Goal: Task Accomplishment & Management: Manage account settings

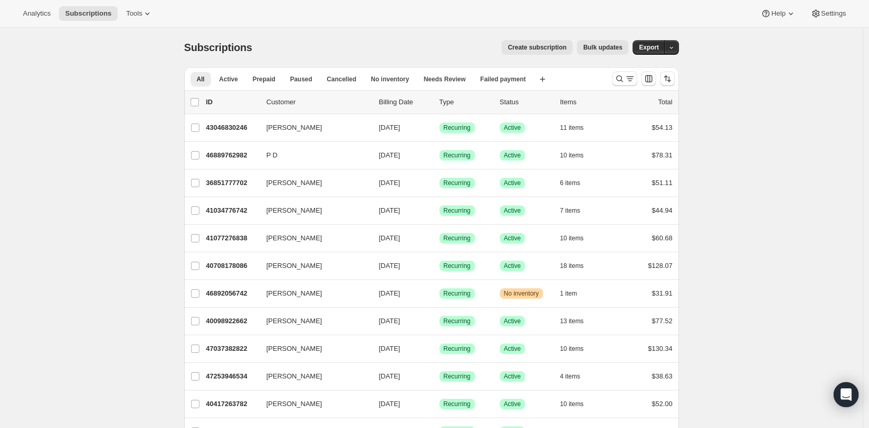
click at [231, 82] on span "Active" at bounding box center [228, 79] width 19 height 8
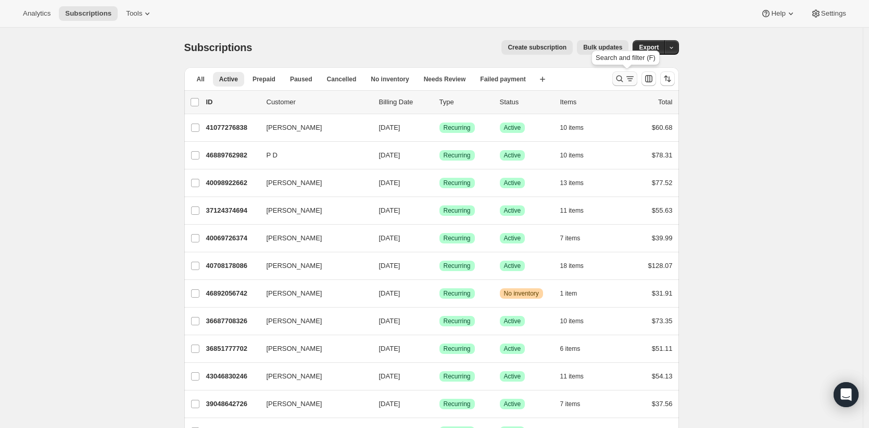
click at [621, 82] on icon "Search and filter results" at bounding box center [620, 78] width 10 height 10
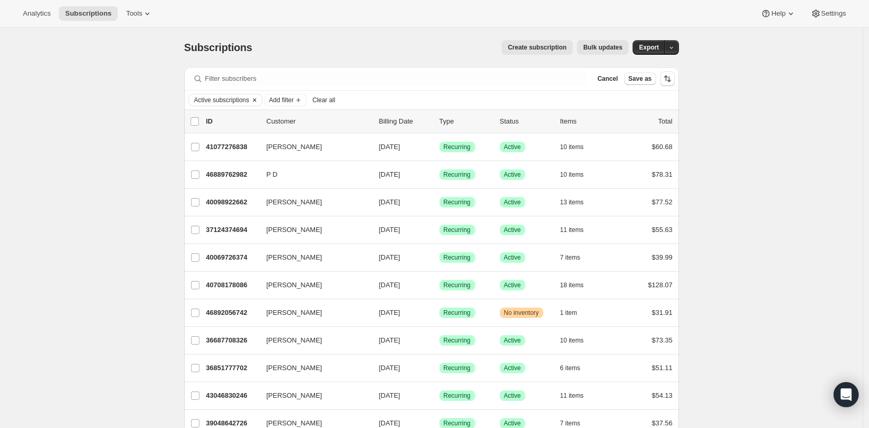
click at [249, 100] on span "Active subscriptions" at bounding box center [221, 100] width 55 height 8
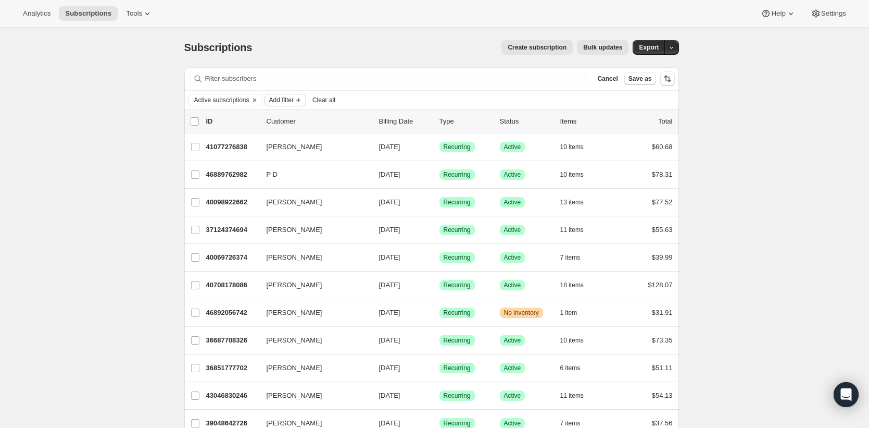
click at [300, 102] on icon "Add filter" at bounding box center [298, 100] width 4 height 4
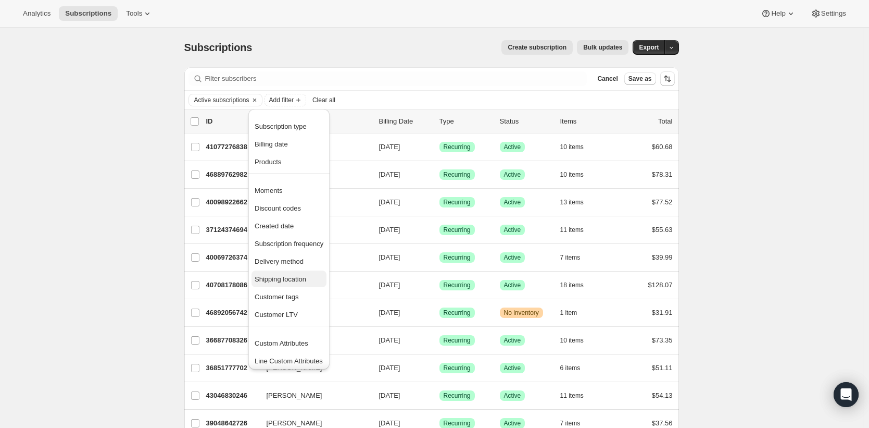
click at [316, 278] on span "Shipping location" at bounding box center [289, 279] width 69 height 10
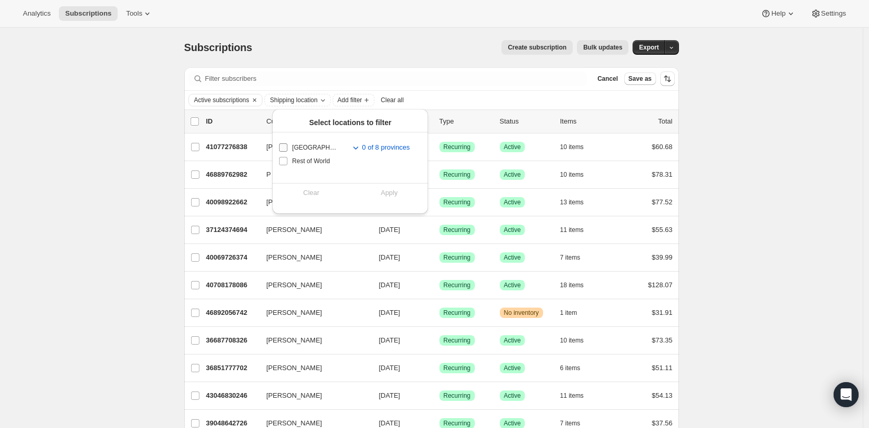
click at [311, 144] on span "New Zealand" at bounding box center [314, 147] width 45 height 8
click at [287, 144] on input "New Zealand" at bounding box center [283, 147] width 8 height 8
click at [350, 146] on icon "Toggle subregions for New Zealand" at bounding box center [355, 147] width 10 height 10
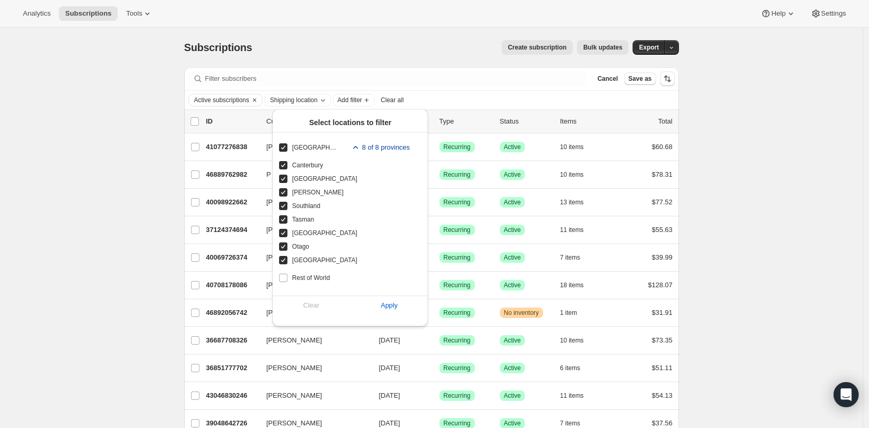
click at [282, 146] on input "New Zealand" at bounding box center [283, 147] width 8 height 8
checkbox input "false"
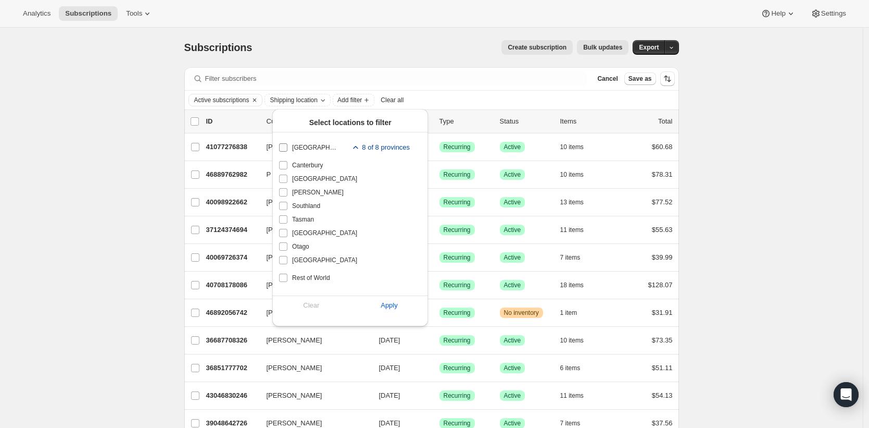
checkbox input "false"
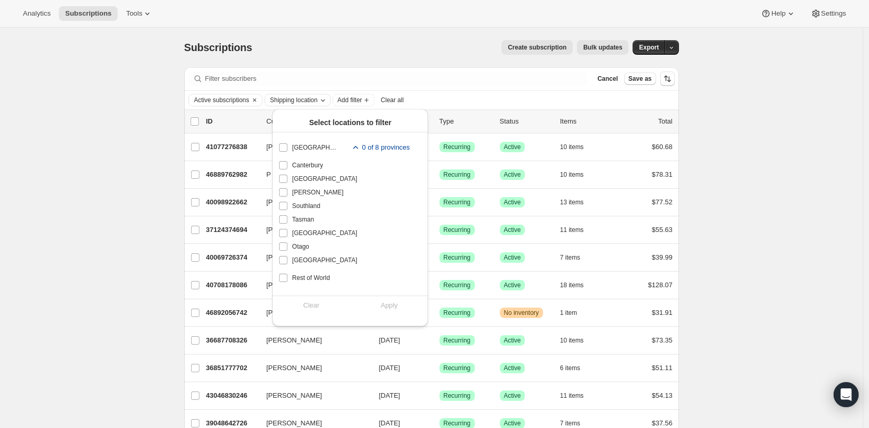
click at [318, 99] on span "Shipping location" at bounding box center [293, 100] width 47 height 8
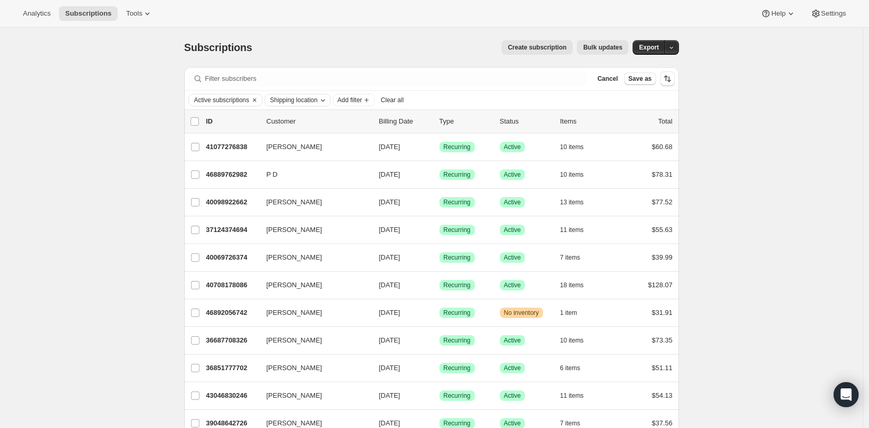
click at [318, 99] on span "Shipping location" at bounding box center [293, 100] width 47 height 8
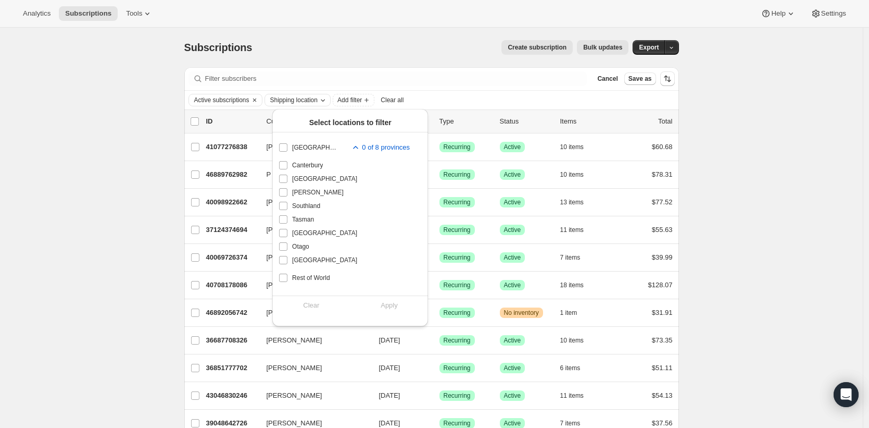
click at [327, 102] on icon "Shipping location" at bounding box center [323, 100] width 8 height 8
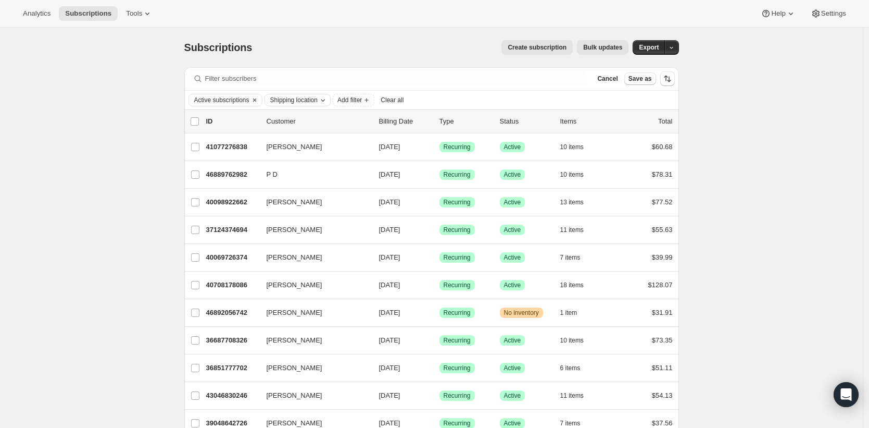
click at [318, 101] on span "Shipping location" at bounding box center [293, 100] width 47 height 8
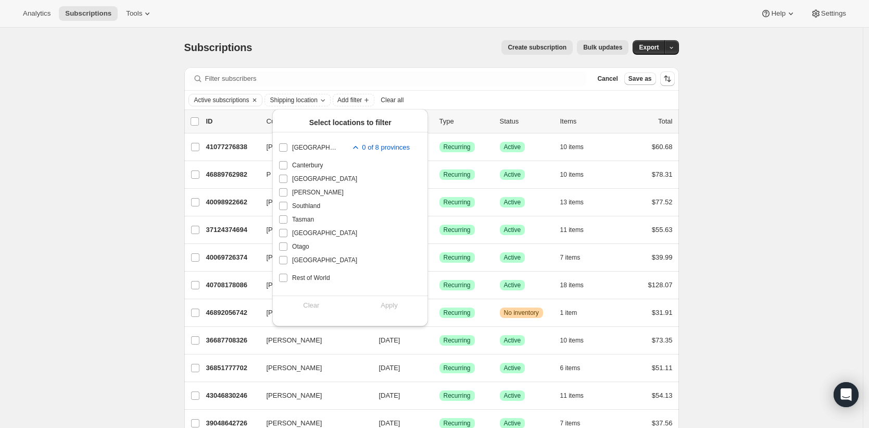
click at [404, 97] on span "Clear all" at bounding box center [392, 100] width 23 height 8
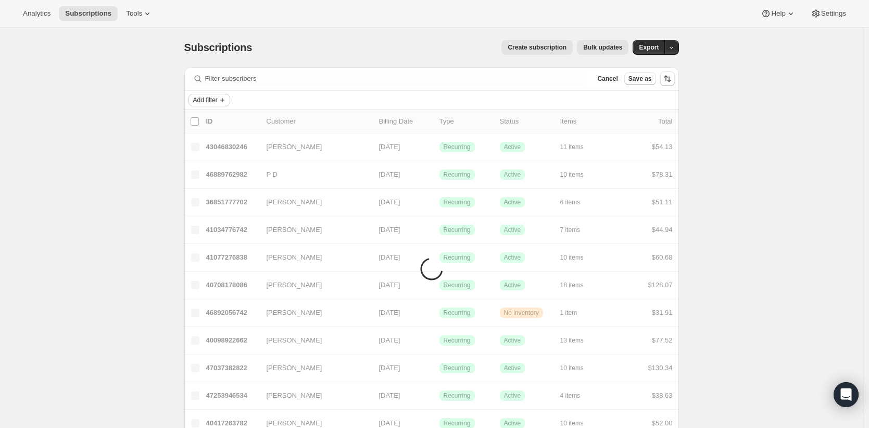
click at [218, 99] on span "Add filter" at bounding box center [205, 100] width 24 height 8
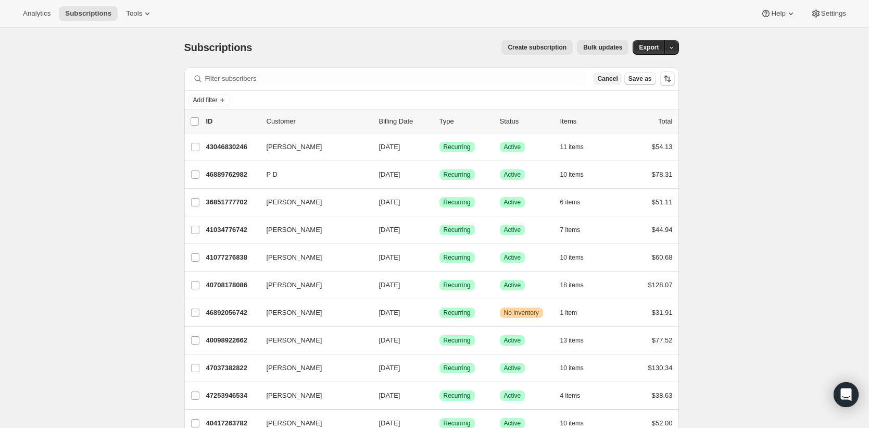
click at [613, 81] on span "Cancel" at bounding box center [607, 78] width 20 height 8
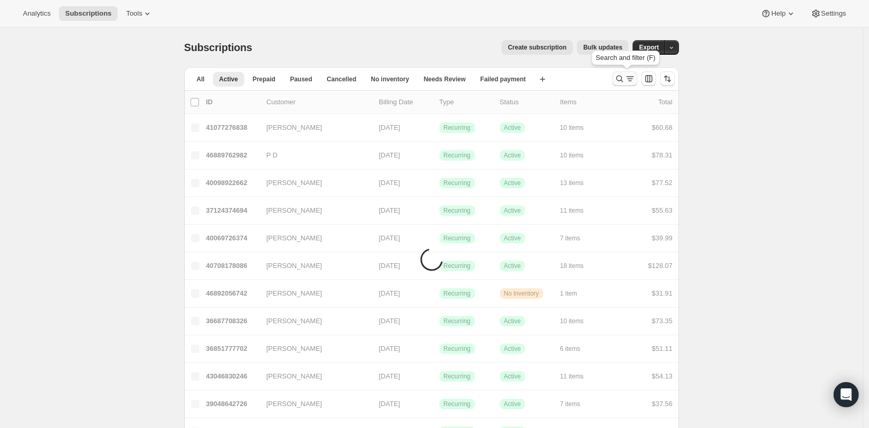
click at [623, 80] on icon "Search and filter results" at bounding box center [619, 79] width 7 height 7
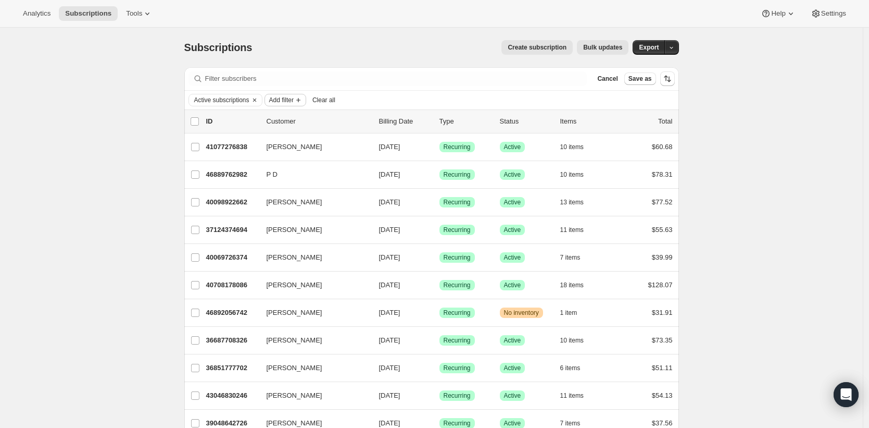
click at [289, 102] on span "Add filter" at bounding box center [281, 100] width 24 height 8
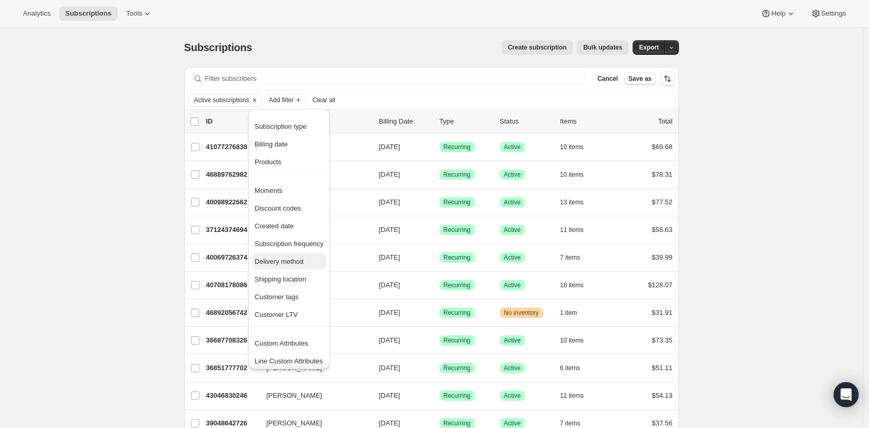
click at [308, 260] on span "Delivery method" at bounding box center [289, 261] width 69 height 10
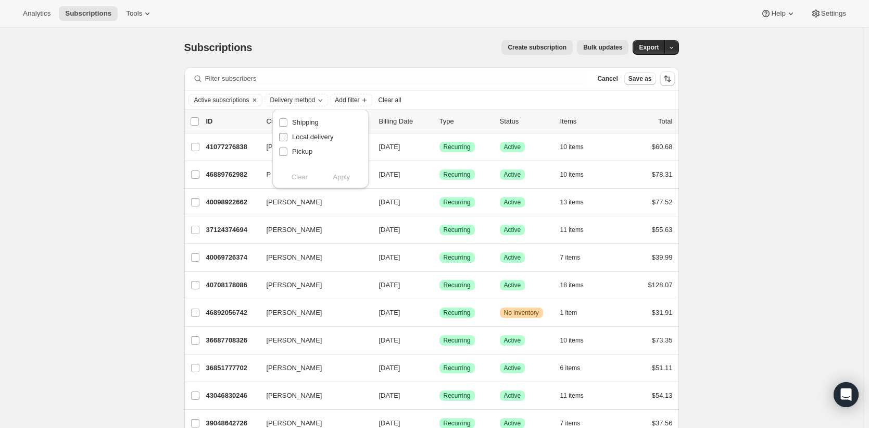
click at [299, 139] on span "Local delivery" at bounding box center [313, 137] width 42 height 8
click at [287, 139] on input "Local delivery" at bounding box center [283, 137] width 8 height 8
drag, startPoint x: 284, startPoint y: 137, endPoint x: 283, endPoint y: 145, distance: 7.8
click at [284, 138] on input "Local delivery" at bounding box center [283, 137] width 8 height 8
checkbox input "false"
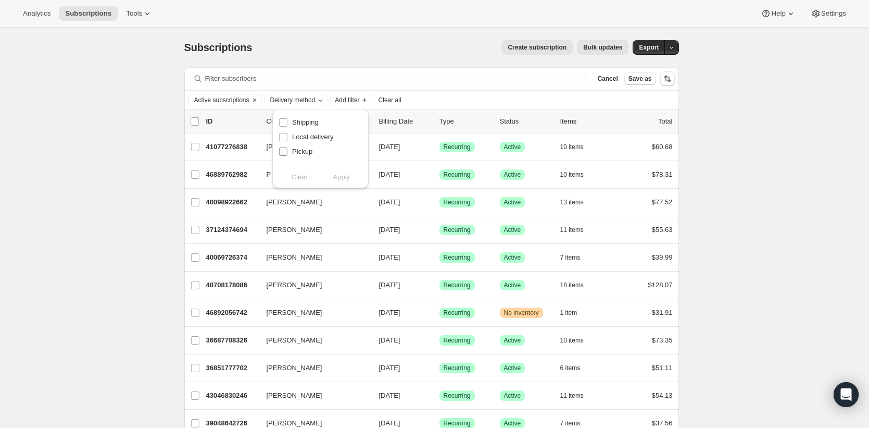
click at [283, 151] on input "Pickup" at bounding box center [283, 151] width 8 height 8
checkbox input "true"
click at [348, 178] on span "Apply" at bounding box center [341, 177] width 17 height 10
click at [139, 152] on div "Subscriptions. This page is ready Subscriptions Create subscription Bulk update…" at bounding box center [431, 344] width 863 height 633
click at [805, 143] on div "Subscriptions. This page is ready Subscriptions Create subscription Bulk update…" at bounding box center [431, 344] width 863 height 633
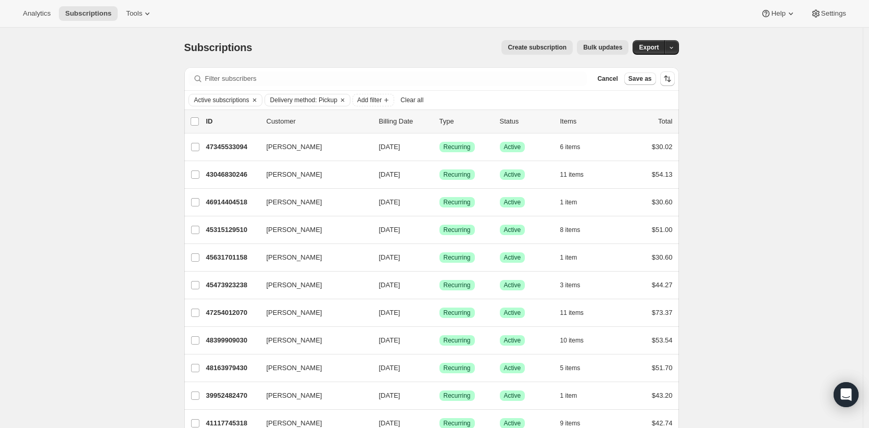
click at [73, 79] on div "Subscriptions. This page is ready Subscriptions Create subscription Bulk update…" at bounding box center [431, 344] width 863 height 633
click at [75, 79] on div "Subscriptions. This page is ready Subscriptions Create subscription Bulk update…" at bounding box center [431, 344] width 863 height 633
click at [391, 101] on icon "Add filter" at bounding box center [386, 100] width 8 height 8
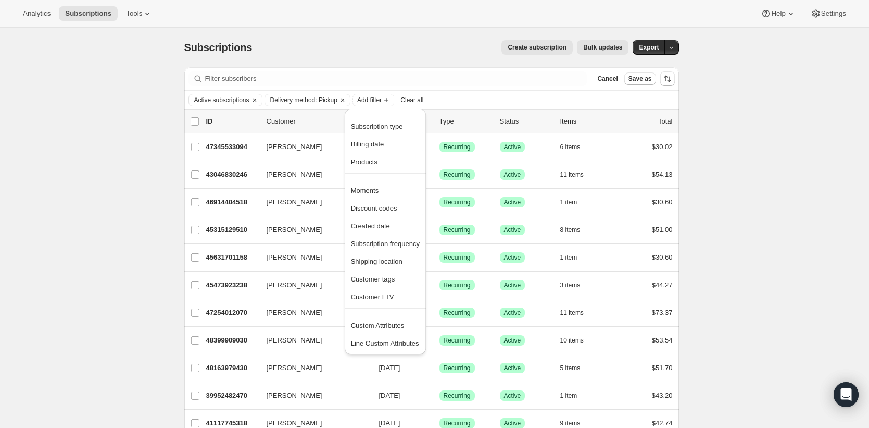
click at [154, 124] on div "Subscriptions. This page is ready Subscriptions Create subscription Bulk update…" at bounding box center [431, 344] width 863 height 633
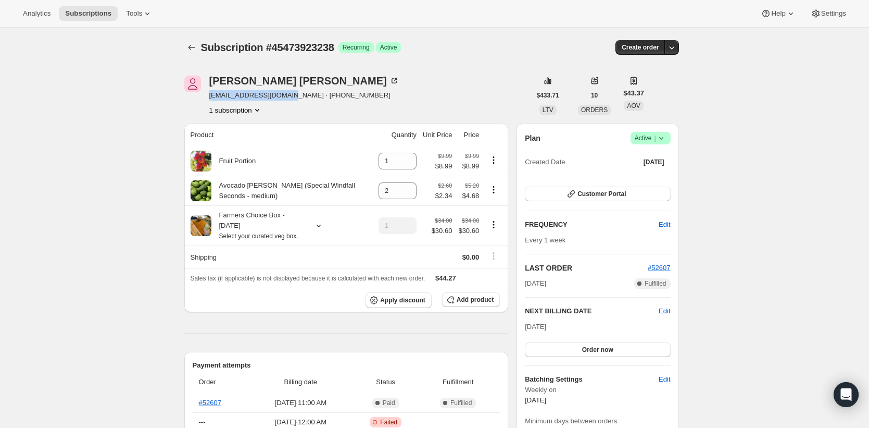
drag, startPoint x: 288, startPoint y: 95, endPoint x: 208, endPoint y: 98, distance: 79.7
click at [208, 98] on div "Jess Barker jess.b94@hotmail.co.nz · +64212347575 1 subscription" at bounding box center [357, 96] width 346 height 40
copy span "jess.b94@hotmail.co.nz"
click at [80, 11] on span "Subscriptions" at bounding box center [88, 13] width 46 height 8
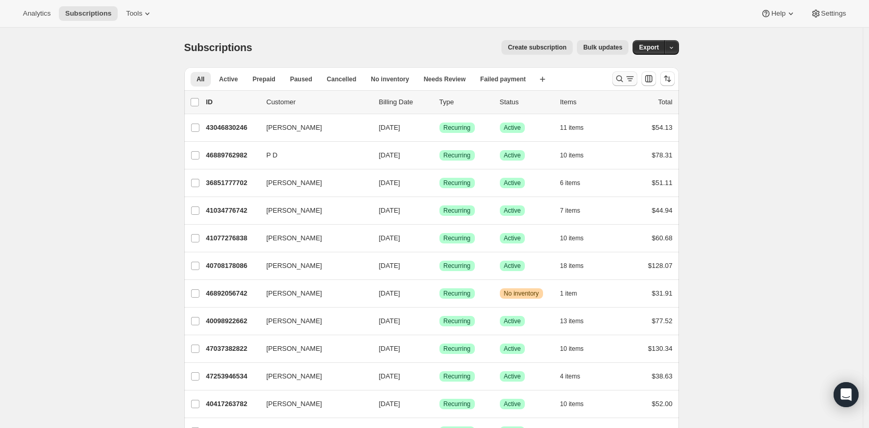
click at [620, 77] on icon "Search and filter results" at bounding box center [619, 79] width 7 height 7
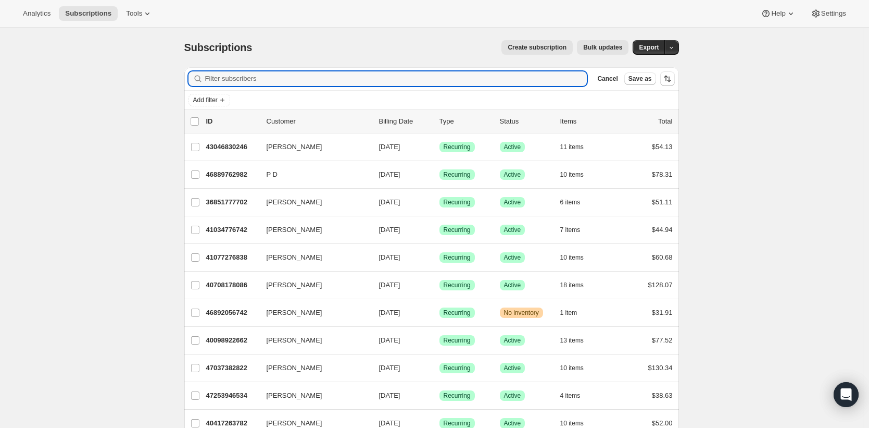
paste input "[EMAIL_ADDRESS][PERSON_NAME][DOMAIN_NAME]"
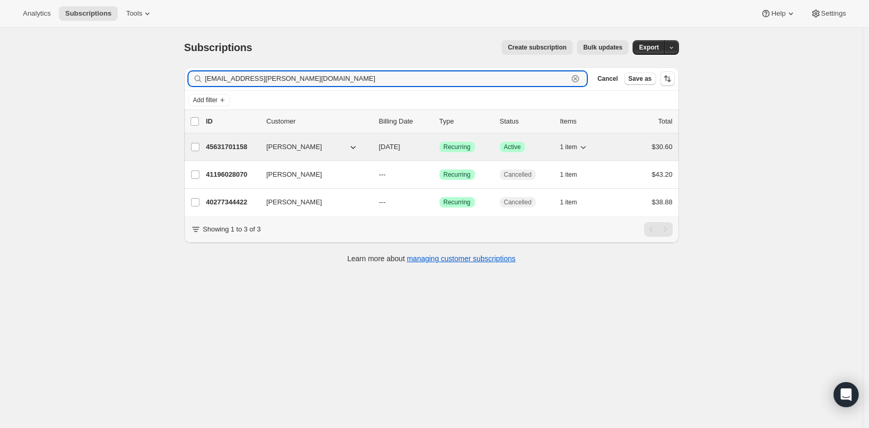
type input "[EMAIL_ADDRESS][PERSON_NAME][DOMAIN_NAME]"
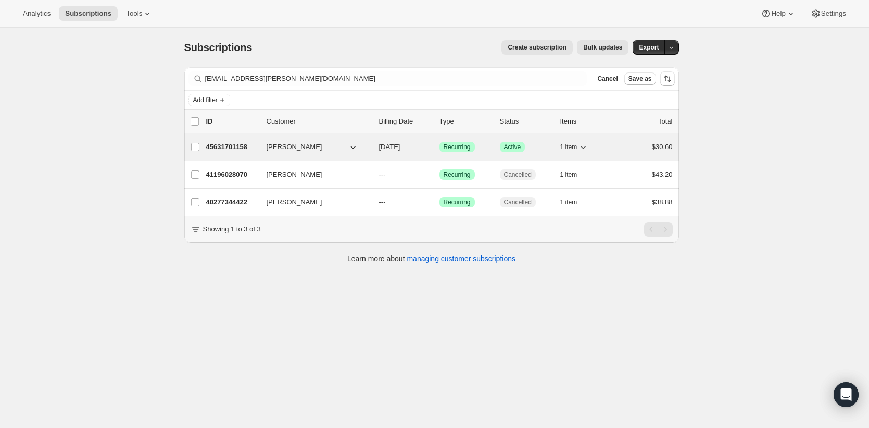
click at [237, 146] on p "45631701158" at bounding box center [232, 147] width 52 height 10
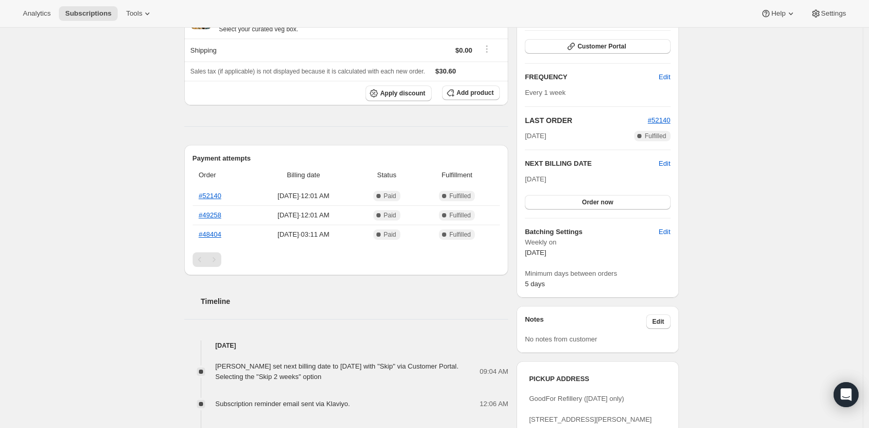
scroll to position [150, 0]
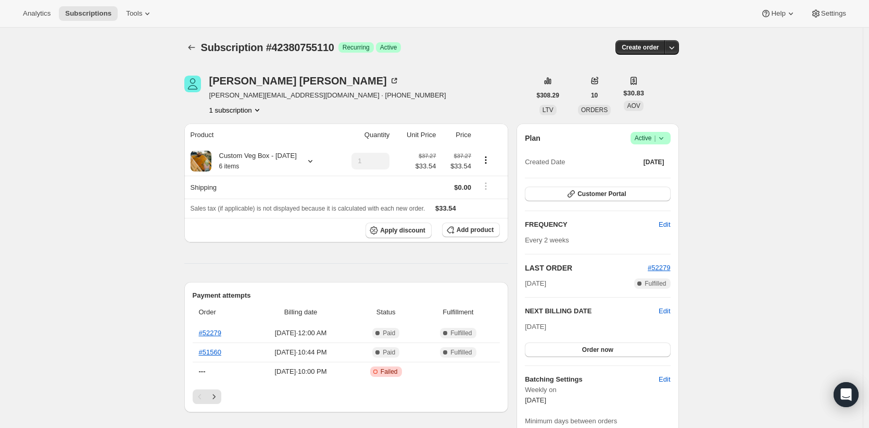
drag, startPoint x: 285, startPoint y: 95, endPoint x: 212, endPoint y: 98, distance: 73.5
click at [212, 98] on span "heather@hangup.co.nz · +6421659141" at bounding box center [327, 95] width 237 height 10
copy span "heather@hangup.co.nz"
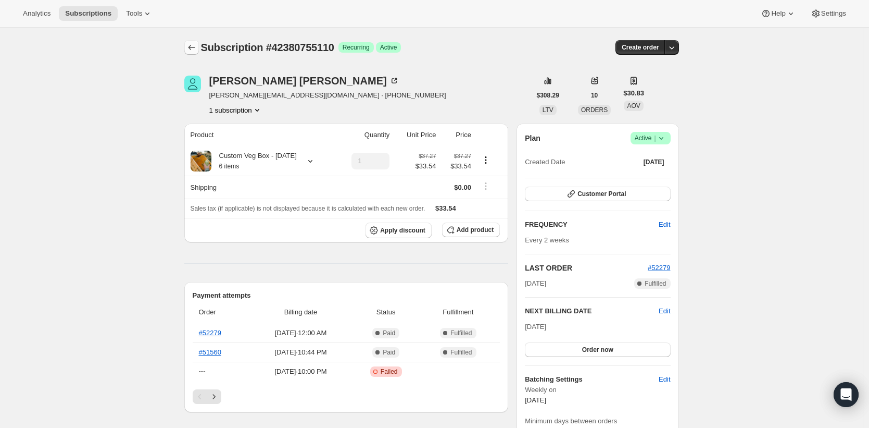
click at [194, 47] on icon "Subscriptions" at bounding box center [191, 47] width 10 height 10
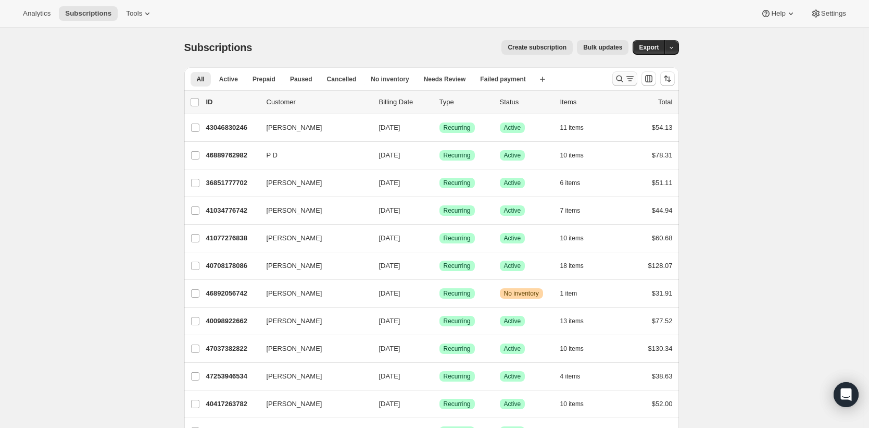
click at [623, 78] on icon "Search and filter results" at bounding box center [619, 79] width 7 height 7
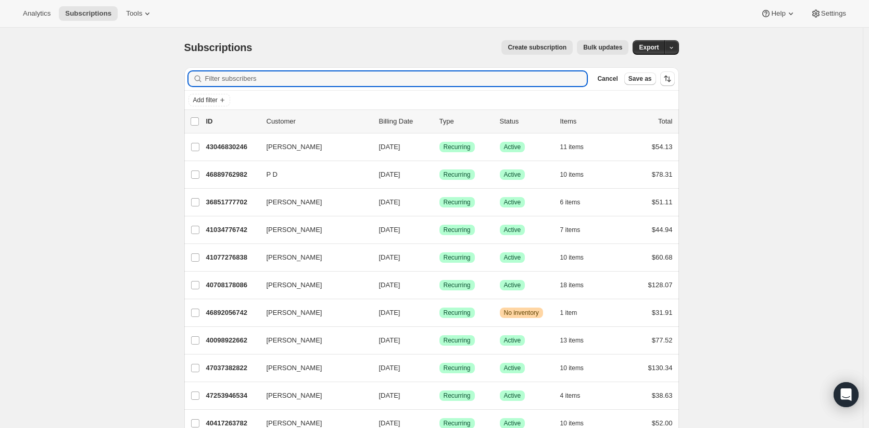
paste input "mischkescheepers@gmail.com"
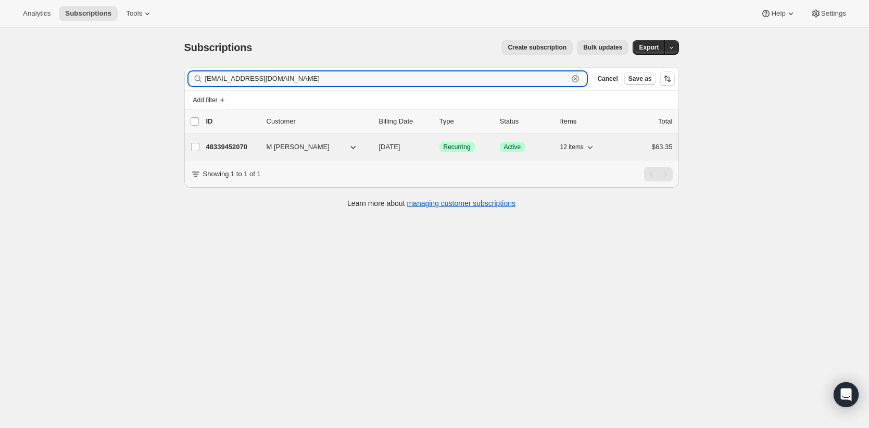
type input "mischkescheepers@gmail.com"
click at [241, 146] on p "48339452070" at bounding box center [232, 147] width 52 height 10
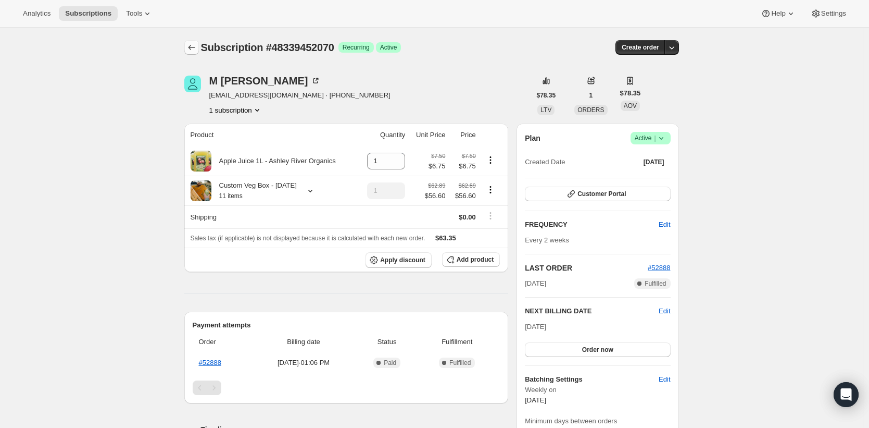
click at [193, 50] on icon "Subscriptions" at bounding box center [191, 47] width 10 height 10
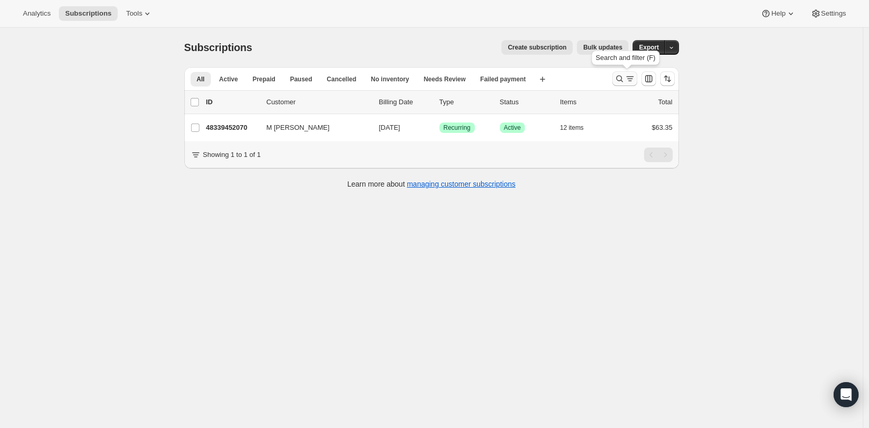
click at [624, 81] on icon "Search and filter results" at bounding box center [620, 78] width 10 height 10
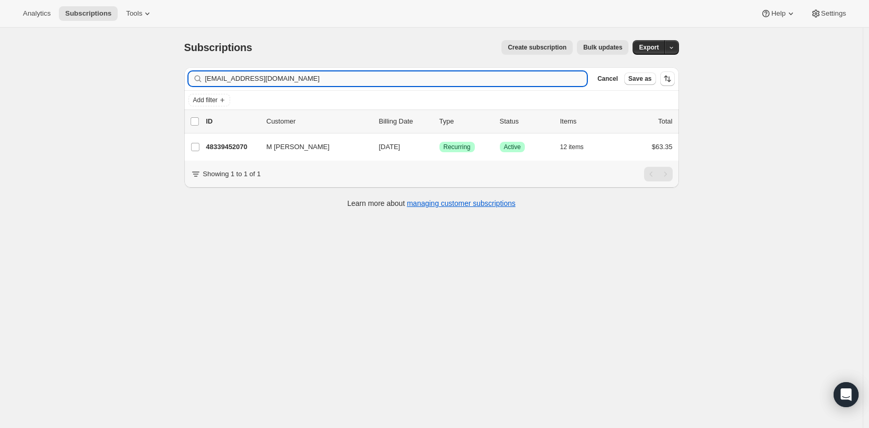
click at [386, 80] on input "mischkescheepers@gmail.com" at bounding box center [396, 78] width 382 height 15
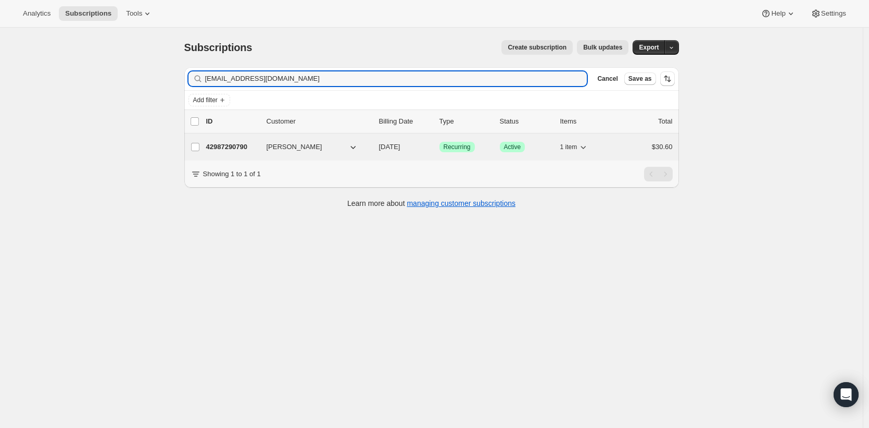
type input "simon.smithies@gmail.com"
click at [247, 145] on p "42987290790" at bounding box center [232, 147] width 52 height 10
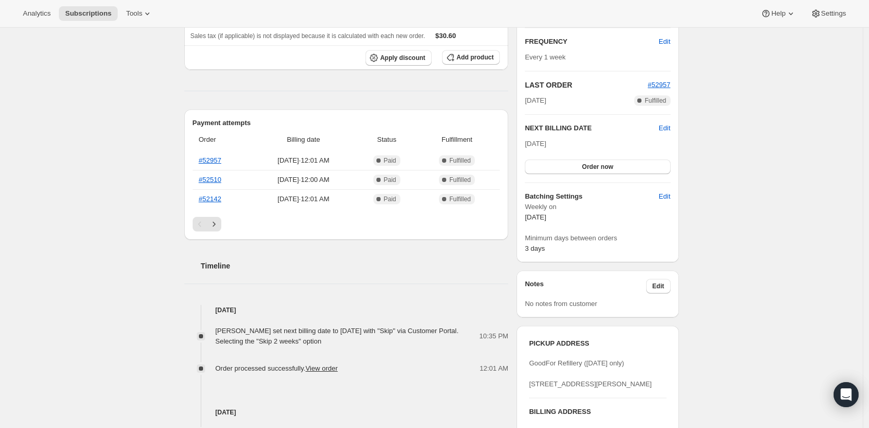
scroll to position [185, 0]
click at [116, 106] on div "Subscription #42987290790. This page is ready Subscription #42987290790 Success…" at bounding box center [431, 268] width 863 height 850
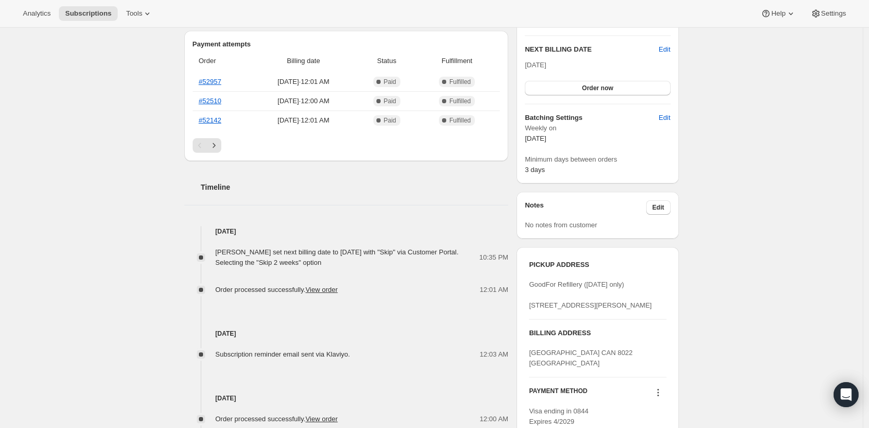
scroll to position [265, 0]
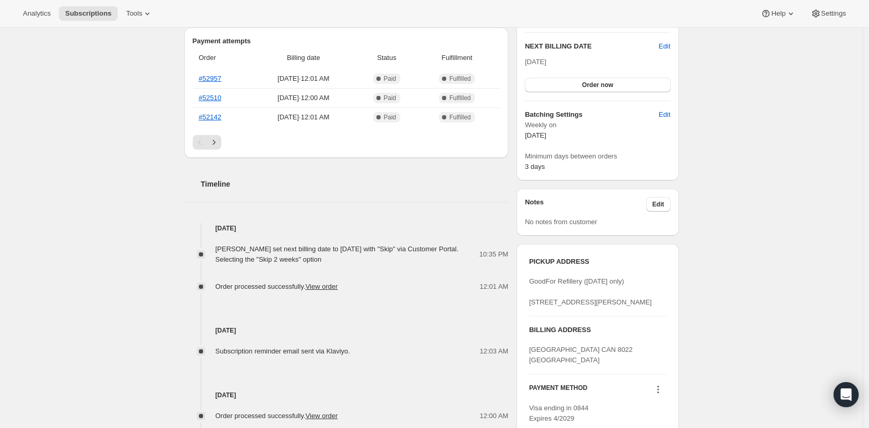
click at [341, 250] on span "Simon Smithies set next billing date to Friday, October 17, 2025 with "Skip" vi…" at bounding box center [337, 254] width 243 height 18
click at [113, 202] on div "Subscription #42987290790. This page is ready Subscription #42987290790 Success…" at bounding box center [431, 188] width 863 height 850
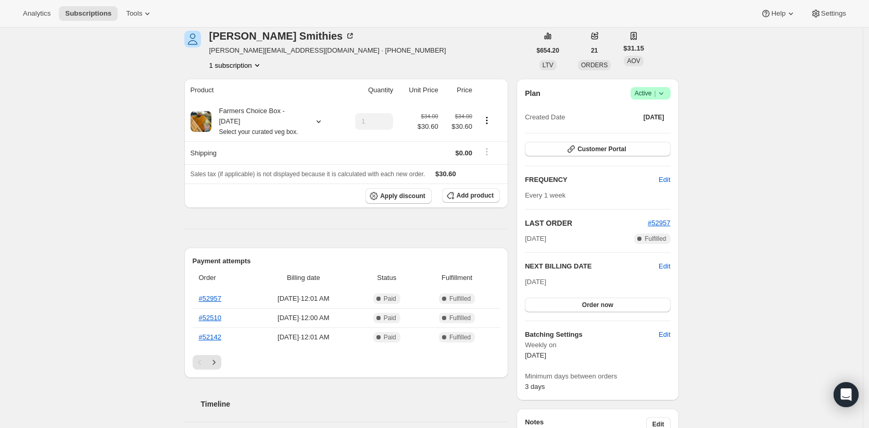
scroll to position [0, 0]
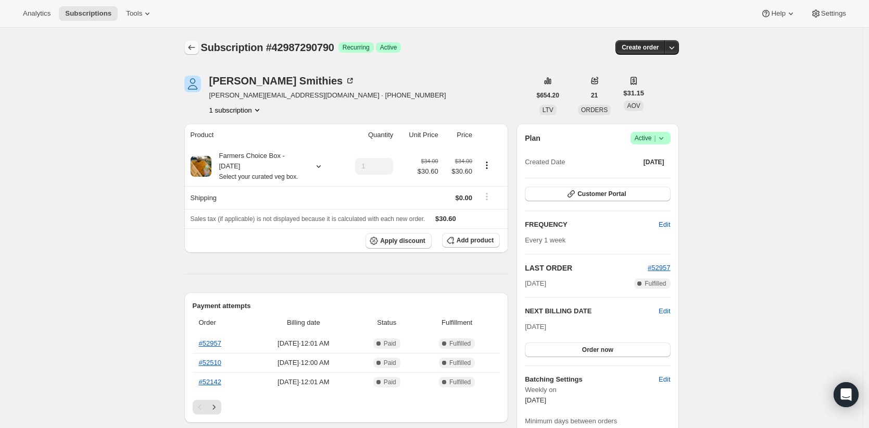
click at [195, 46] on icon "Subscriptions" at bounding box center [191, 47] width 10 height 10
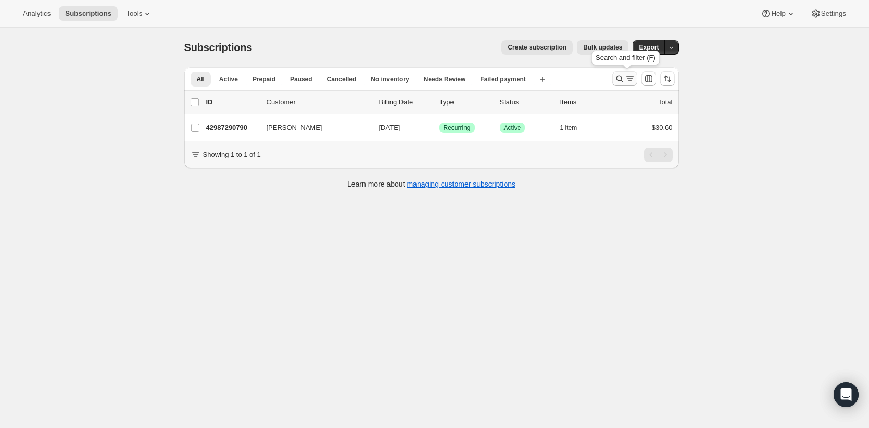
click at [623, 73] on icon "Search and filter results" at bounding box center [620, 78] width 10 height 10
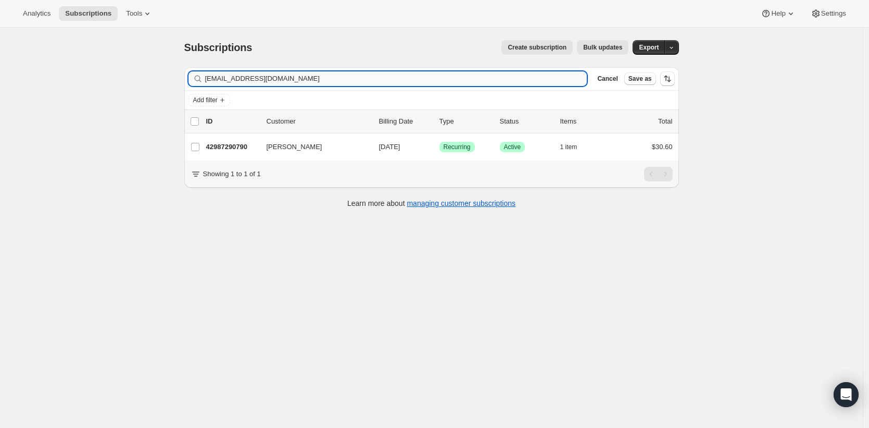
click at [367, 79] on input "simon.smithies@gmail.com" at bounding box center [396, 78] width 382 height 15
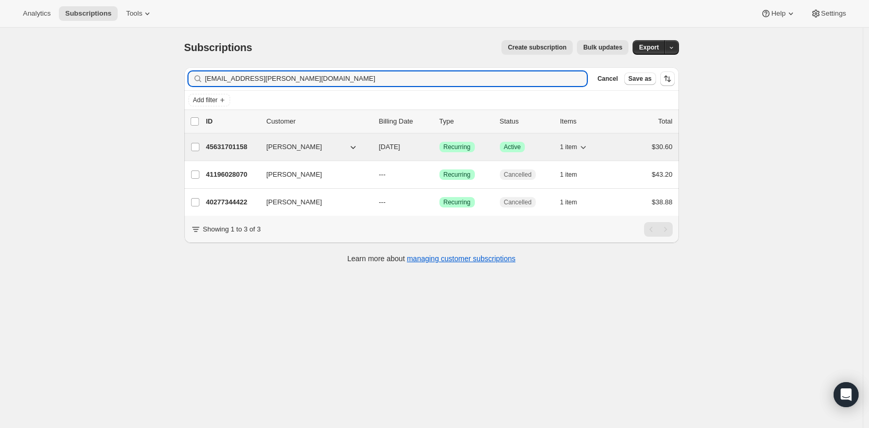
type input "ishii.melissa.m@gmail.com"
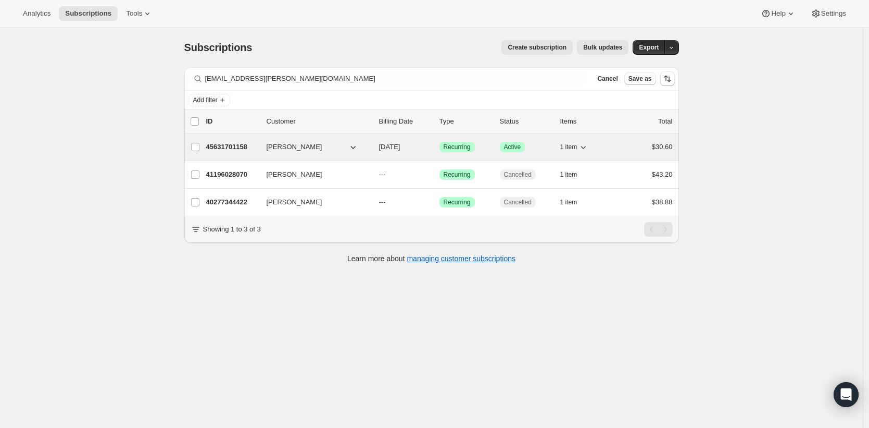
click at [234, 144] on p "45631701158" at bounding box center [232, 147] width 52 height 10
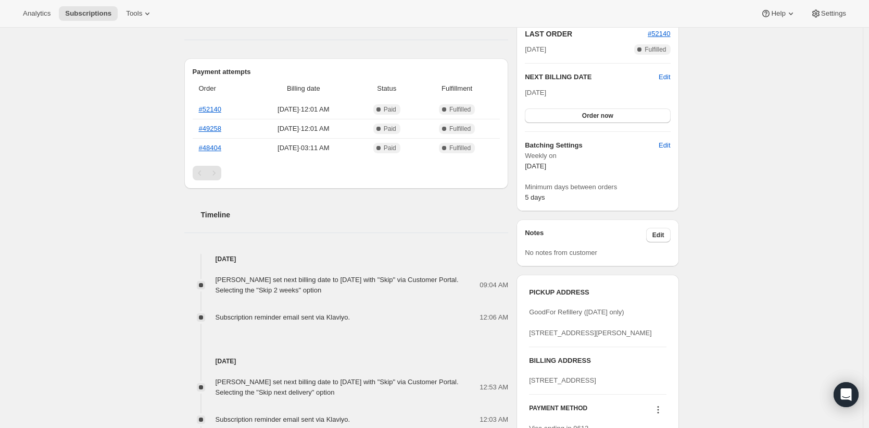
scroll to position [209, 0]
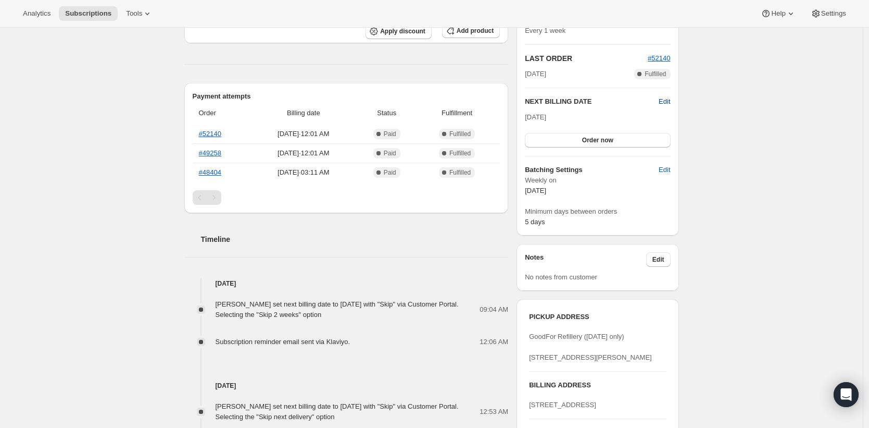
click at [667, 103] on span "Edit" at bounding box center [664, 101] width 11 height 10
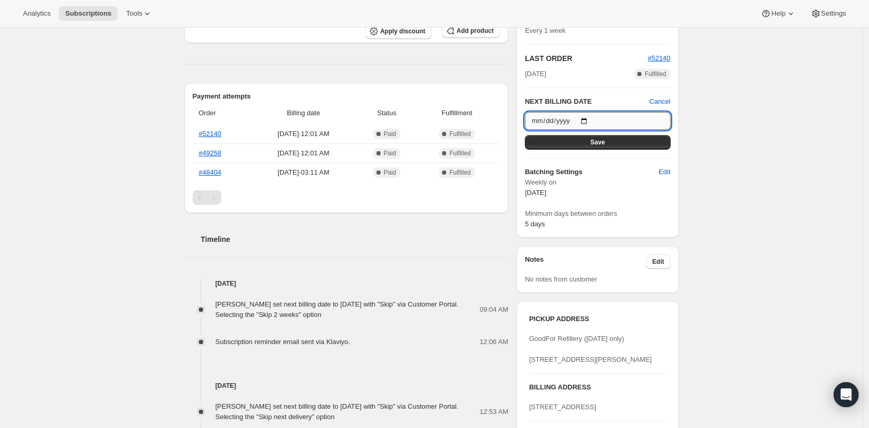
click at [593, 120] on input "2025-10-11" at bounding box center [597, 121] width 145 height 18
click at [591, 120] on input "2025-10-18" at bounding box center [597, 121] width 145 height 18
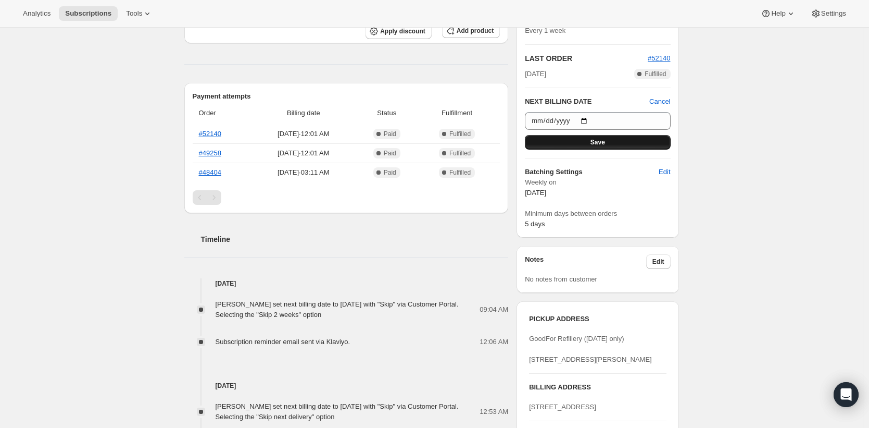
click at [600, 145] on span "Save" at bounding box center [598, 142] width 15 height 8
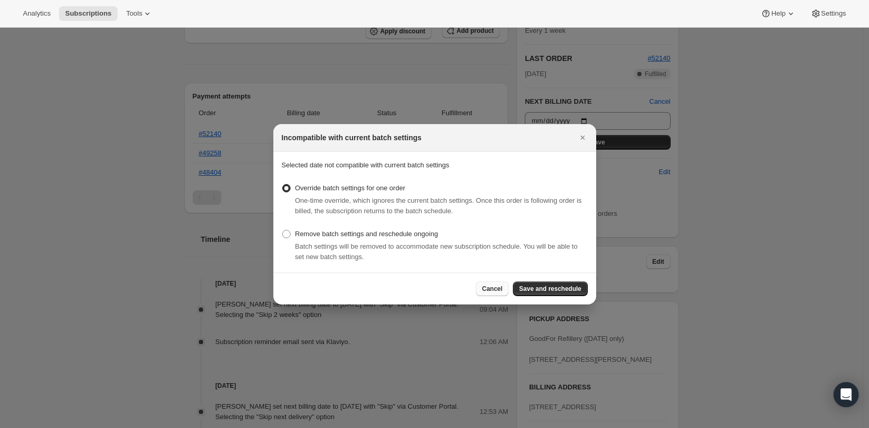
click at [483, 291] on span "Cancel" at bounding box center [492, 288] width 20 height 8
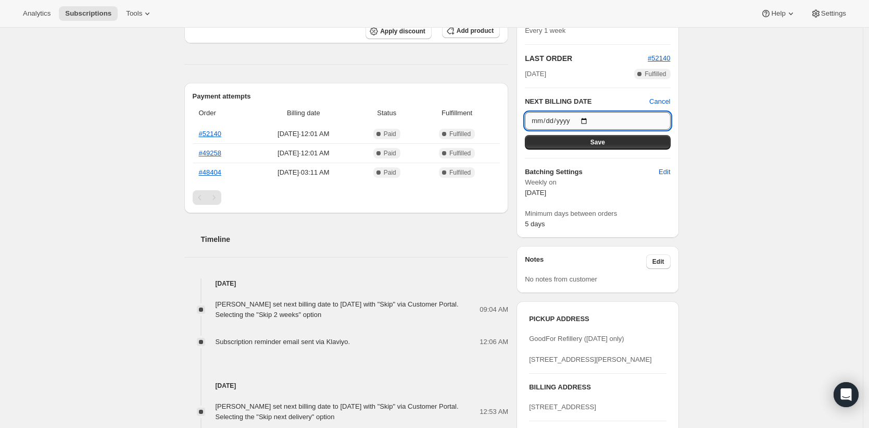
click at [593, 120] on input "2025-10-17" at bounding box center [597, 121] width 145 height 18
type input "2025-10-18"
click at [569, 146] on button "Save" at bounding box center [597, 142] width 145 height 15
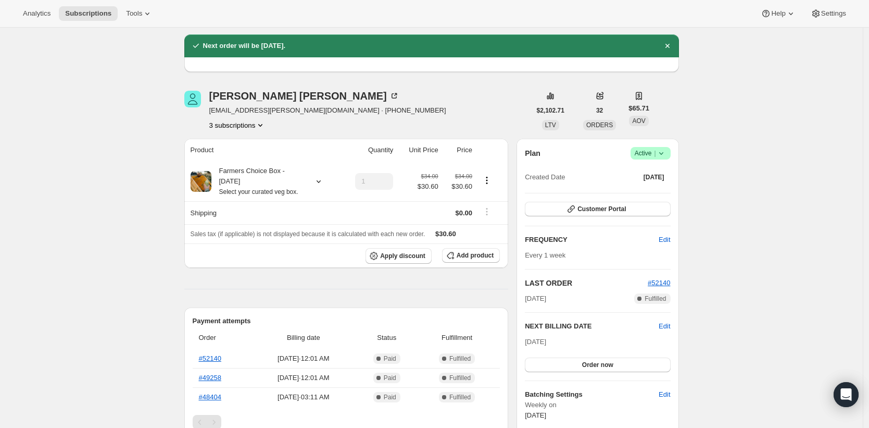
scroll to position [0, 0]
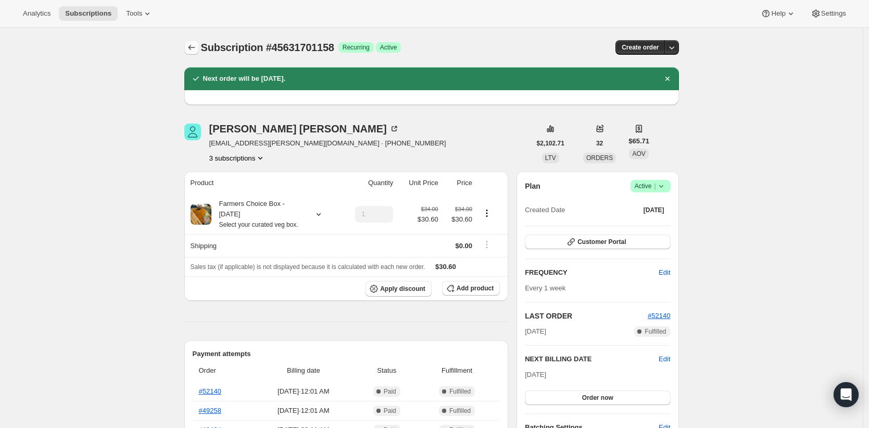
click at [194, 45] on icon "Subscriptions" at bounding box center [191, 47] width 10 height 10
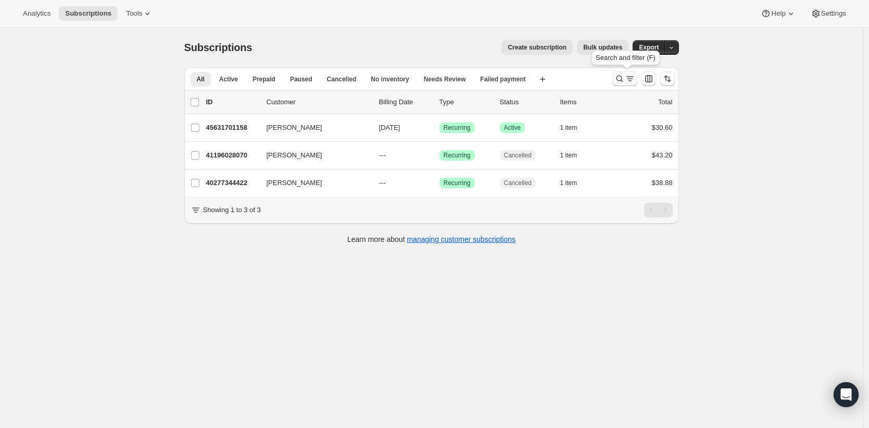
click at [625, 76] on icon "Search and filter results" at bounding box center [620, 78] width 10 height 10
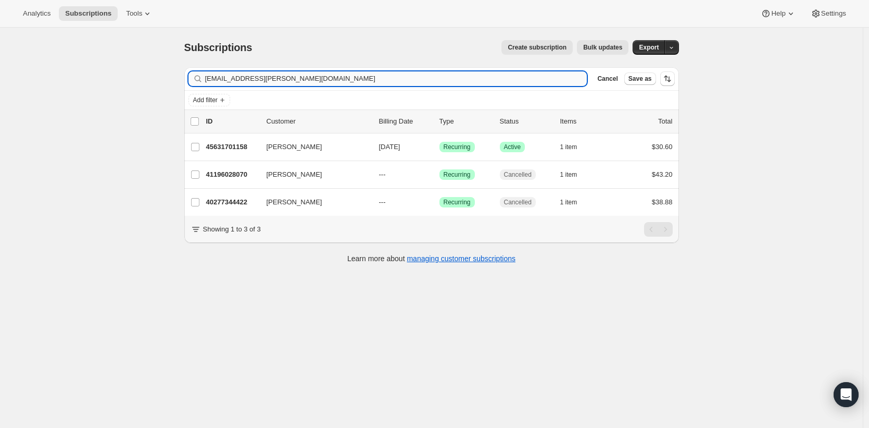
click at [396, 80] on input "ishii.melissa.m@gmail.com" at bounding box center [396, 78] width 382 height 15
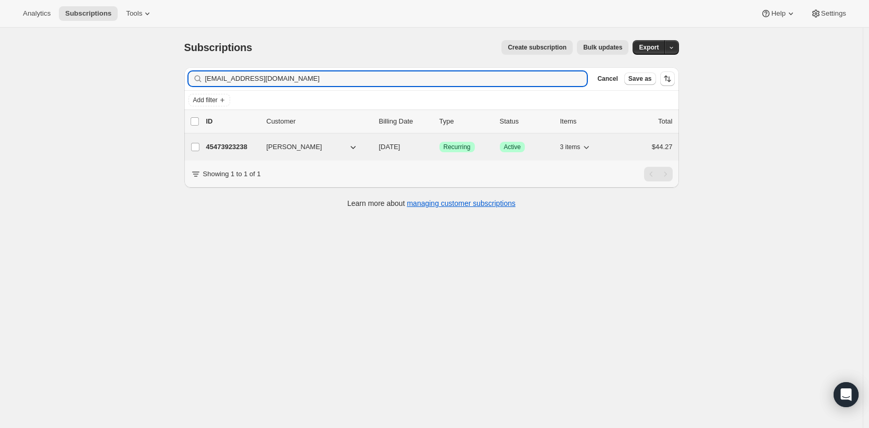
type input "jess.b94@hotmail.co.nz"
click at [226, 148] on p "45473923238" at bounding box center [232, 147] width 52 height 10
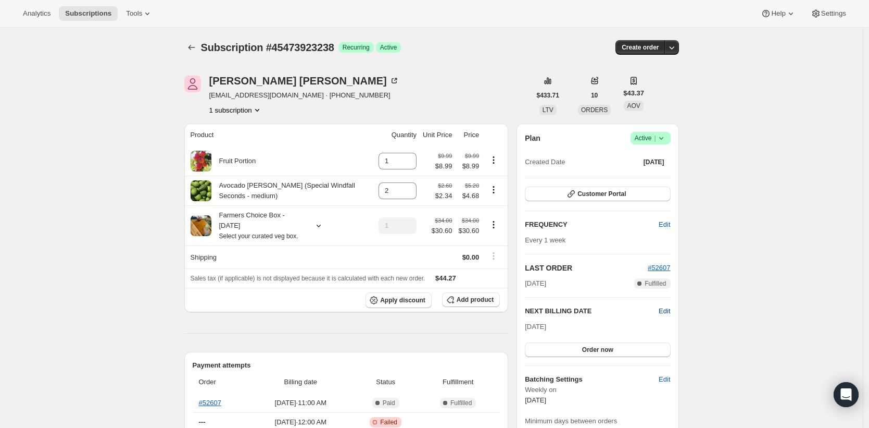
click at [667, 311] on span "Edit" at bounding box center [664, 311] width 11 height 10
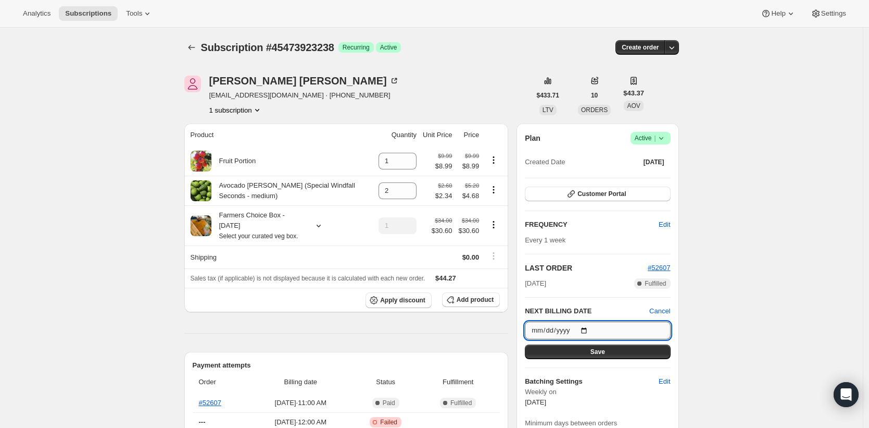
click at [591, 328] on input "[DATE]" at bounding box center [597, 330] width 145 height 18
type input "2025-10-18"
click at [615, 350] on button "Save" at bounding box center [597, 351] width 145 height 15
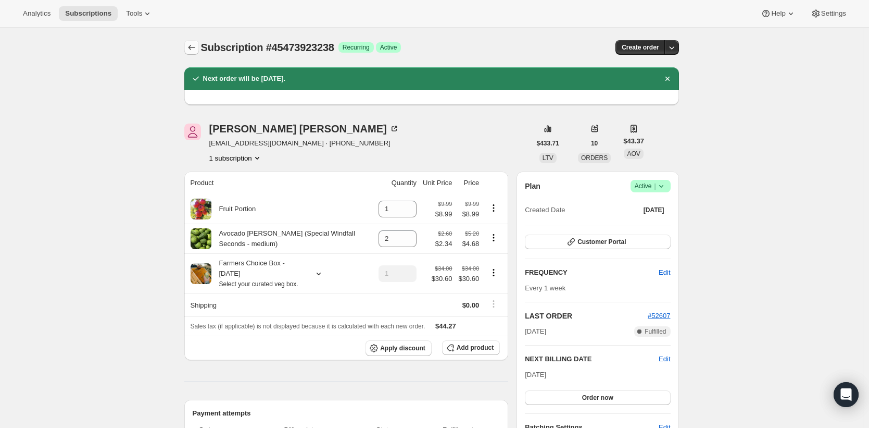
click at [197, 47] on icon "Subscriptions" at bounding box center [191, 47] width 10 height 10
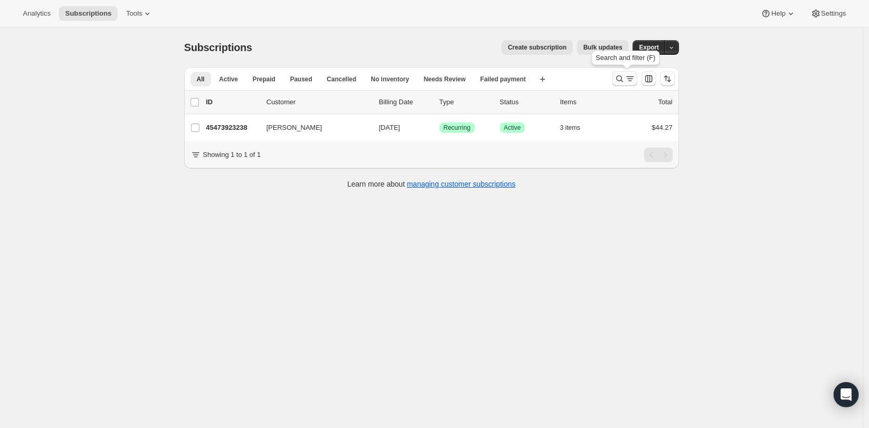
click at [618, 78] on icon "Search and filter results" at bounding box center [620, 78] width 10 height 10
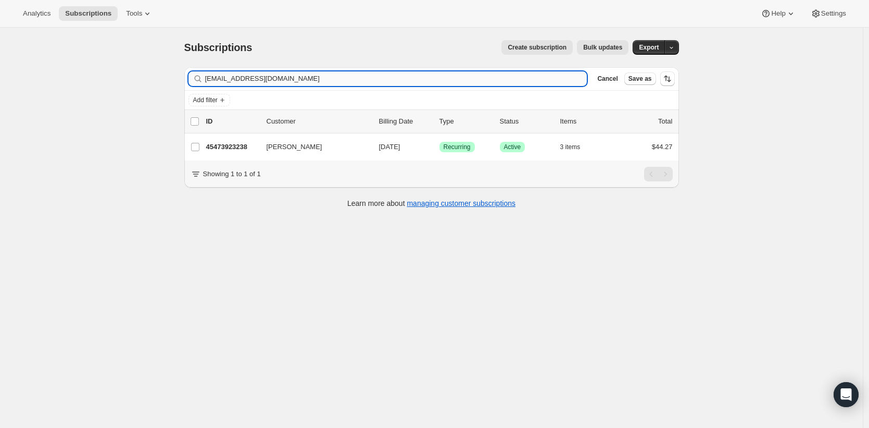
click at [392, 79] on input "jess.b94@hotmail.co.nz" at bounding box center [396, 78] width 382 height 15
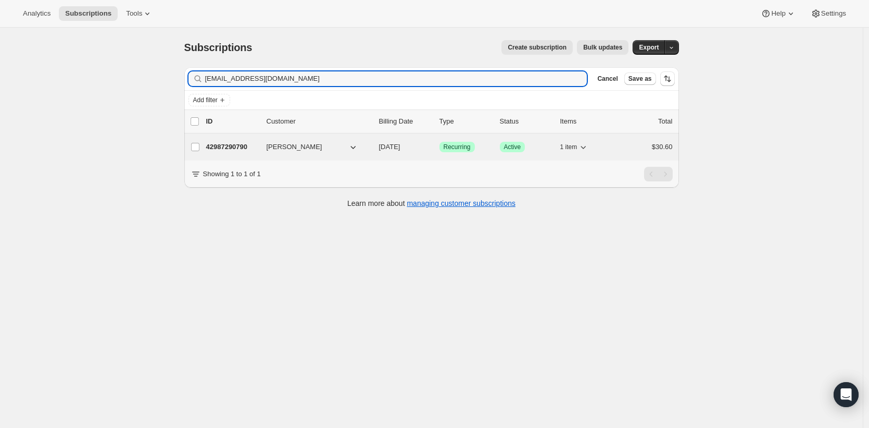
type input "simon.smithies@gmail.com"
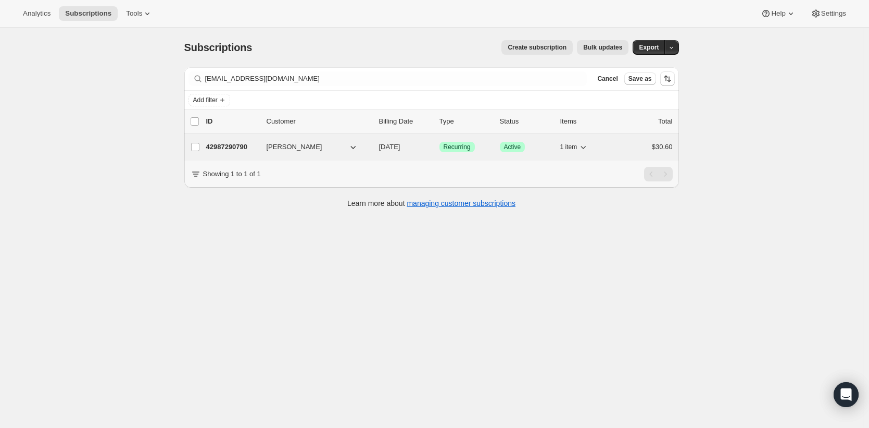
click at [227, 147] on p "42987290790" at bounding box center [232, 147] width 52 height 10
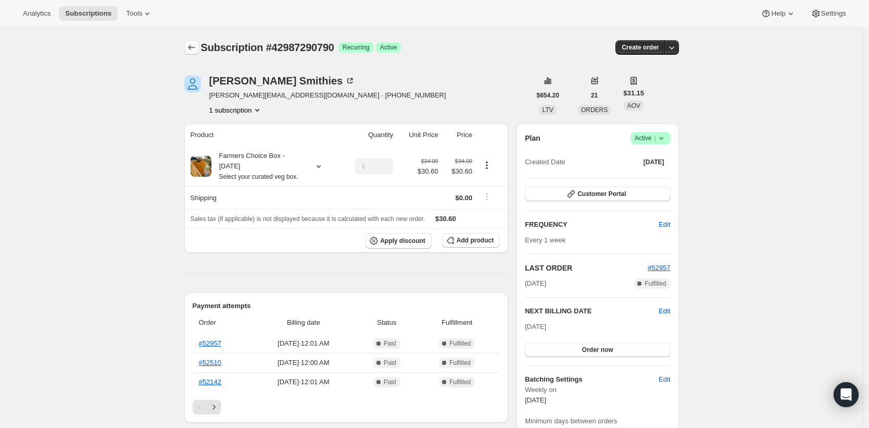
click at [196, 46] on icon "Subscriptions" at bounding box center [191, 47] width 10 height 10
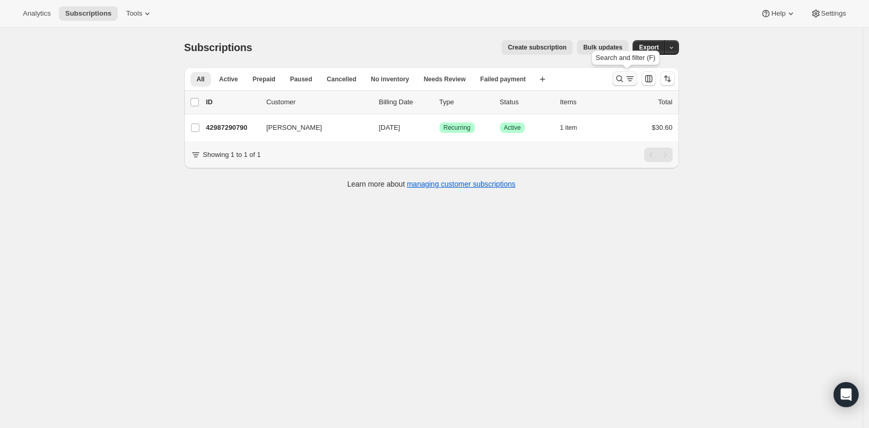
click at [623, 79] on icon "Search and filter results" at bounding box center [620, 78] width 10 height 10
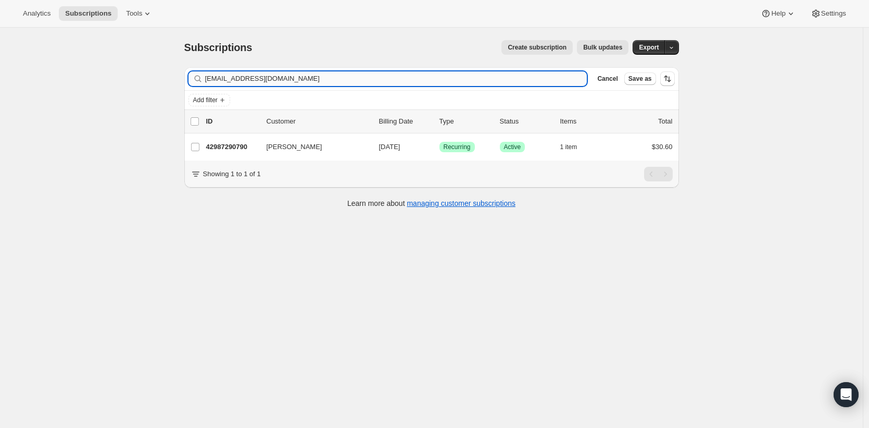
click at [452, 81] on input "simon.smithies@gmail.com" at bounding box center [396, 78] width 382 height 15
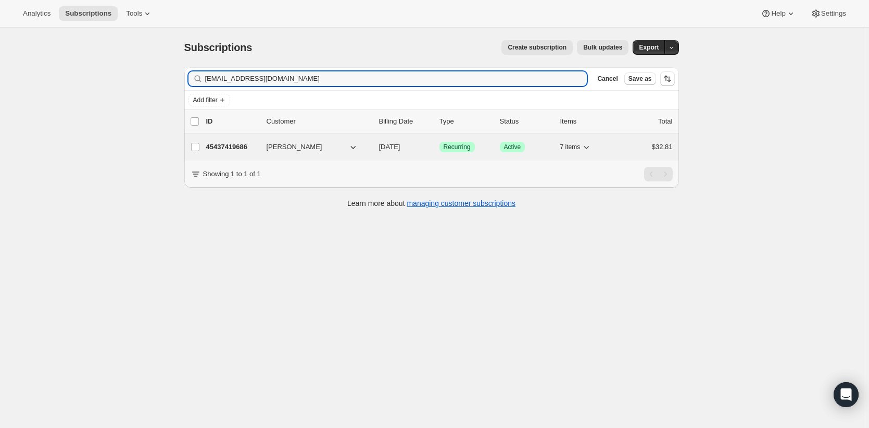
type input "ghnolan@gmail.com"
click at [241, 143] on p "45437419686" at bounding box center [232, 147] width 52 height 10
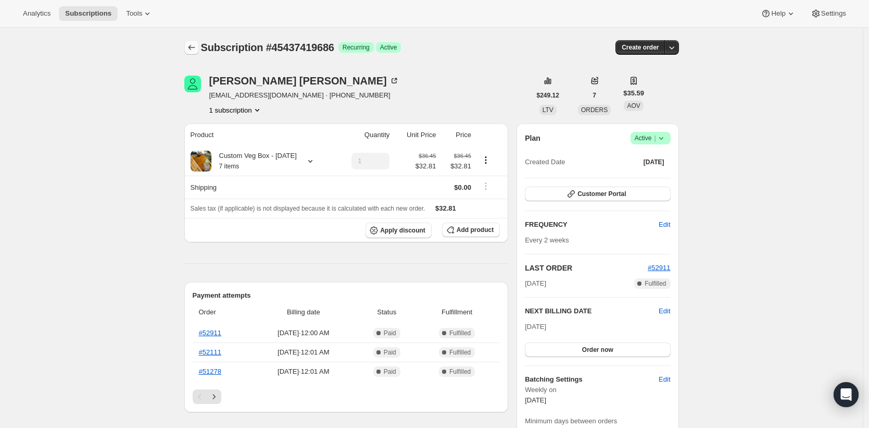
click at [191, 45] on icon "Subscriptions" at bounding box center [191, 47] width 10 height 10
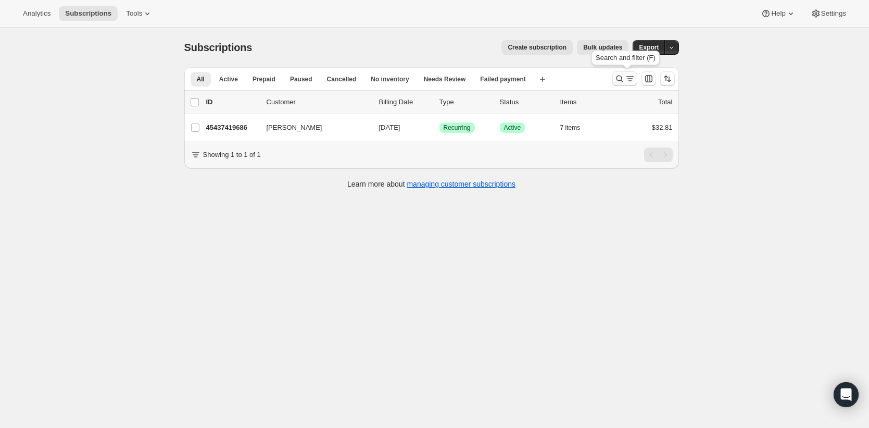
click at [619, 80] on icon "Search and filter results" at bounding box center [620, 78] width 10 height 10
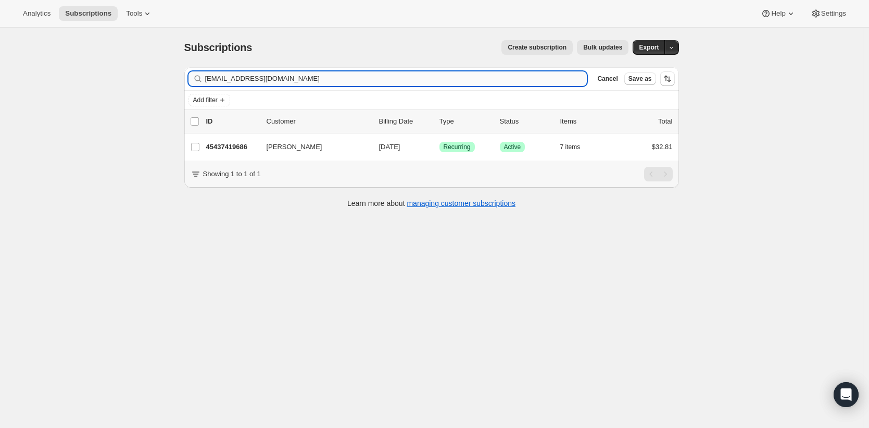
click at [365, 78] on input "ghnolan@gmail.com" at bounding box center [396, 78] width 382 height 15
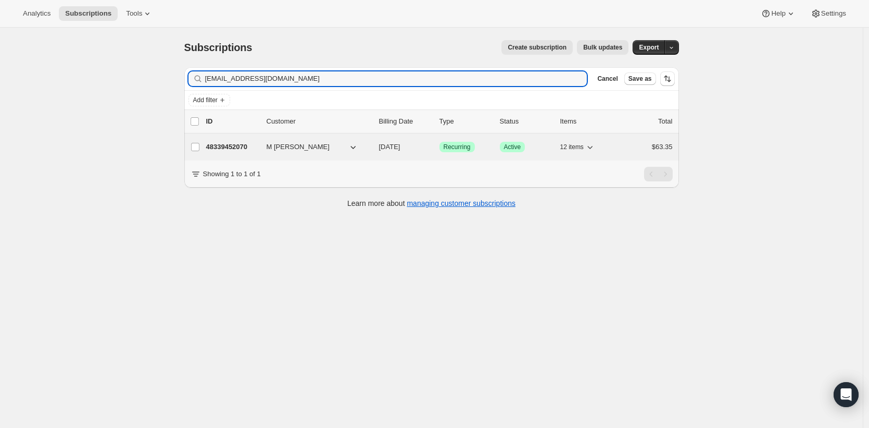
type input "mischkescheepers@gmail.com"
click at [244, 143] on p "48339452070" at bounding box center [232, 147] width 52 height 10
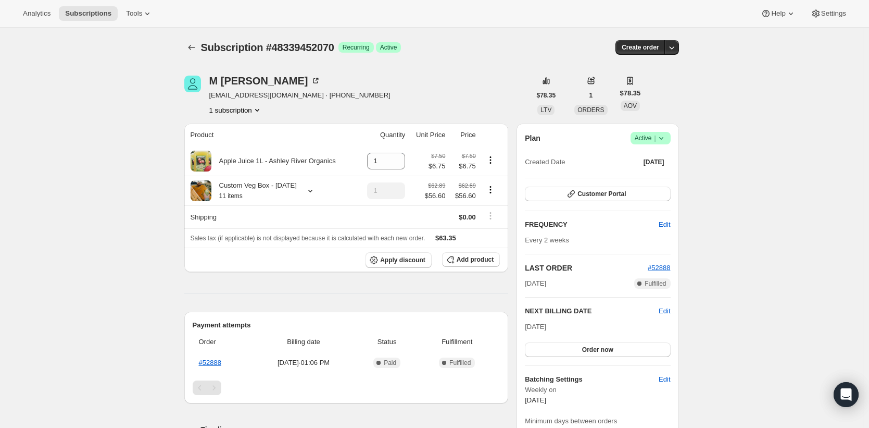
scroll to position [11, 0]
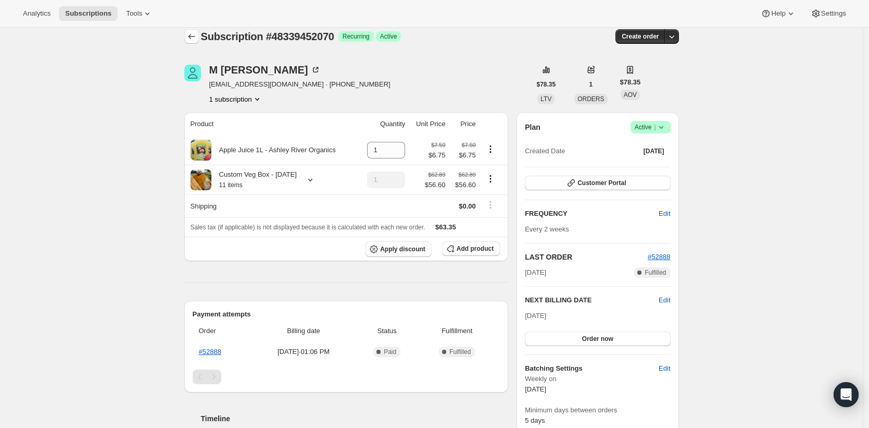
click at [192, 40] on icon "Subscriptions" at bounding box center [191, 36] width 10 height 10
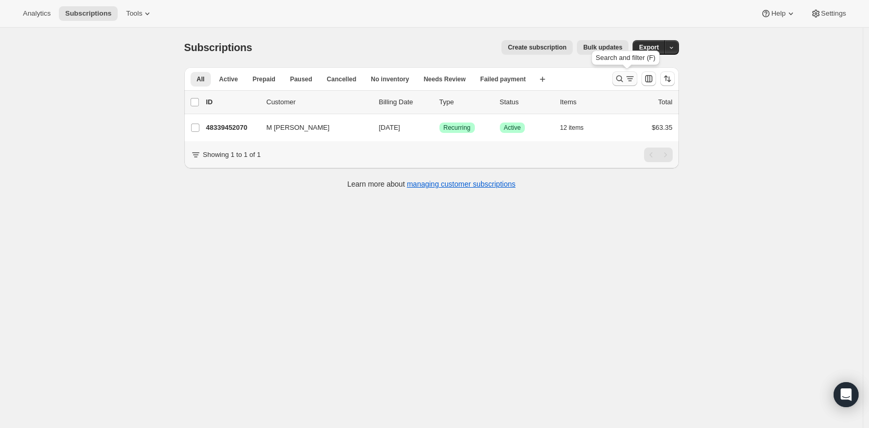
click at [618, 78] on icon "Search and filter results" at bounding box center [620, 78] width 10 height 10
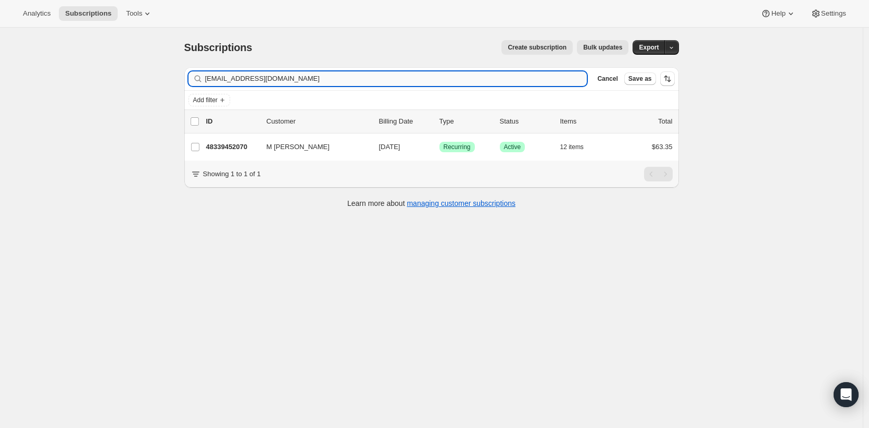
click at [399, 79] on input "mischkescheepers@gmail.com" at bounding box center [396, 78] width 382 height 15
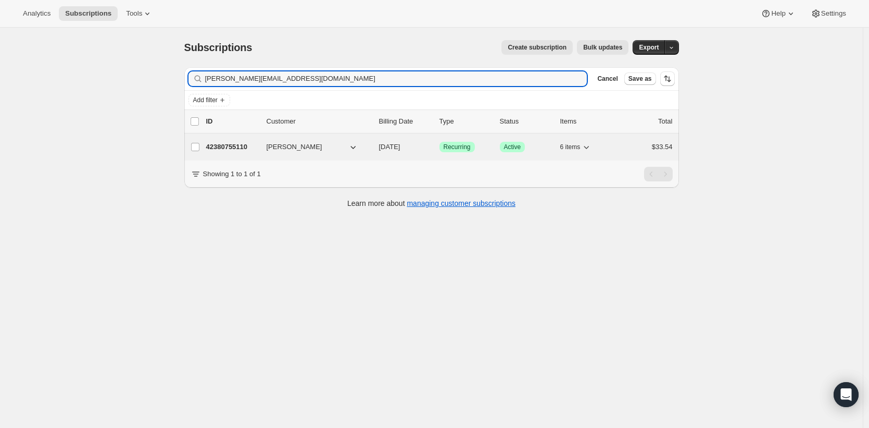
type input "heather@hangup.co.nz"
click at [247, 144] on p "42380755110" at bounding box center [232, 147] width 52 height 10
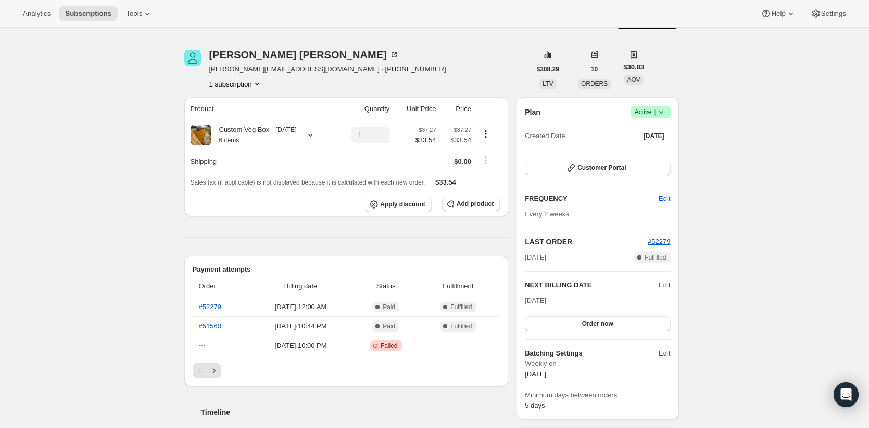
scroll to position [28, 0]
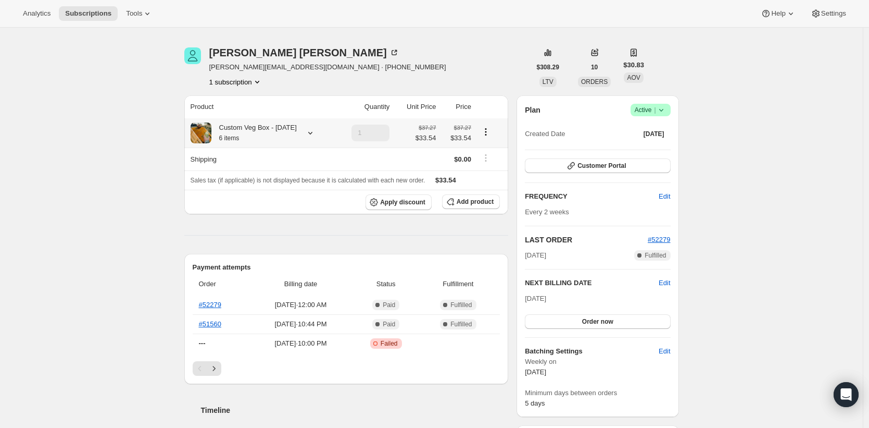
click at [312, 134] on icon at bounding box center [310, 133] width 4 height 3
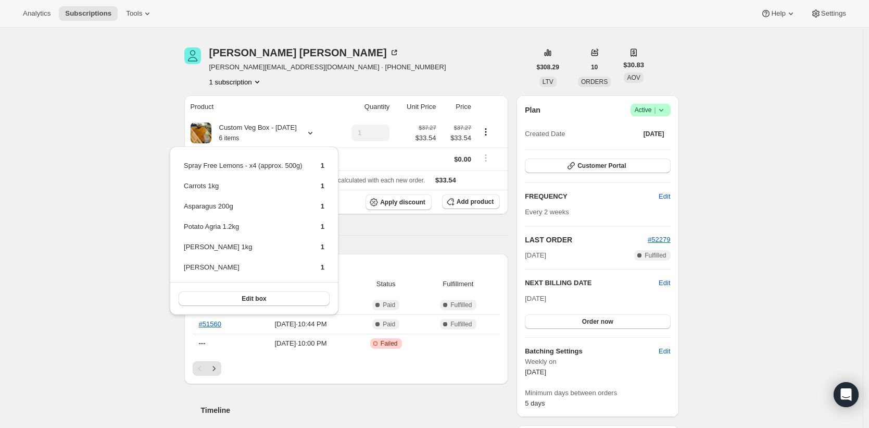
click at [124, 144] on div "Subscription #42380755110. This page is ready Subscription #42380755110 Success…" at bounding box center [431, 419] width 863 height 840
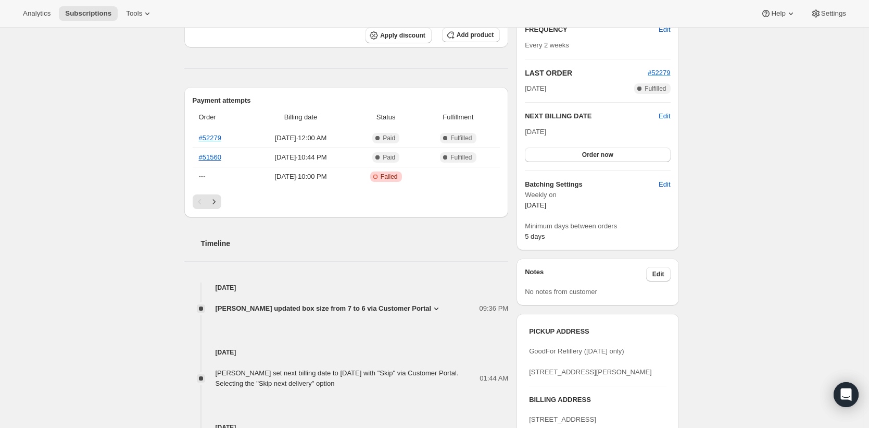
scroll to position [188, 0]
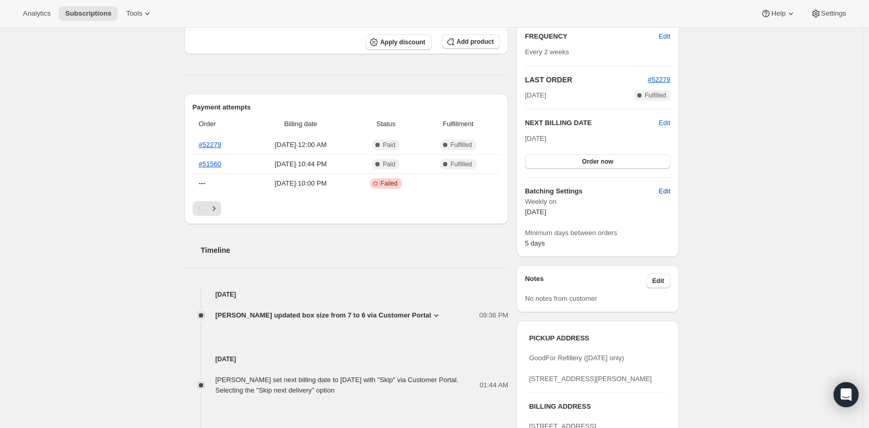
click at [669, 194] on span "Edit" at bounding box center [664, 191] width 11 height 10
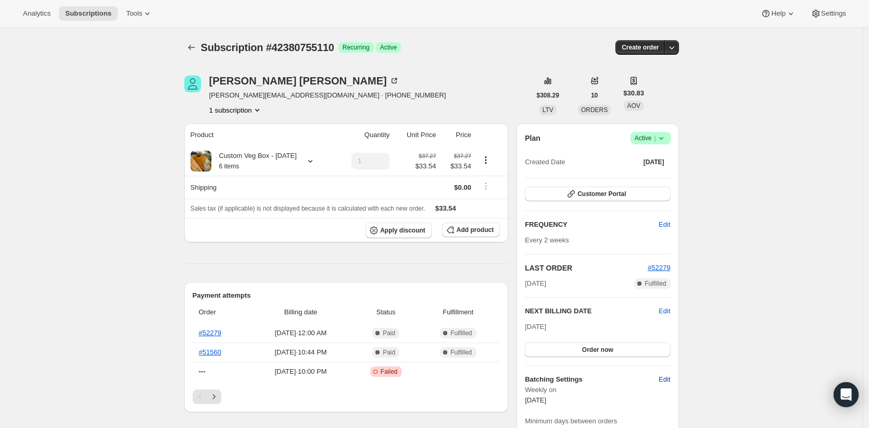
select select "WEEKDAY"
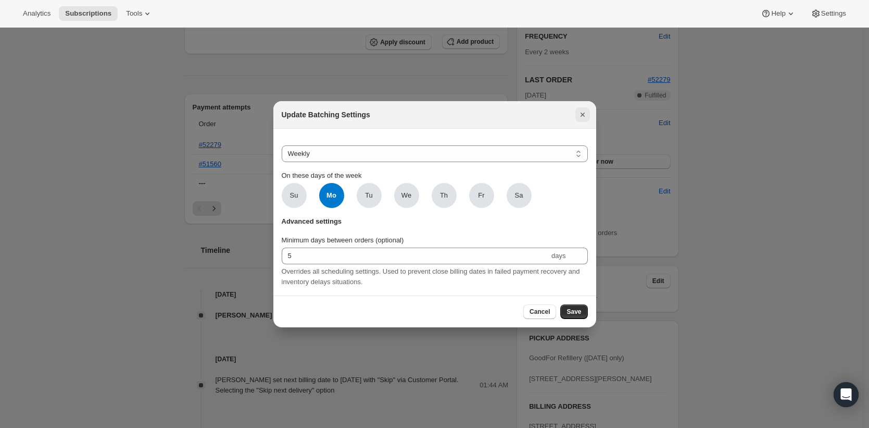
click at [585, 113] on icon "Close" at bounding box center [583, 114] width 10 height 10
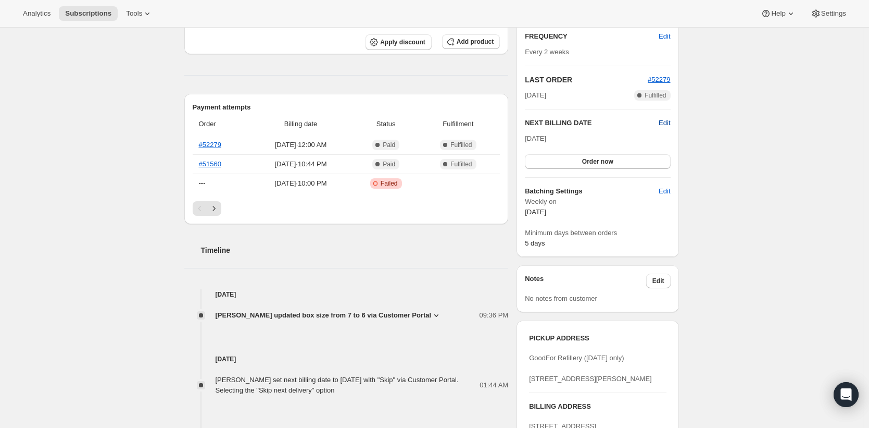
click at [666, 120] on span "Edit" at bounding box center [664, 123] width 11 height 10
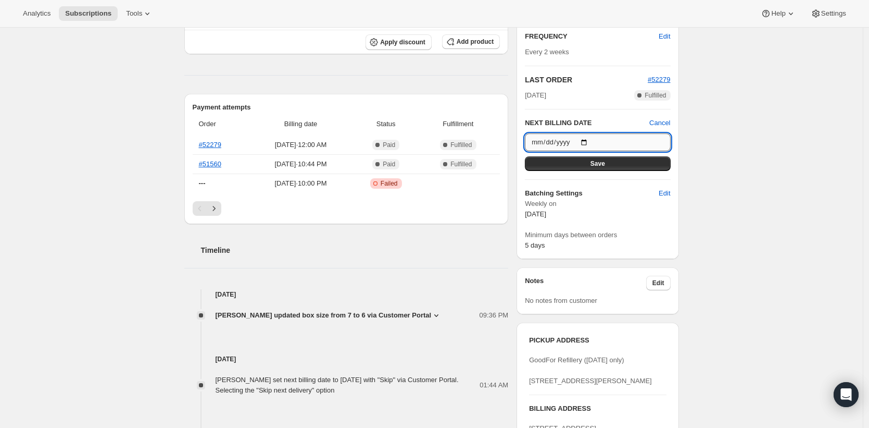
click at [593, 140] on input "2025-10-20" at bounding box center [597, 142] width 145 height 18
type input "2025-10-18"
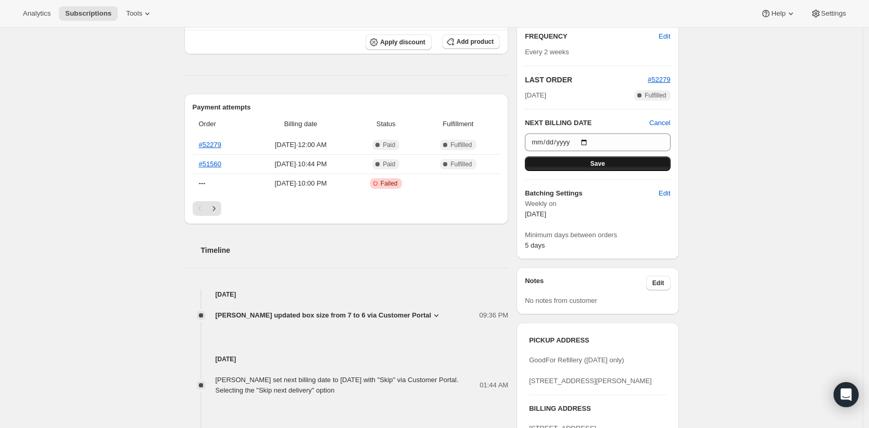
click at [601, 164] on span "Save" at bounding box center [598, 163] width 15 height 8
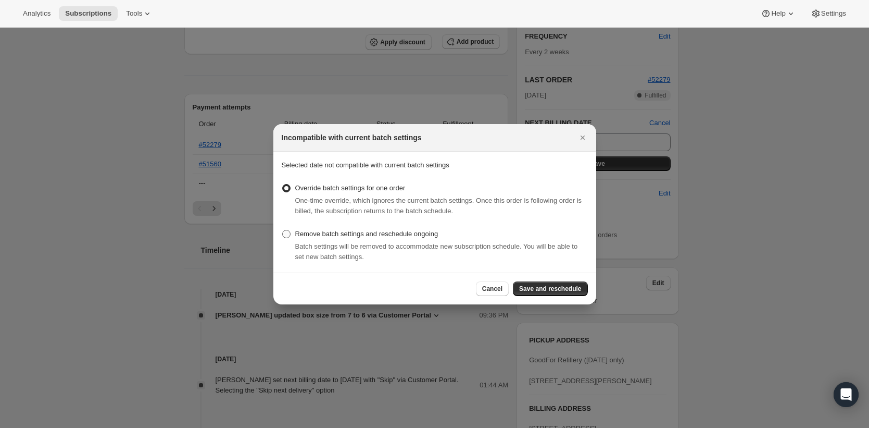
click at [405, 234] on span "Remove batch settings and reschedule ongoing" at bounding box center [366, 234] width 143 height 8
click at [283, 230] on input "Remove batch settings and reschedule ongoing" at bounding box center [282, 230] width 1 height 1
radio input "true"
click at [545, 286] on span "Save and reschedule" at bounding box center [550, 288] width 62 height 8
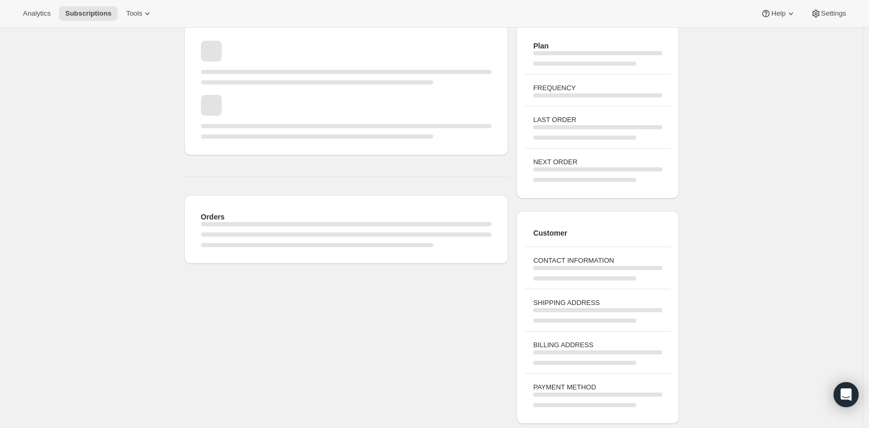
scroll to position [188, 0]
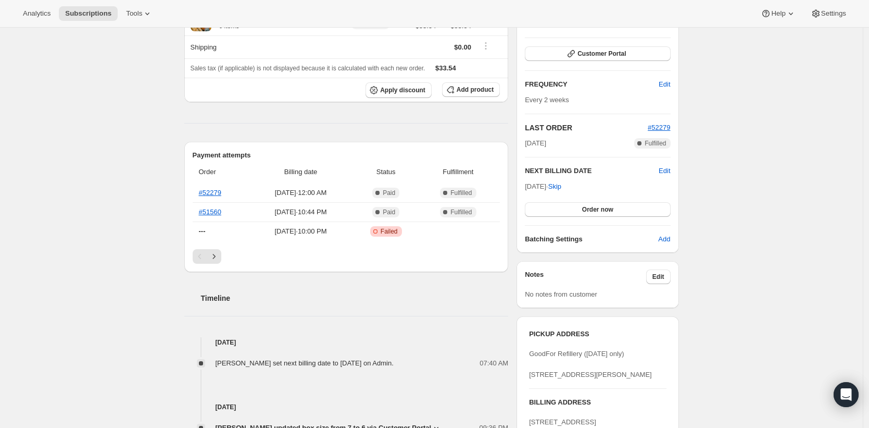
click at [61, 185] on div "Subscription #42380755110. This page is ready Subscription #42380755110 Success…" at bounding box center [431, 270] width 863 height 861
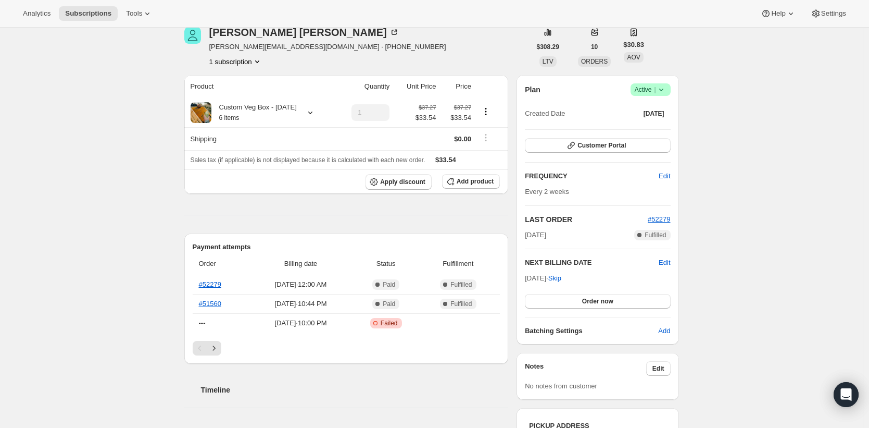
scroll to position [83, 0]
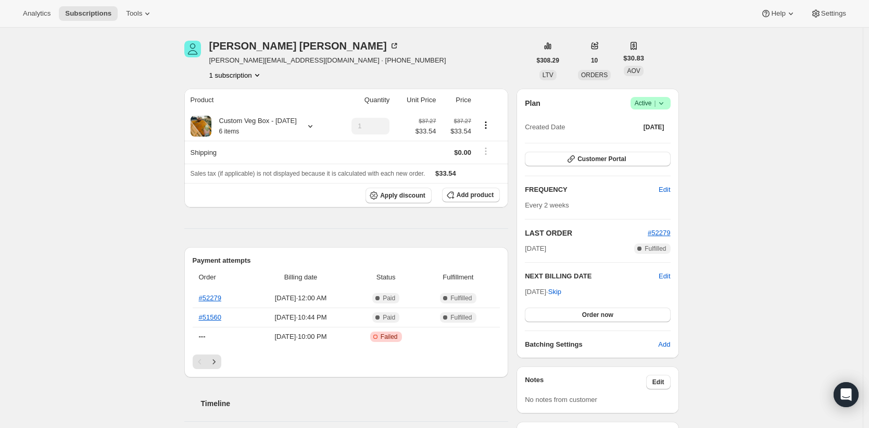
click at [128, 65] on div "Subscription #42380755110. This page is ready Subscription #42380755110 Success…" at bounding box center [431, 375] width 863 height 861
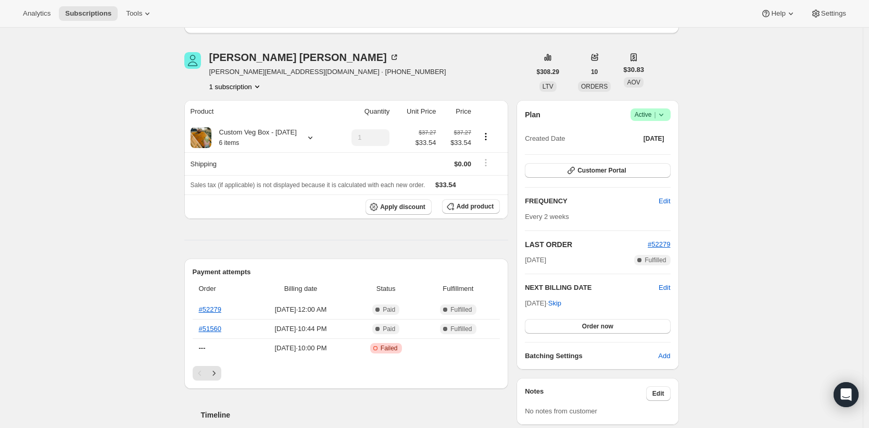
scroll to position [0, 0]
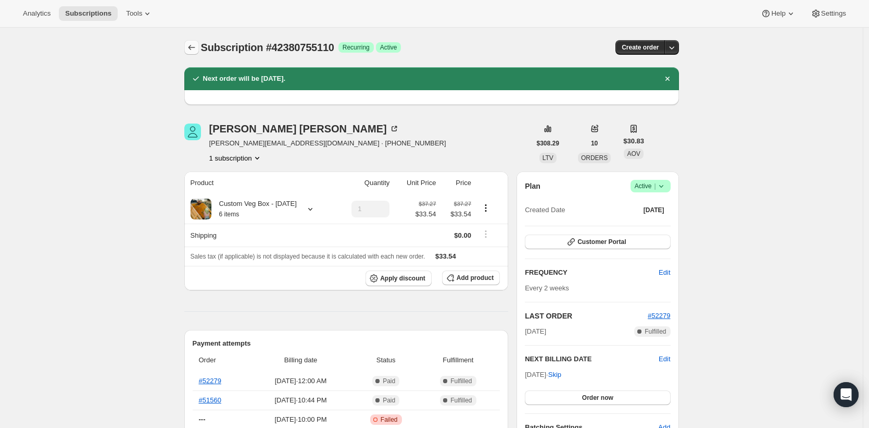
click at [192, 43] on icon "Subscriptions" at bounding box center [191, 47] width 10 height 10
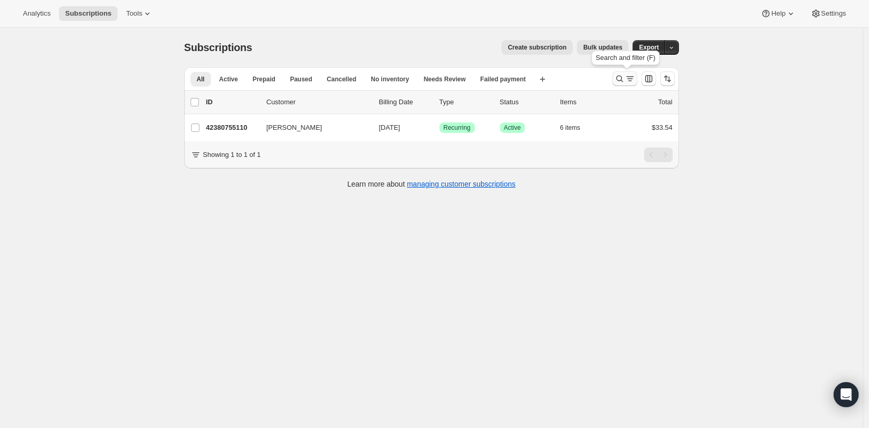
click at [618, 76] on icon "Search and filter results" at bounding box center [620, 78] width 10 height 10
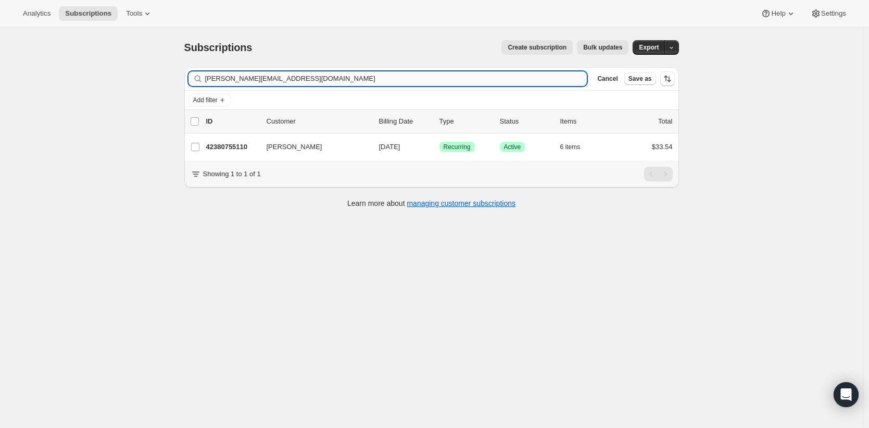
click at [460, 78] on input "heather@hangup.co.nz" at bounding box center [396, 78] width 382 height 15
type input "GoodFor"
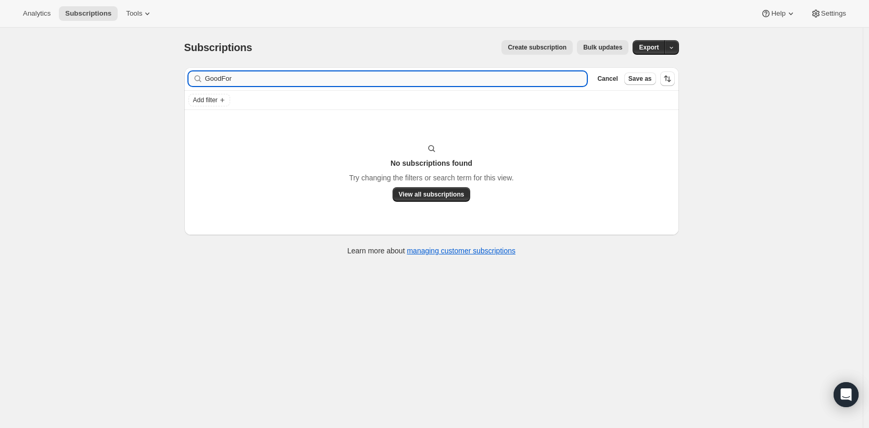
click at [362, 78] on input "GoodFor" at bounding box center [396, 78] width 382 height 15
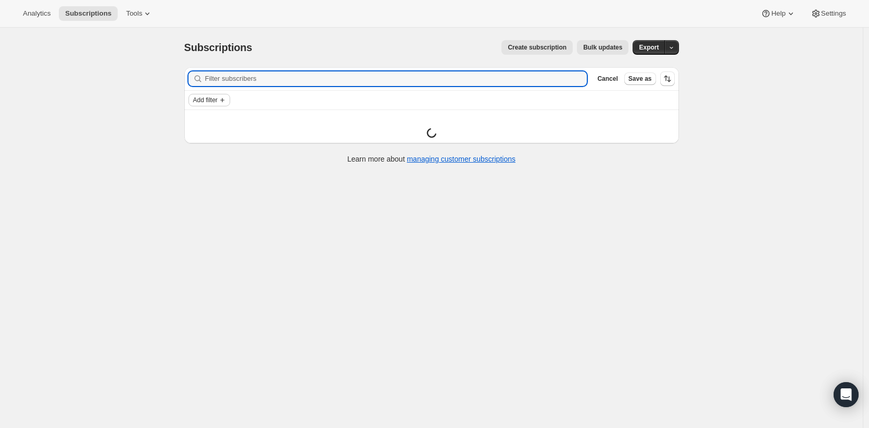
click at [216, 97] on span "Add filter" at bounding box center [205, 100] width 24 height 8
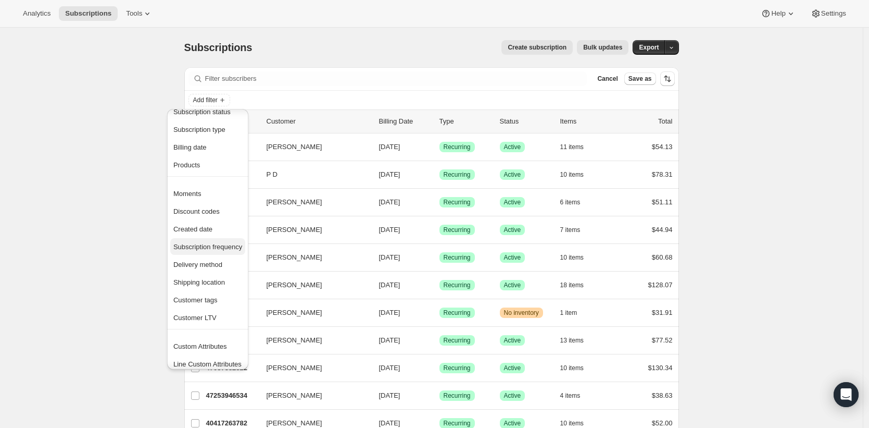
scroll to position [20, 0]
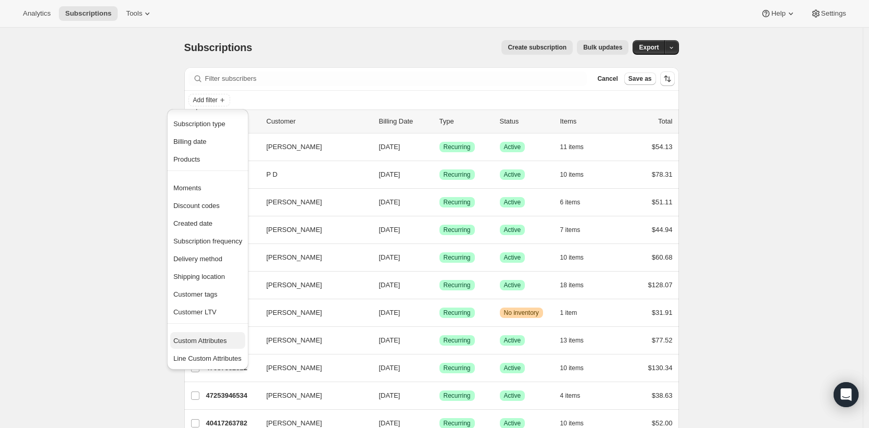
click at [234, 340] on span "Custom Attributes" at bounding box center [207, 340] width 69 height 10
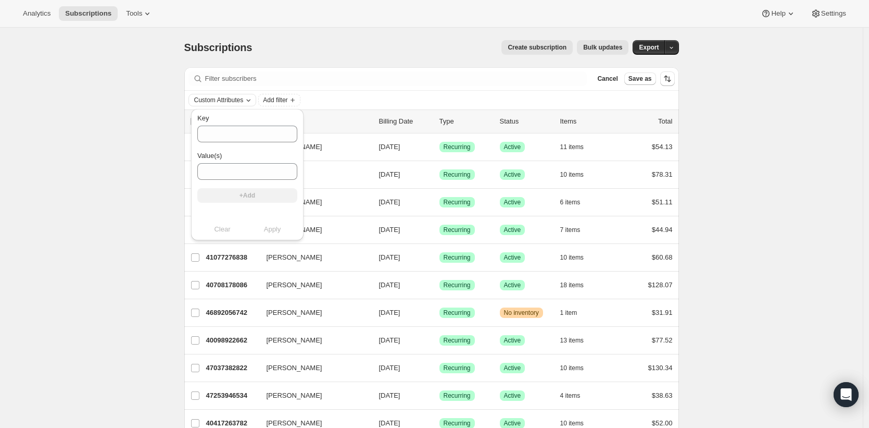
click at [252, 105] on div "Custom Attributes" at bounding box center [223, 100] width 61 height 10
click at [253, 102] on icon "Custom Attributes" at bounding box center [248, 100] width 8 height 8
drag, startPoint x: 299, startPoint y: 95, endPoint x: 317, endPoint y: 96, distance: 18.3
click at [297, 96] on icon "Add filter" at bounding box center [293, 100] width 8 height 8
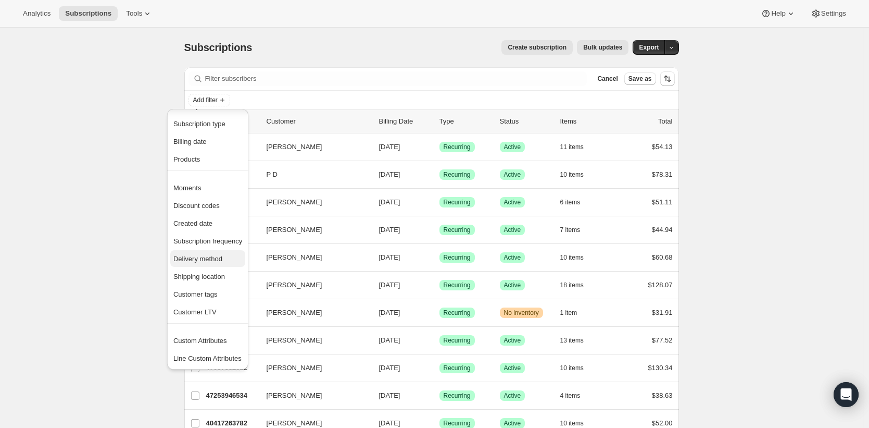
click at [218, 259] on span "Delivery method" at bounding box center [197, 259] width 49 height 8
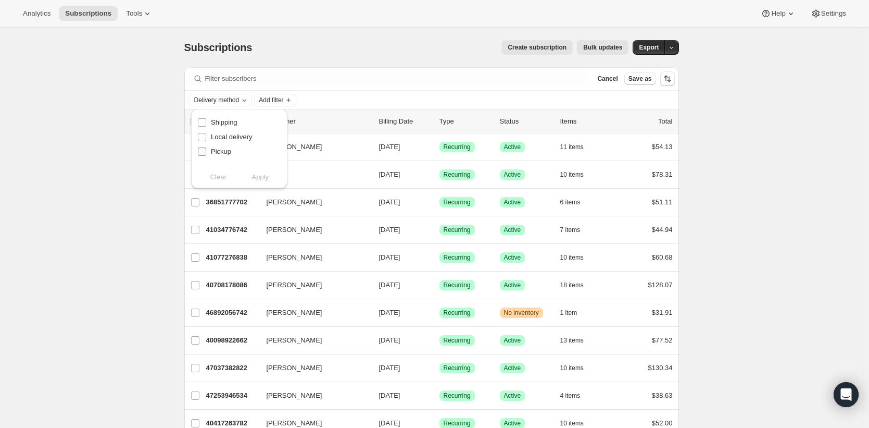
click at [218, 153] on span "Pickup" at bounding box center [221, 151] width 20 height 8
click at [206, 153] on input "Pickup" at bounding box center [202, 151] width 8 height 8
checkbox input "true"
click at [258, 177] on span "Apply" at bounding box center [260, 177] width 17 height 10
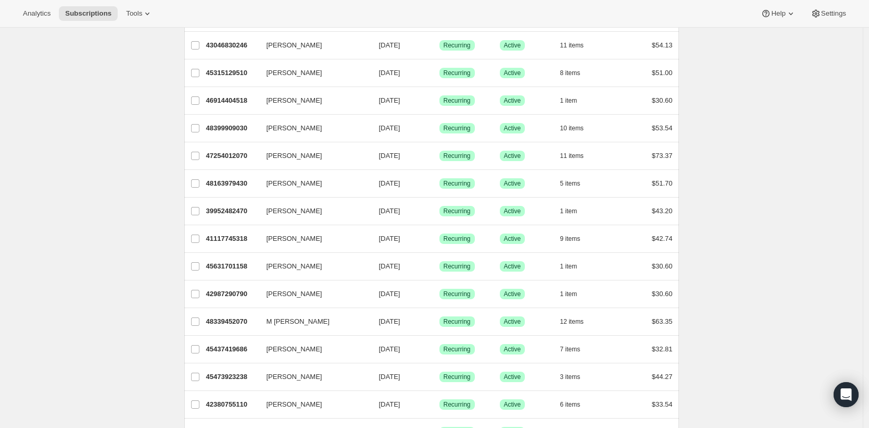
scroll to position [129, 0]
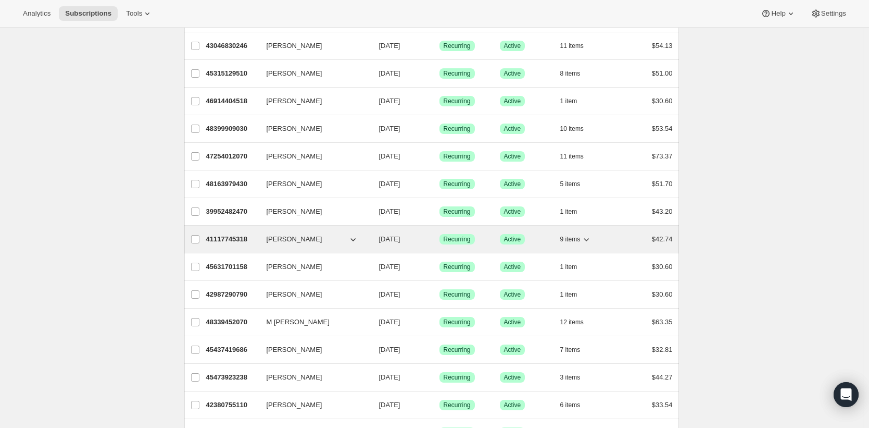
click at [240, 241] on p "41117745318" at bounding box center [232, 239] width 52 height 10
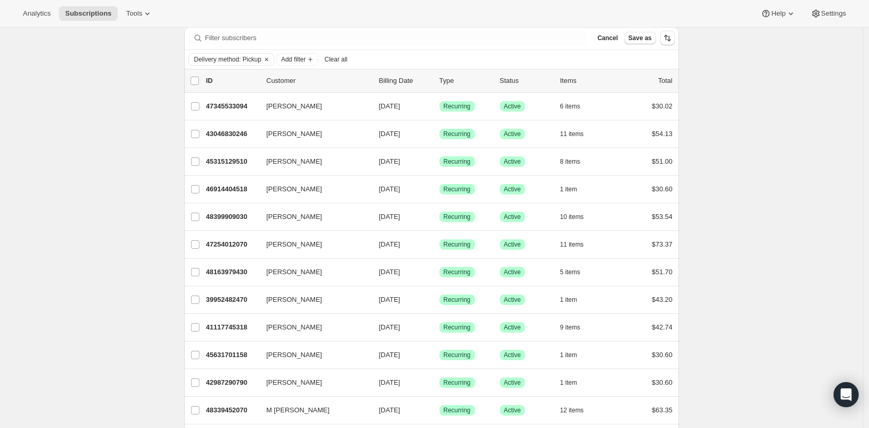
scroll to position [0, 0]
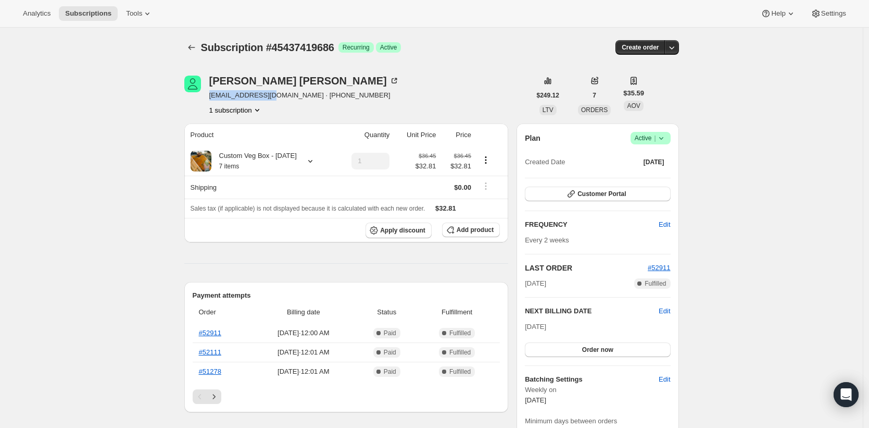
drag, startPoint x: 271, startPoint y: 97, endPoint x: 211, endPoint y: 97, distance: 59.9
click at [211, 97] on span "[EMAIL_ADDRESS][DOMAIN_NAME] · [PHONE_NUMBER]" at bounding box center [304, 95] width 190 height 10
copy span "[EMAIL_ADDRESS][DOMAIN_NAME]"
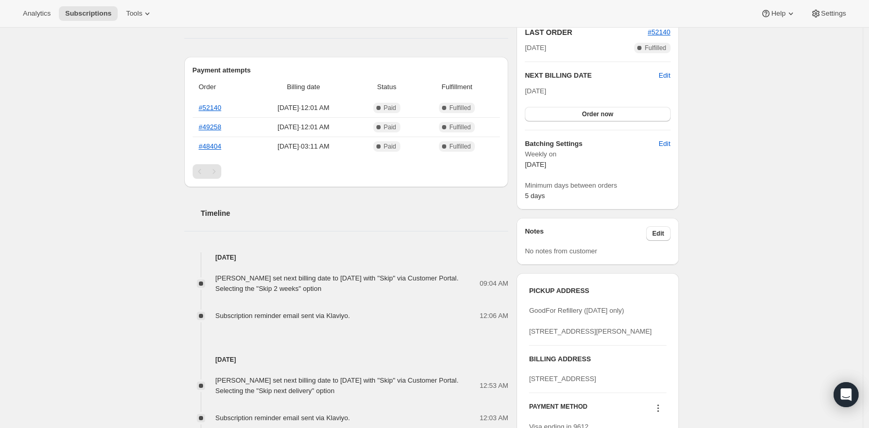
scroll to position [286, 0]
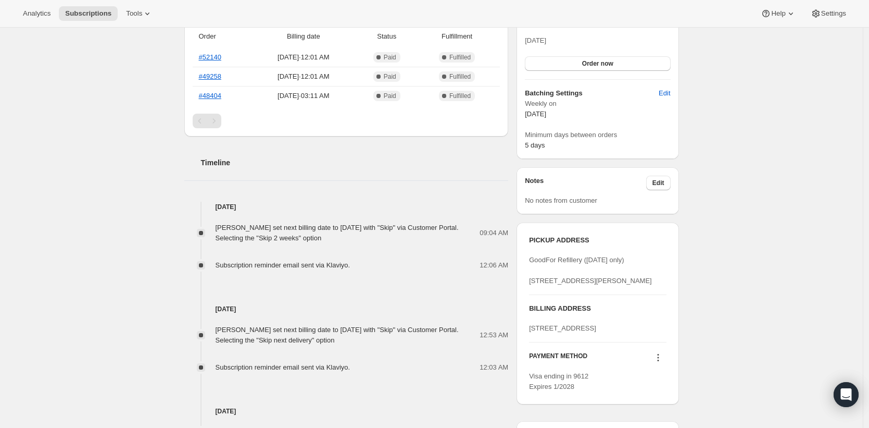
click at [384, 230] on span "Melissa Ishii set next billing date to Saturday, October 11, 2025 with "Skip" v…" at bounding box center [337, 232] width 243 height 18
click at [155, 222] on div "Subscription #45631701158. This page is ready Subscription #45631701158 Success…" at bounding box center [431, 204] width 863 height 925
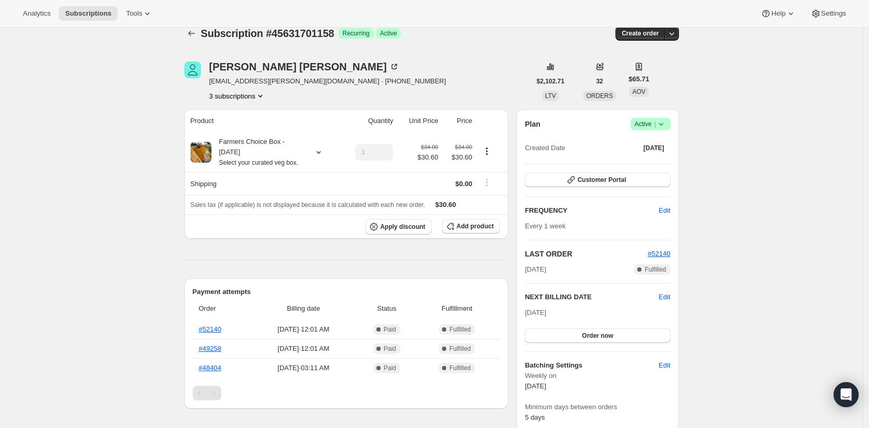
scroll to position [3, 0]
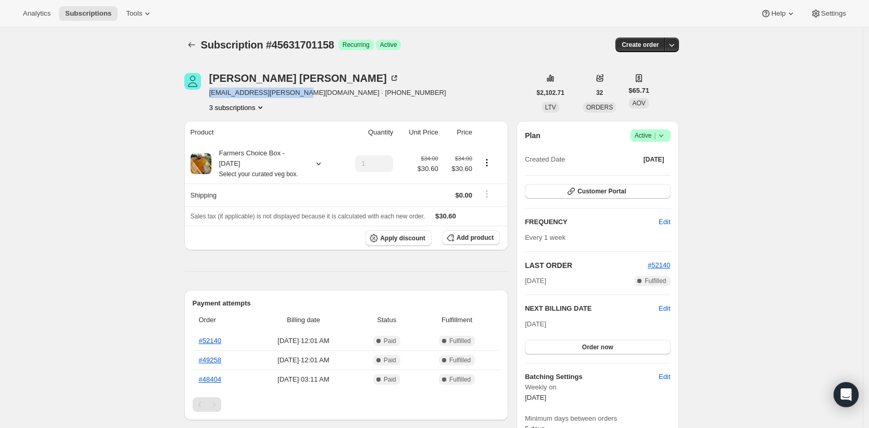
drag, startPoint x: 297, startPoint y: 92, endPoint x: 210, endPoint y: 95, distance: 87.0
click at [210, 95] on div "Melissa Ishii ishii.melissa.m@gmail.com · +64279279271 3 subscriptions" at bounding box center [357, 93] width 346 height 40
copy span "ishii.melissa.m@gmail.com"
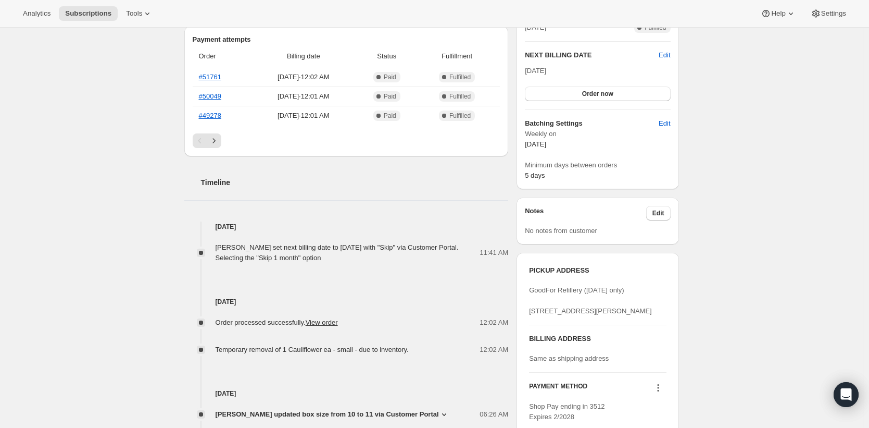
scroll to position [197, 0]
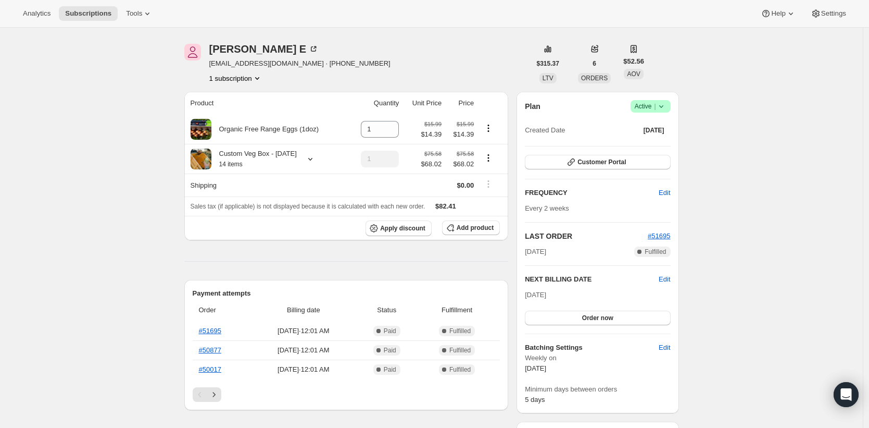
scroll to position [86, 0]
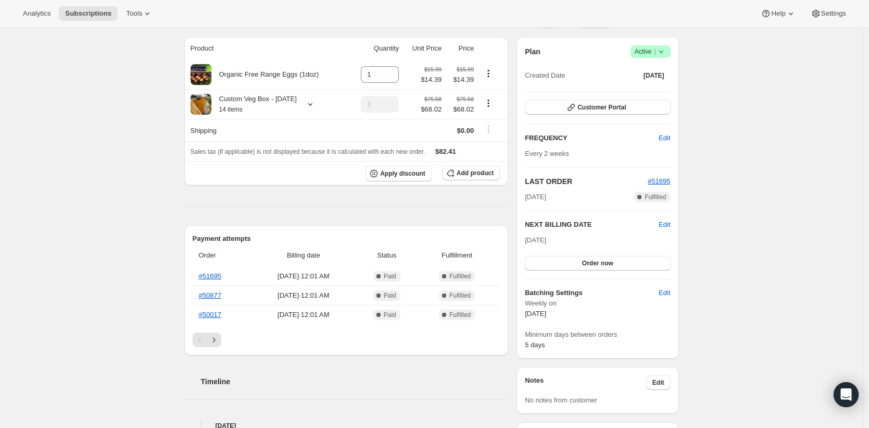
click at [140, 156] on div "Subscription #45630292134. This page is ready Subscription #45630292134 Success…" at bounding box center [431, 408] width 863 height 934
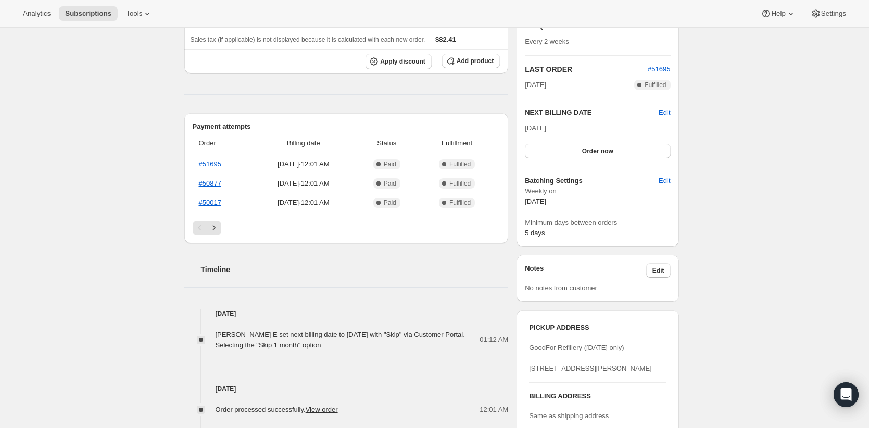
scroll to position [349, 0]
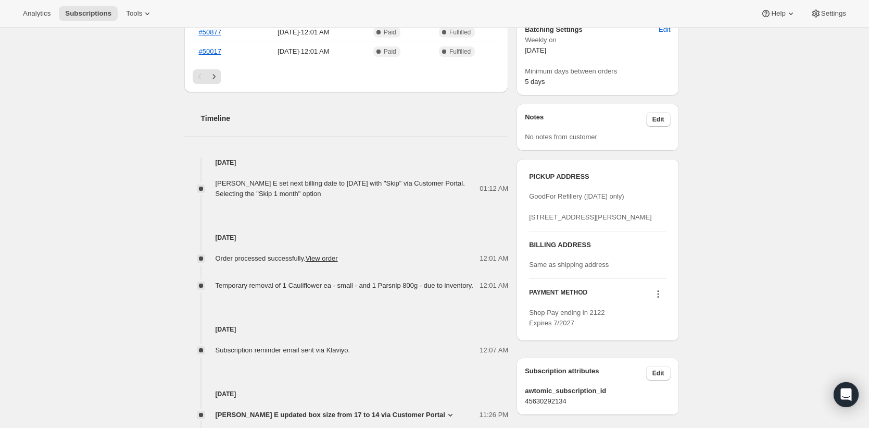
click at [135, 157] on div "Subscription #45630292134. This page is ready Subscription #45630292134 Success…" at bounding box center [431, 145] width 863 height 934
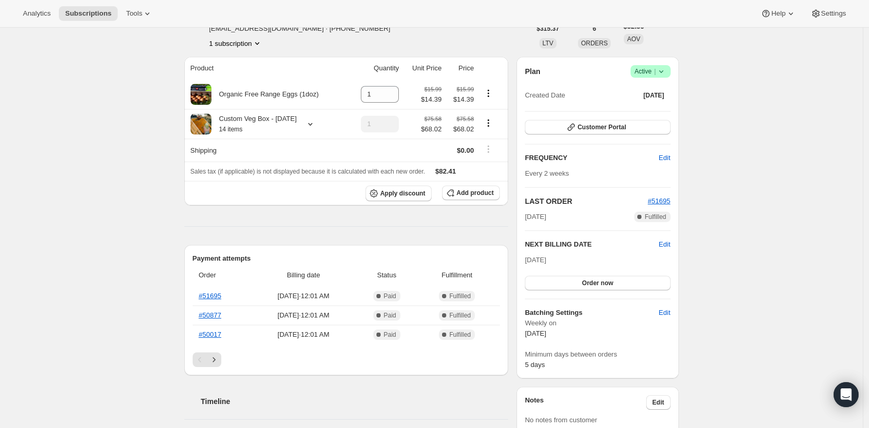
scroll to position [0, 0]
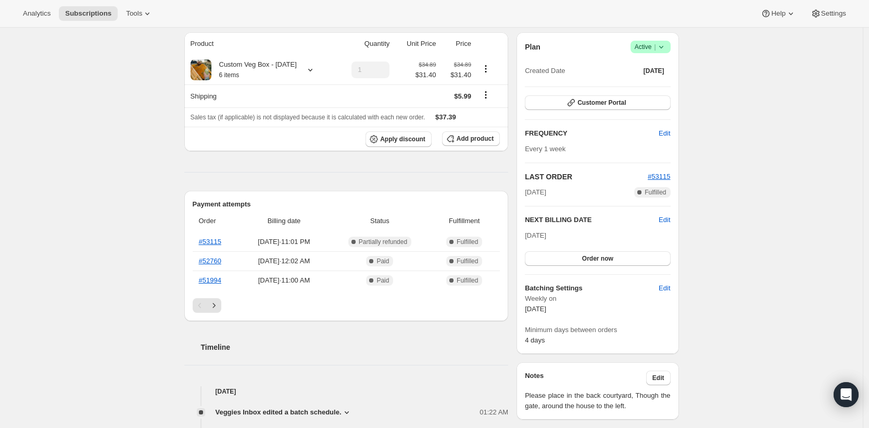
scroll to position [93, 0]
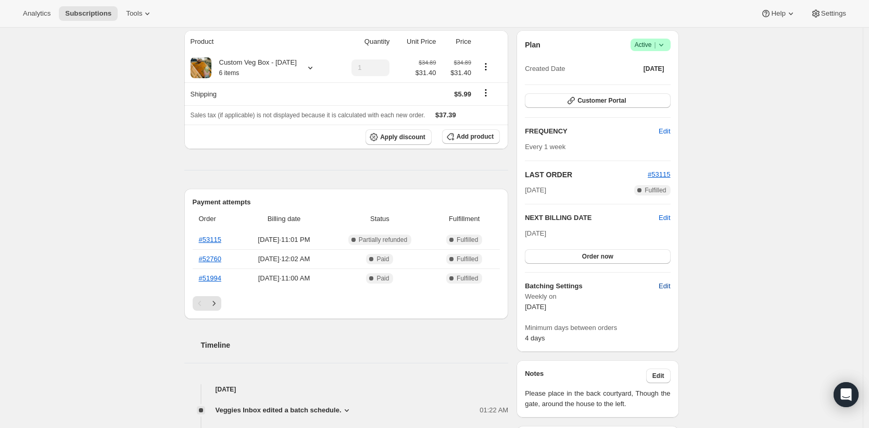
click at [670, 287] on span "Edit" at bounding box center [664, 286] width 11 height 10
select select "WEEKDAY"
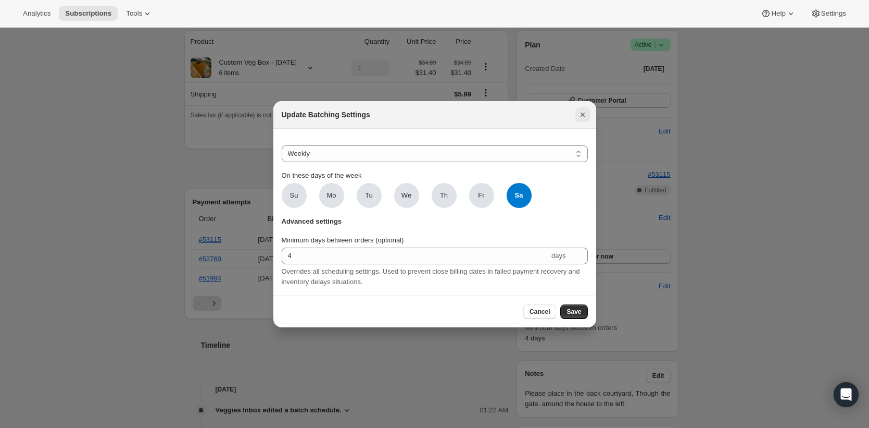
click at [584, 112] on icon "Close" at bounding box center [582, 114] width 4 height 4
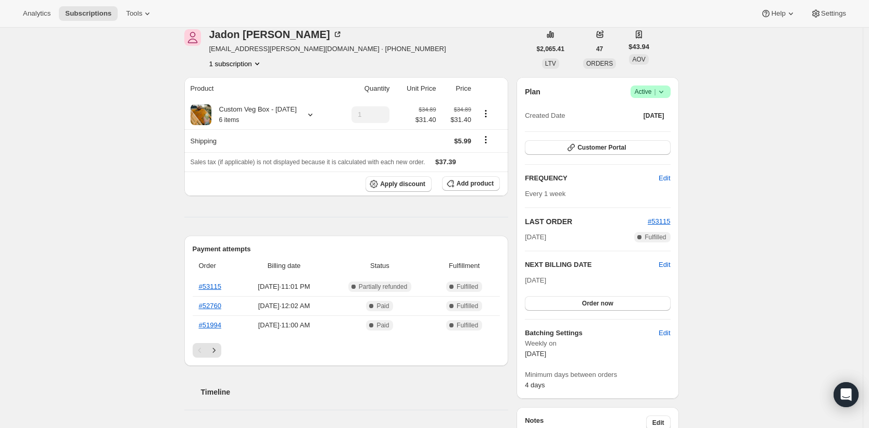
scroll to position [0, 0]
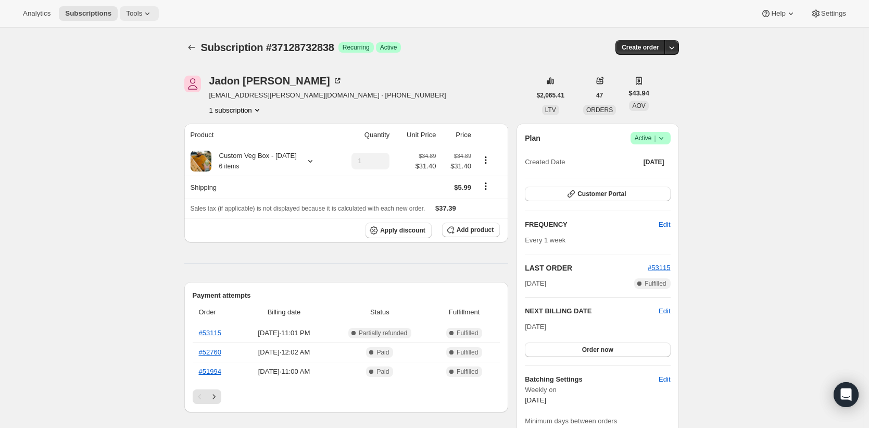
click at [146, 16] on icon at bounding box center [147, 13] width 10 height 10
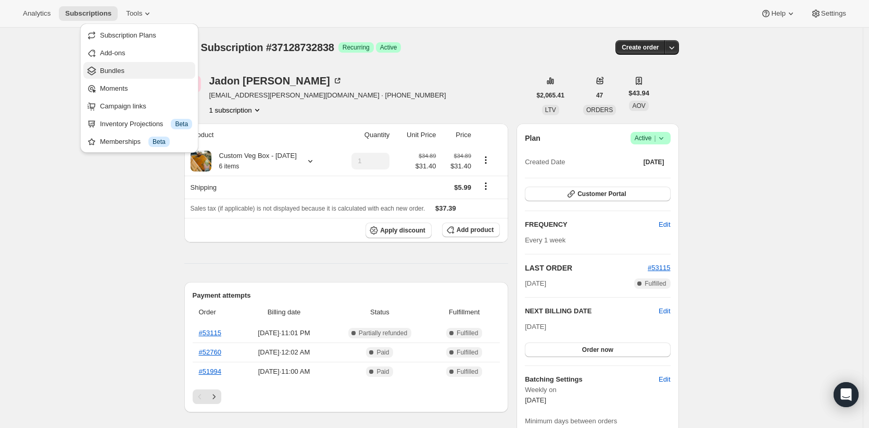
click at [119, 66] on span "Bundles" at bounding box center [146, 71] width 92 height 10
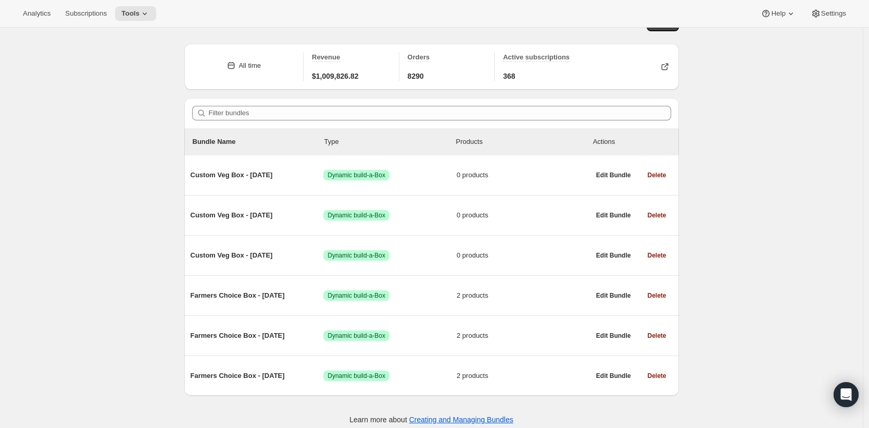
scroll to position [30, 0]
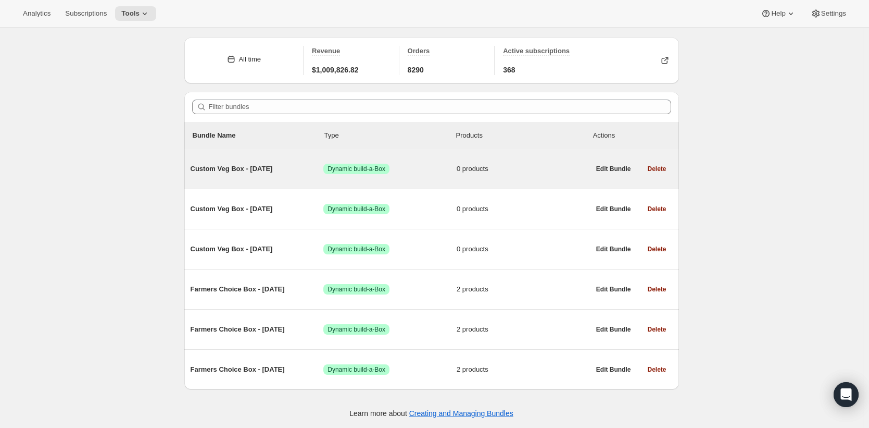
click at [227, 168] on span "Custom Veg Box - [DATE]" at bounding box center [257, 169] width 133 height 10
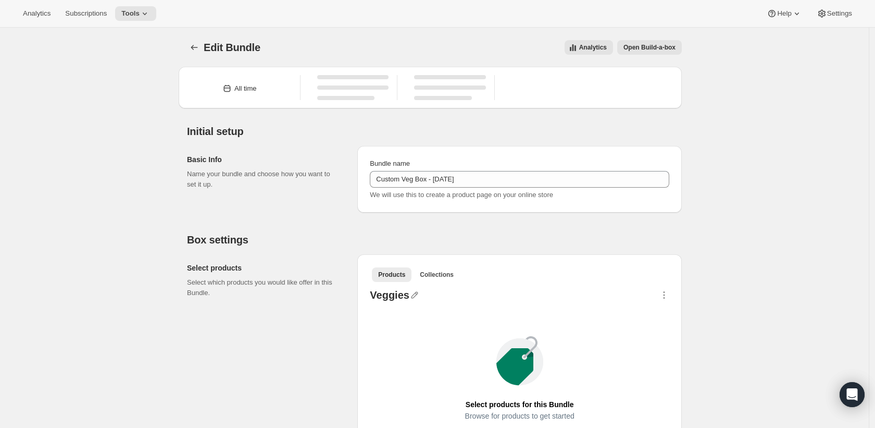
type input "Custom Veg Box - [DATE]"
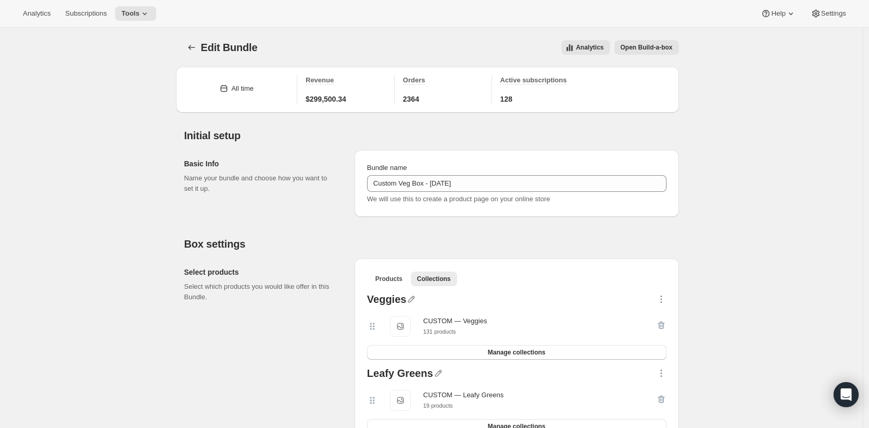
click at [658, 47] on span "Open Build-a-box" at bounding box center [647, 47] width 52 height 8
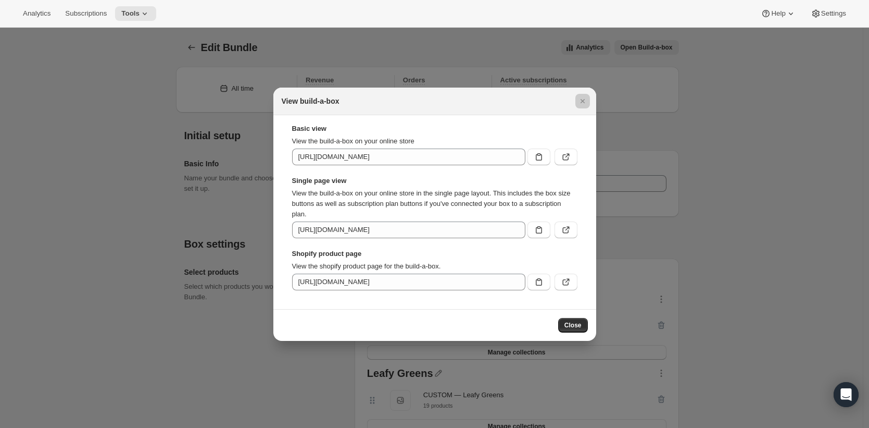
click at [121, 128] on div at bounding box center [434, 214] width 869 height 428
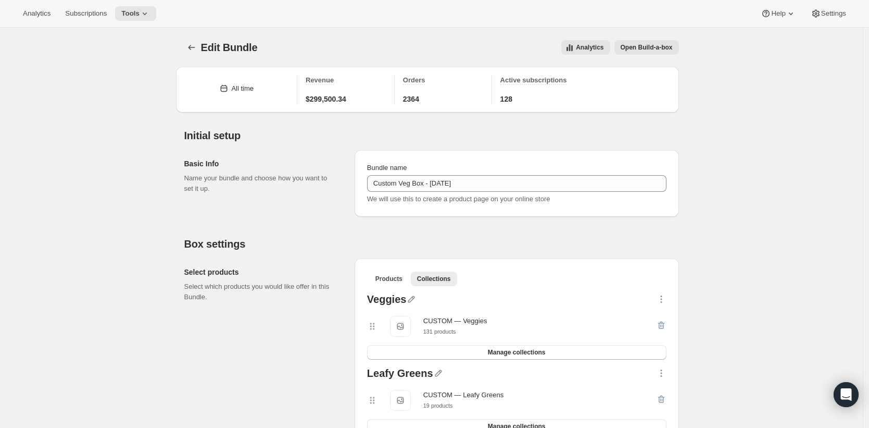
click at [635, 52] on button "Open Build-a-box" at bounding box center [647, 47] width 65 height 15
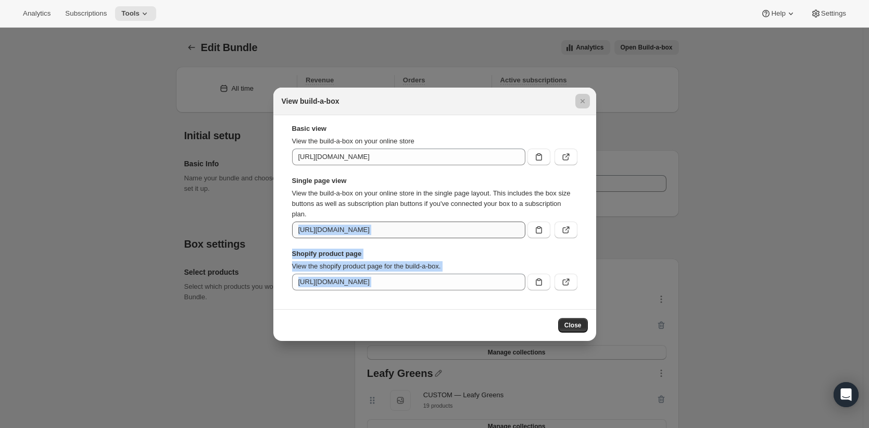
drag, startPoint x: 126, startPoint y: 214, endPoint x: 307, endPoint y: 223, distance: 182.0
click at [534, 231] on icon ":rid:" at bounding box center [539, 229] width 10 height 10
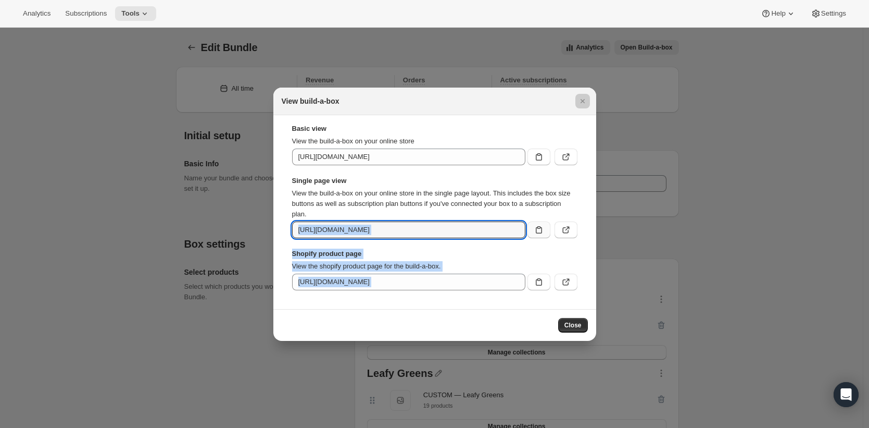
copy div "Shopify product page View the shopify product page for the build-a-box. Close"
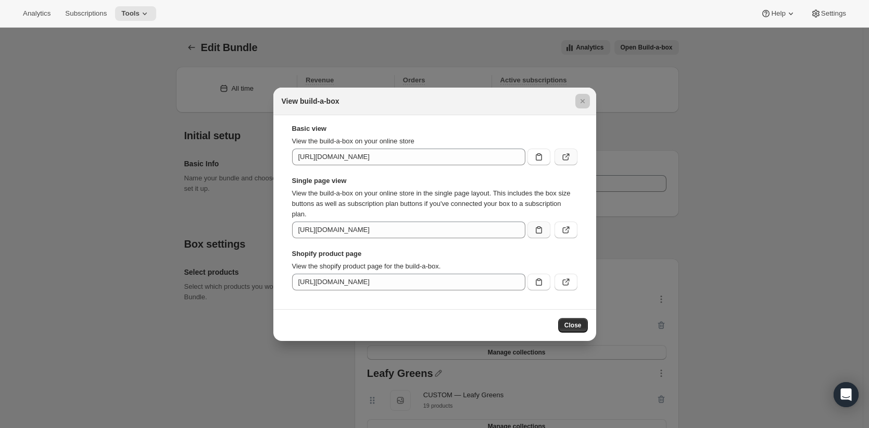
click at [562, 158] on icon ":rid:" at bounding box center [565, 157] width 6 height 6
click at [566, 284] on icon ":rid:" at bounding box center [566, 282] width 10 height 10
click at [114, 151] on div at bounding box center [434, 214] width 869 height 428
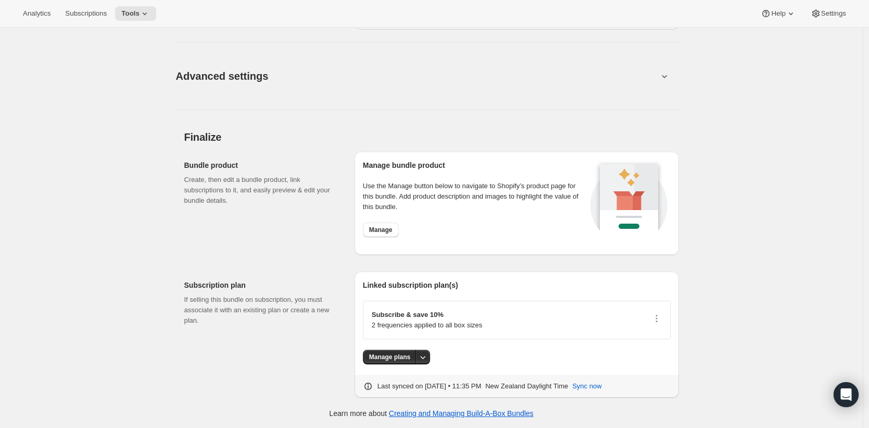
scroll to position [1116, 0]
click at [399, 356] on span "Manage plans" at bounding box center [389, 356] width 41 height 8
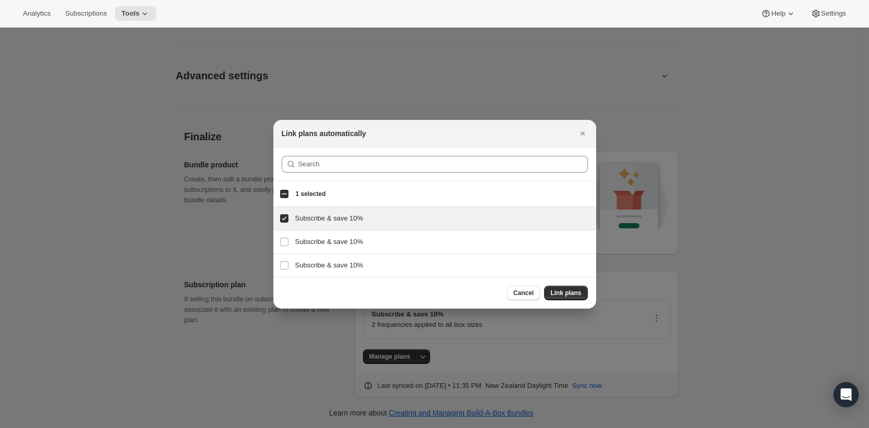
click at [337, 345] on div at bounding box center [434, 214] width 869 height 428
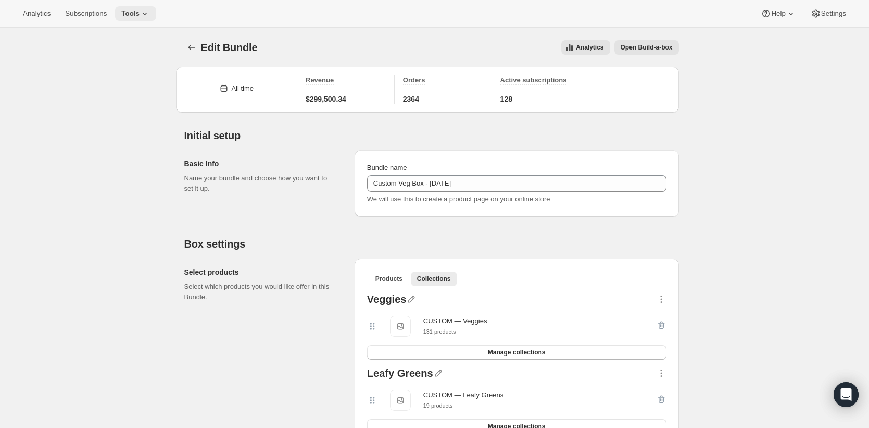
click at [156, 16] on button "Tools" at bounding box center [135, 13] width 41 height 15
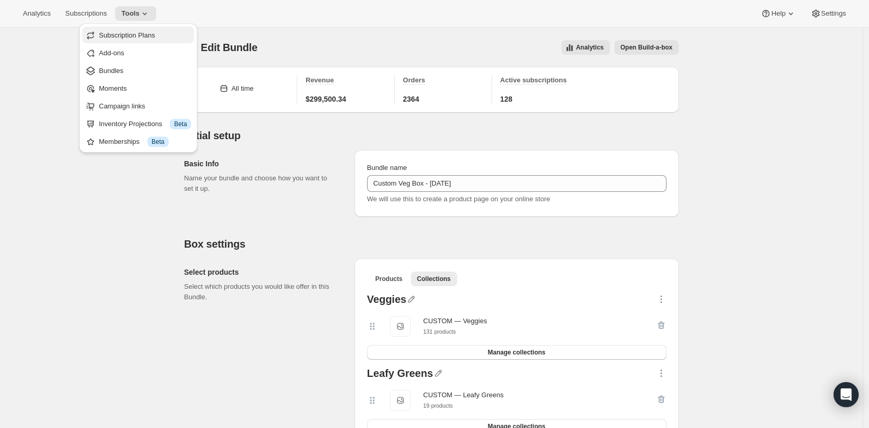
click at [154, 35] on span "Subscription Plans" at bounding box center [127, 35] width 56 height 8
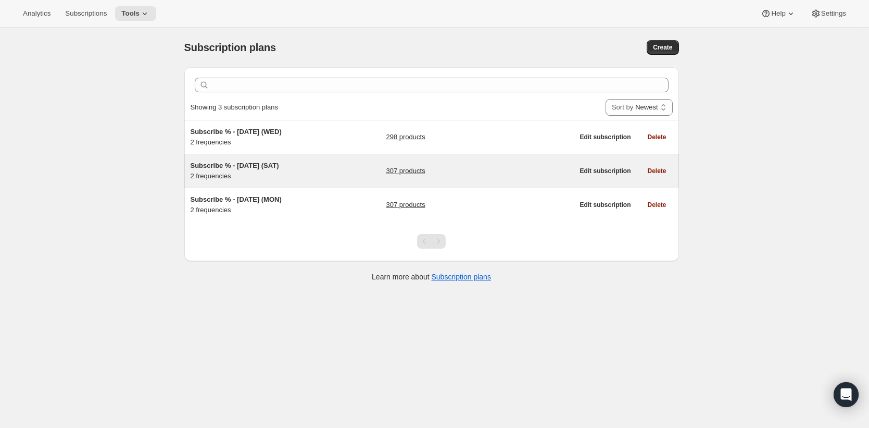
click at [252, 165] on span "Subscribe % - [DATE] (SAT)" at bounding box center [235, 165] width 89 height 8
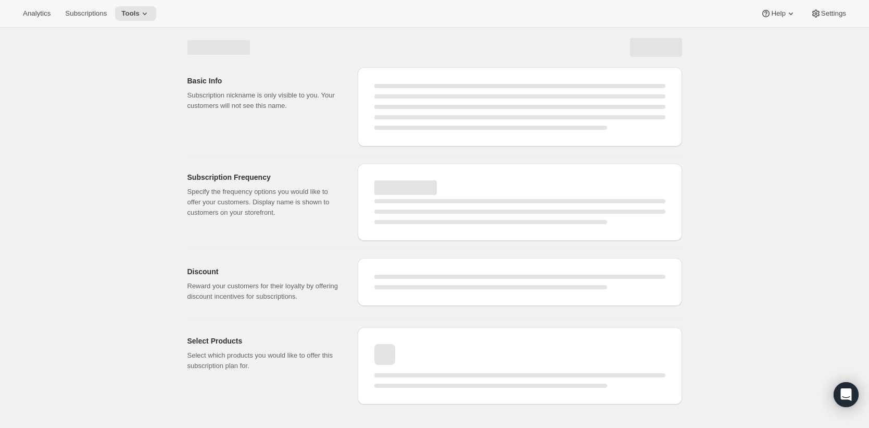
select select "WEEK"
select select "MONTH"
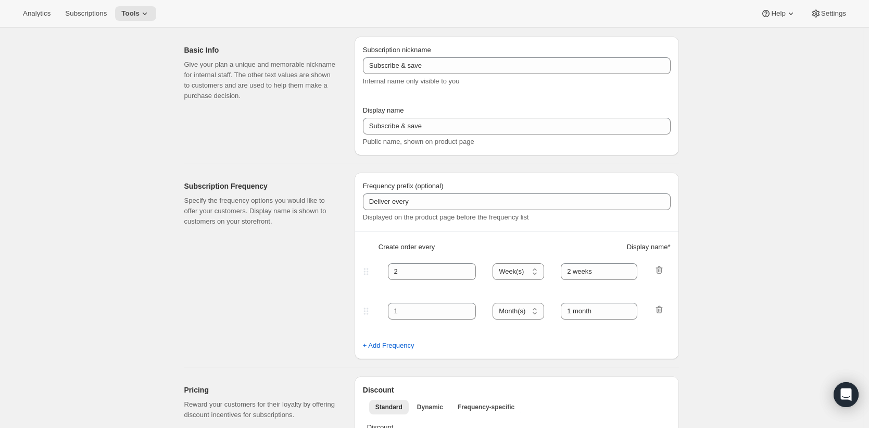
type input "Subscribe % - [DATE] (SAT)"
type input "Subscribe & save 10%"
type input "1"
type input "Every week ([DATE])"
type input "2"
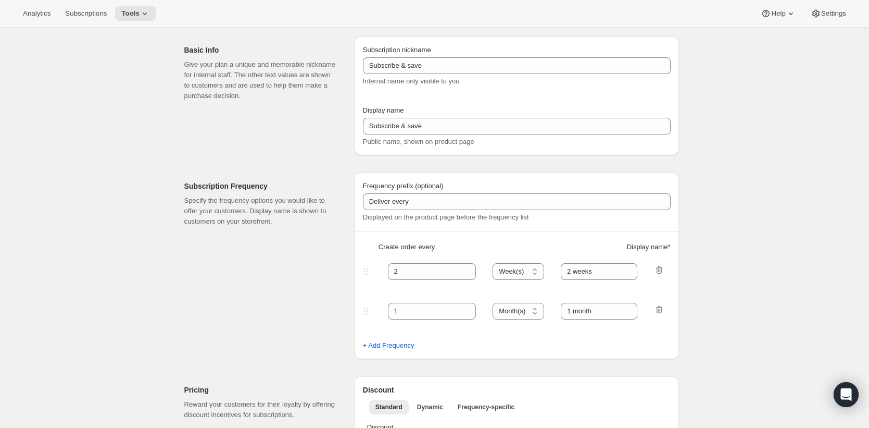
select select "WEEK"
type input "Every 2 weeks ([DATE])"
type input "10"
checkbox input "true"
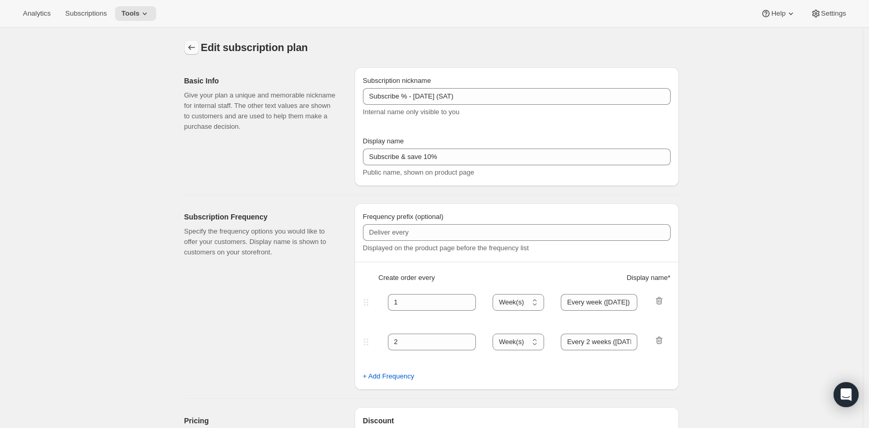
click at [193, 46] on icon "Subscription plans" at bounding box center [191, 47] width 10 height 10
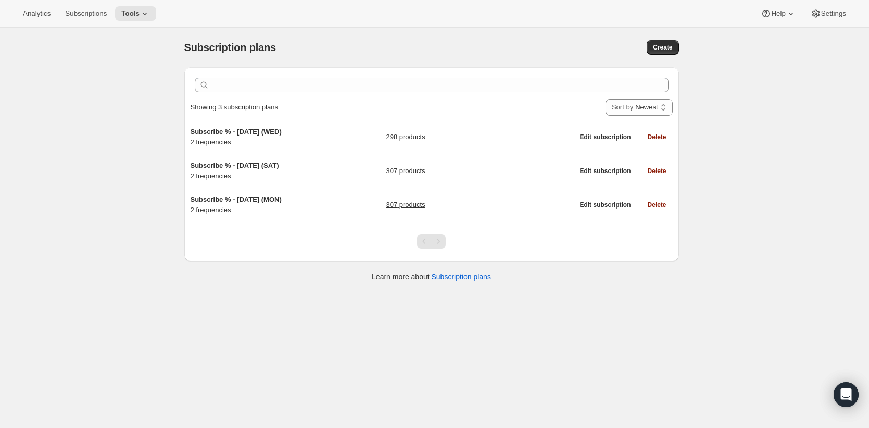
click at [133, 70] on div "Subscription plans. This page is ready Subscription plans Create Clear Showing …" at bounding box center [431, 242] width 863 height 428
click at [145, 14] on icon at bounding box center [145, 13] width 10 height 10
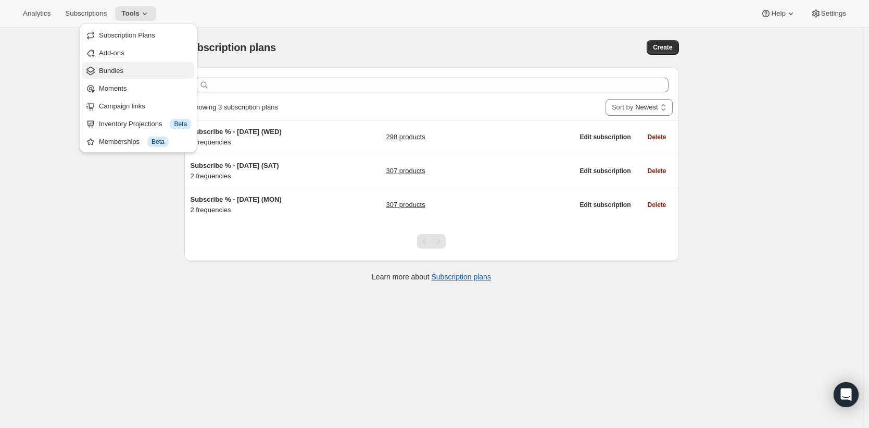
click at [143, 70] on span "Bundles" at bounding box center [145, 71] width 92 height 10
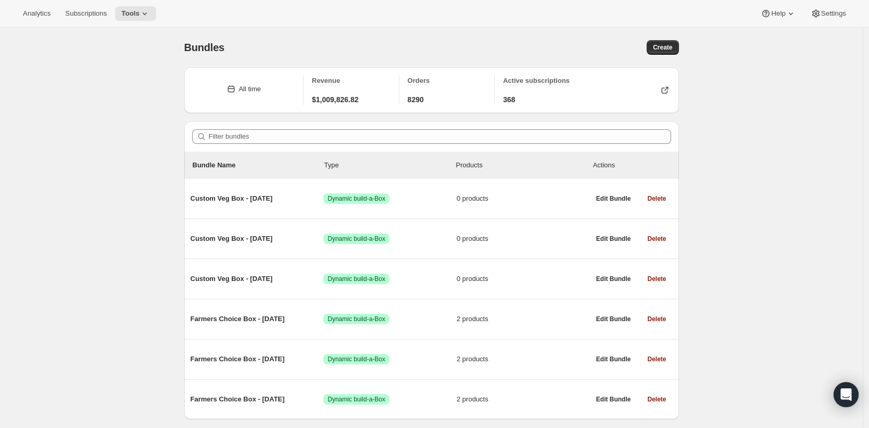
click at [98, 76] on div "Bundles. This page is ready Bundles Create All time Revenue $1,009,826.82 Order…" at bounding box center [431, 243] width 863 height 431
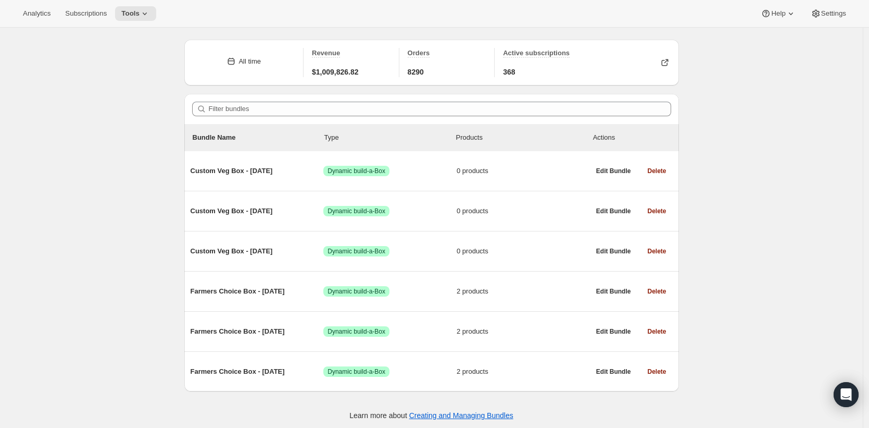
scroll to position [34, 0]
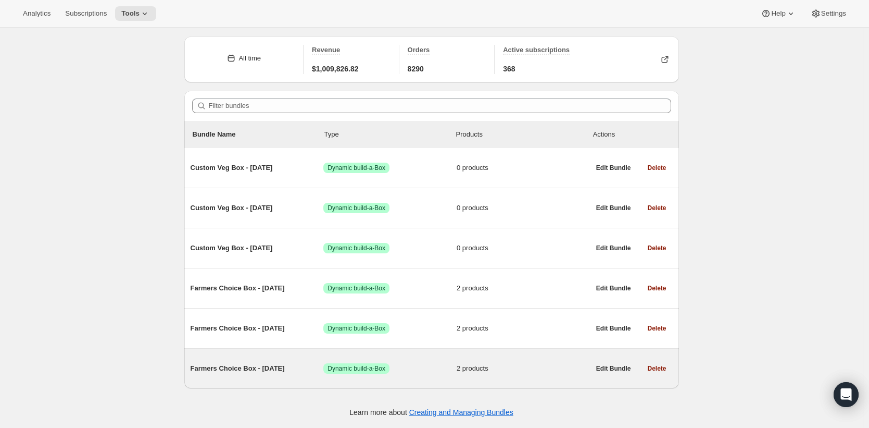
click at [258, 367] on span "Farmers Choice Box - [DATE]" at bounding box center [257, 368] width 133 height 10
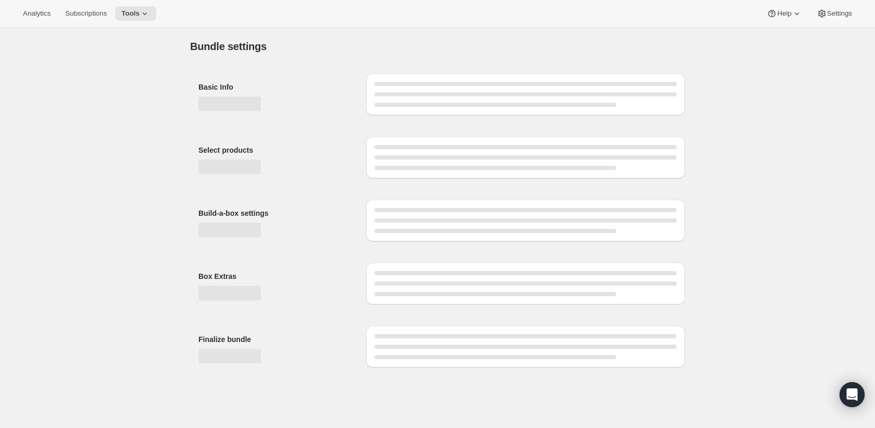
type input "Farmers Choice Box - [DATE]"
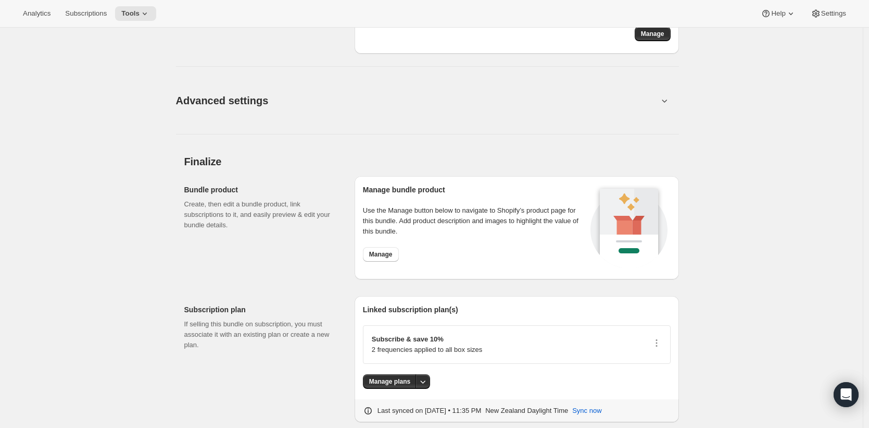
scroll to position [765, 0]
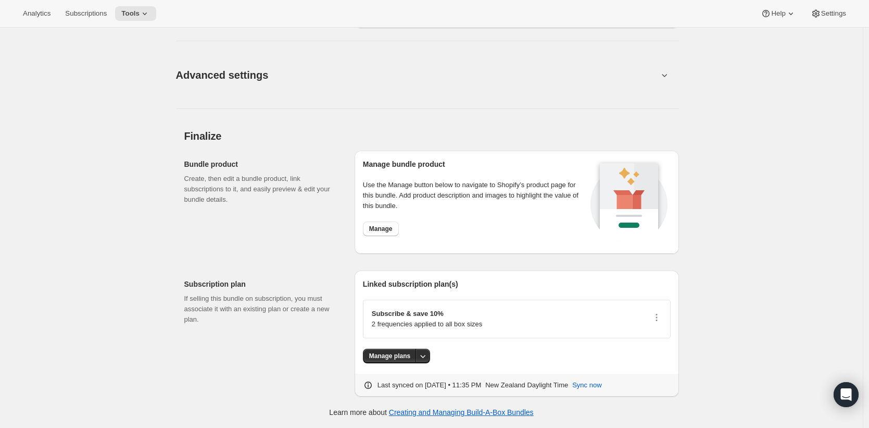
click at [390, 80] on button "Advanced settings" at bounding box center [417, 75] width 495 height 40
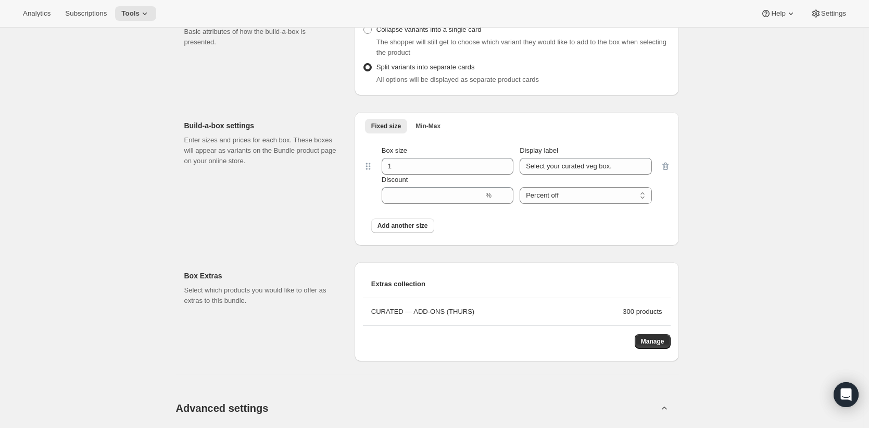
scroll to position [0, 0]
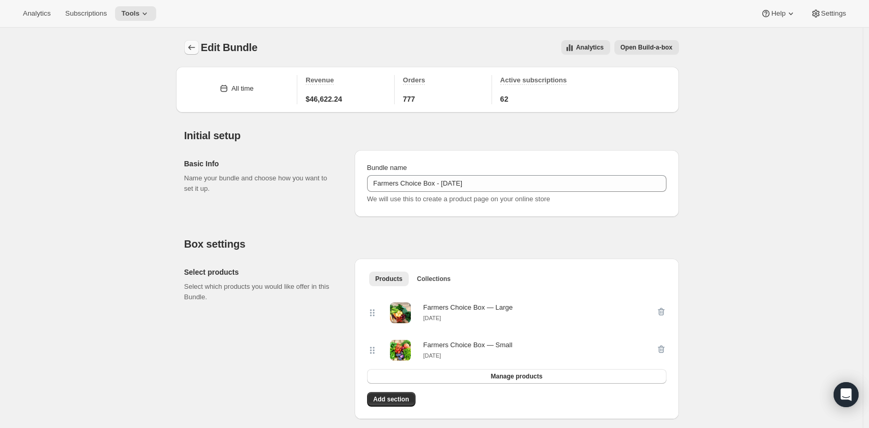
click at [195, 48] on icon "Bundles" at bounding box center [191, 47] width 10 height 10
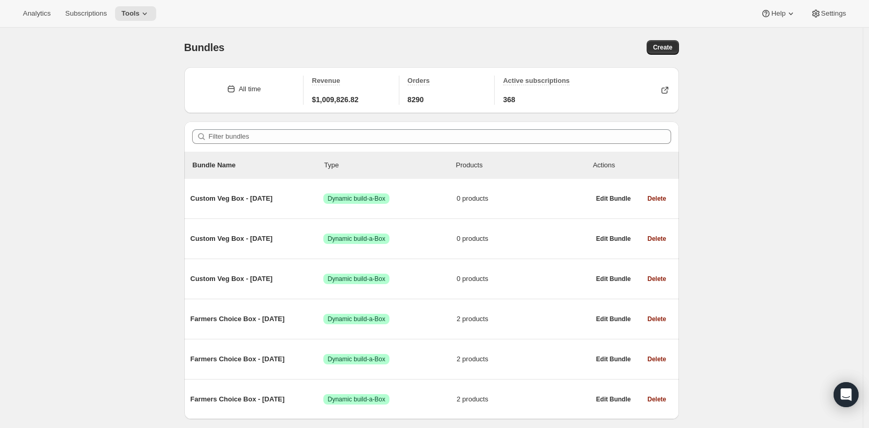
click at [102, 83] on div "Bundles. This page is ready Bundles Create All time Revenue $1,009,826.82 Order…" at bounding box center [431, 243] width 863 height 431
click at [97, 11] on span "Subscriptions" at bounding box center [86, 13] width 42 height 8
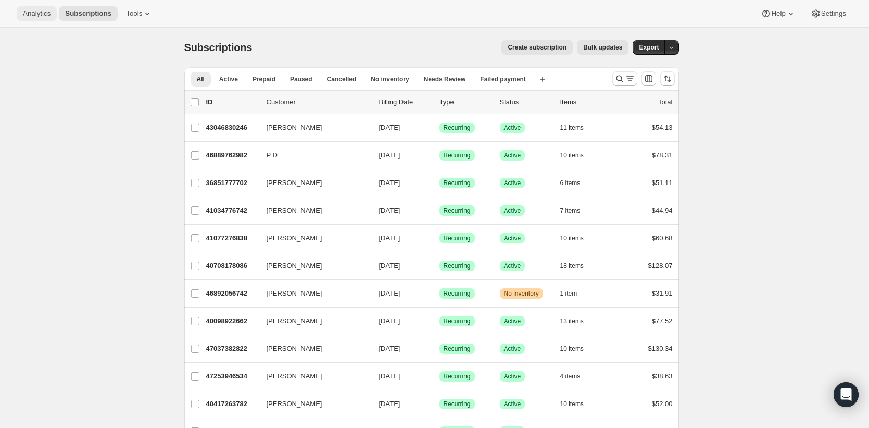
click at [35, 14] on span "Analytics" at bounding box center [37, 13] width 28 height 8
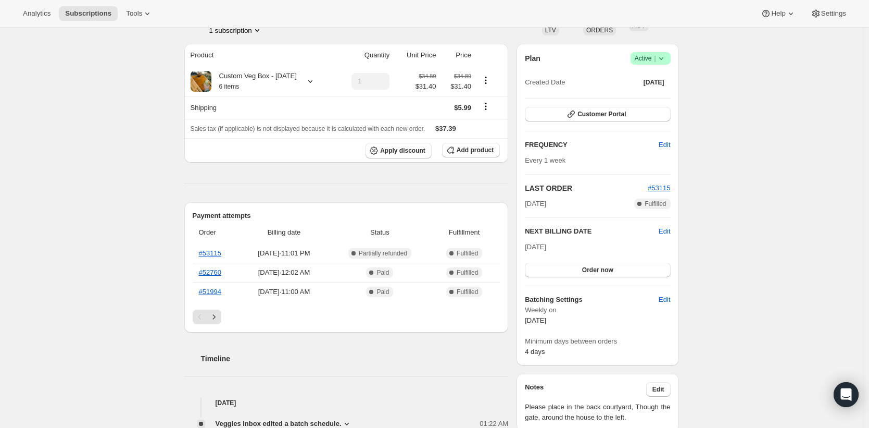
scroll to position [83, 0]
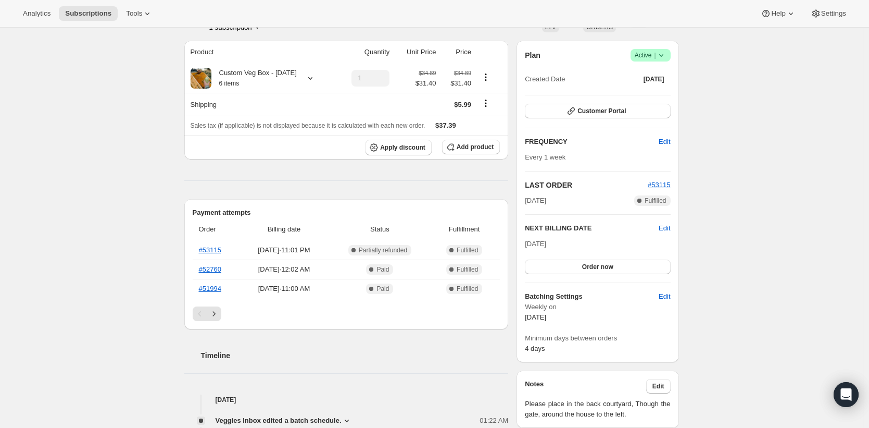
click at [122, 287] on div "Subscription #37128732838. This page is ready Subscription #37128732838 Success…" at bounding box center [431, 365] width 863 height 840
click at [610, 115] on button "Customer Portal" at bounding box center [597, 111] width 145 height 15
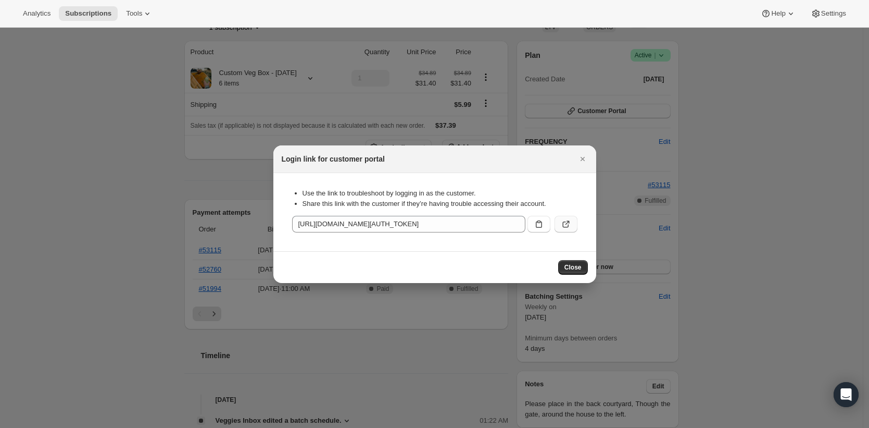
click at [561, 227] on icon ":rc0:" at bounding box center [566, 224] width 10 height 10
click at [123, 102] on div at bounding box center [434, 214] width 869 height 428
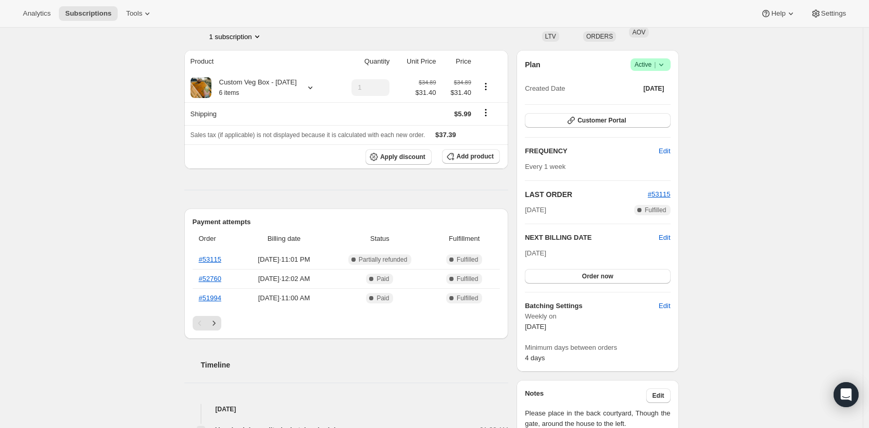
scroll to position [76, 0]
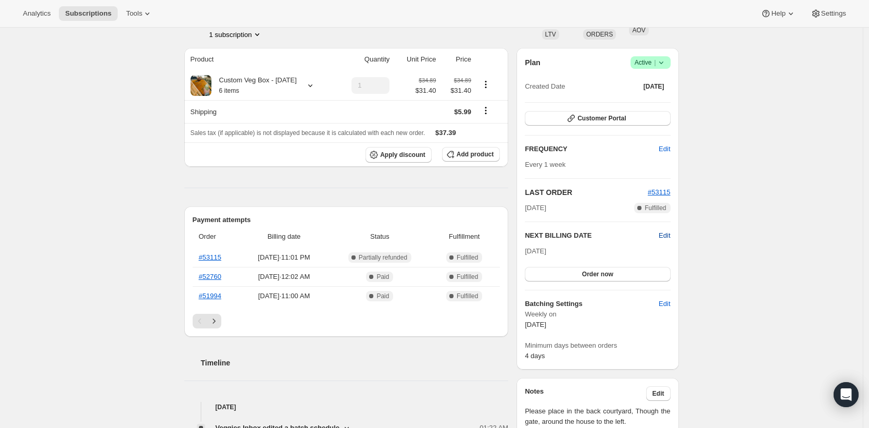
click at [663, 234] on span "Edit" at bounding box center [664, 235] width 11 height 10
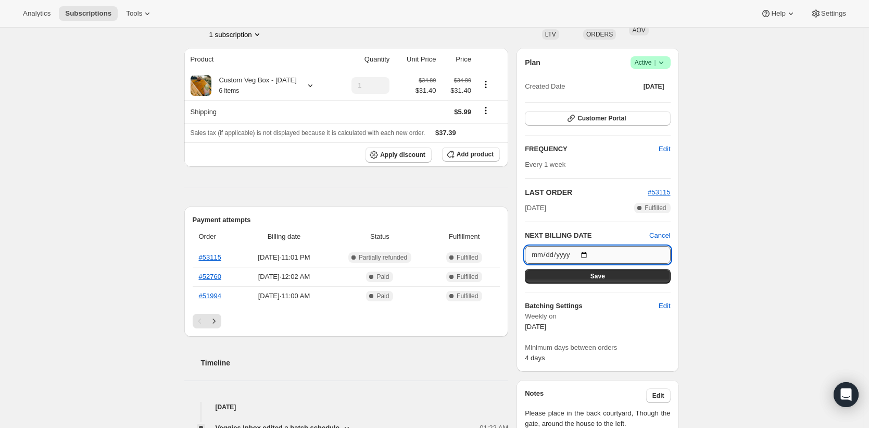
click at [594, 254] on input "[DATE]" at bounding box center [597, 255] width 145 height 18
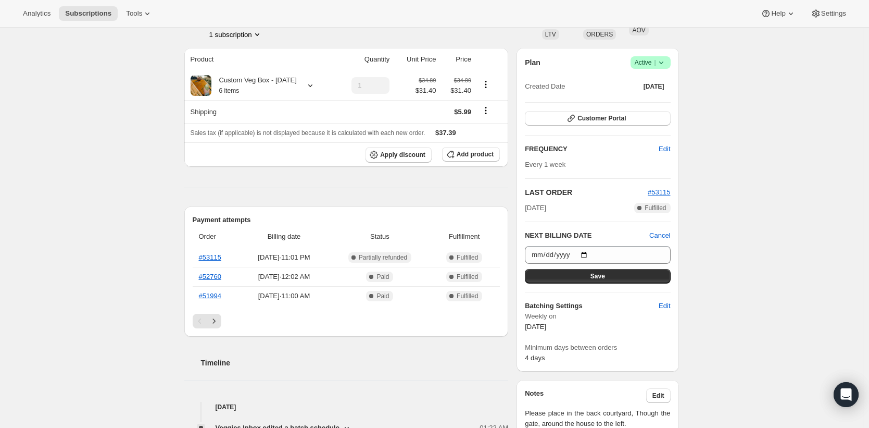
click at [742, 306] on div "Subscription #37128732838. This page is ready Subscription #37128732838 Success…" at bounding box center [431, 372] width 863 height 840
click at [115, 234] on div "Subscription #37128732838. This page is ready Subscription #37128732838 Success…" at bounding box center [431, 372] width 863 height 840
click at [662, 303] on span "Edit" at bounding box center [664, 305] width 11 height 10
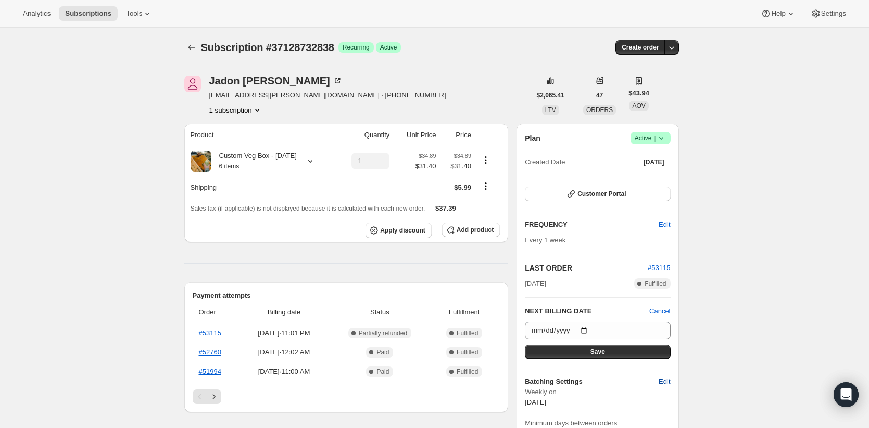
select select "WEEKDAY"
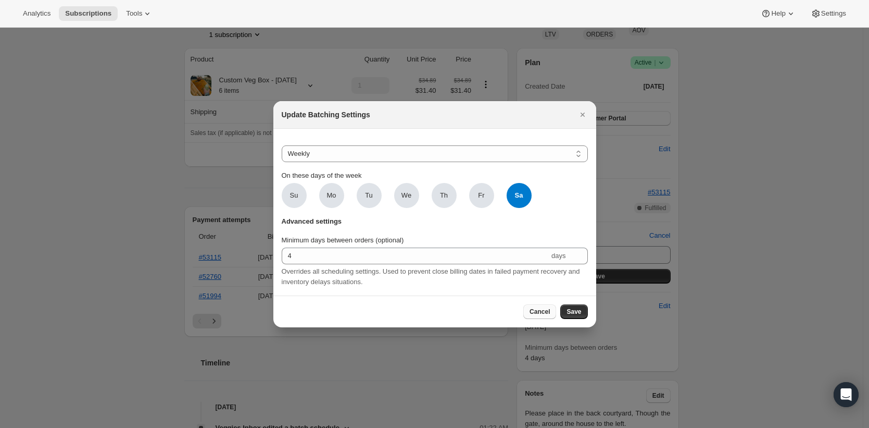
click at [547, 314] on span "Cancel" at bounding box center [540, 311] width 20 height 8
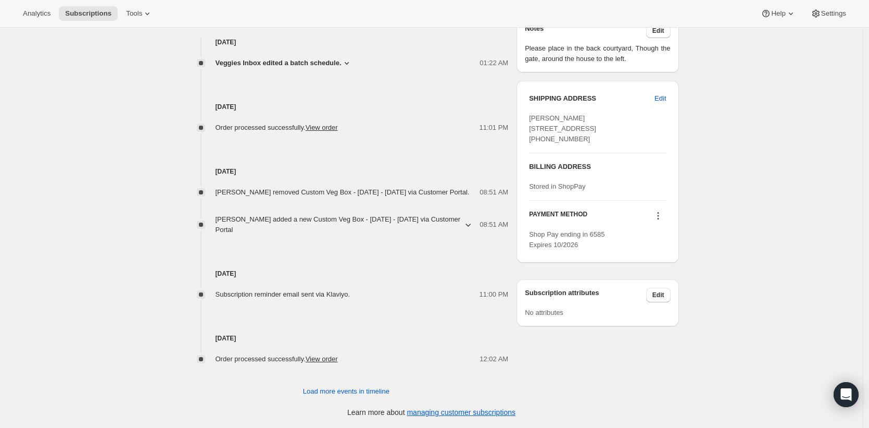
scroll to position [0, 0]
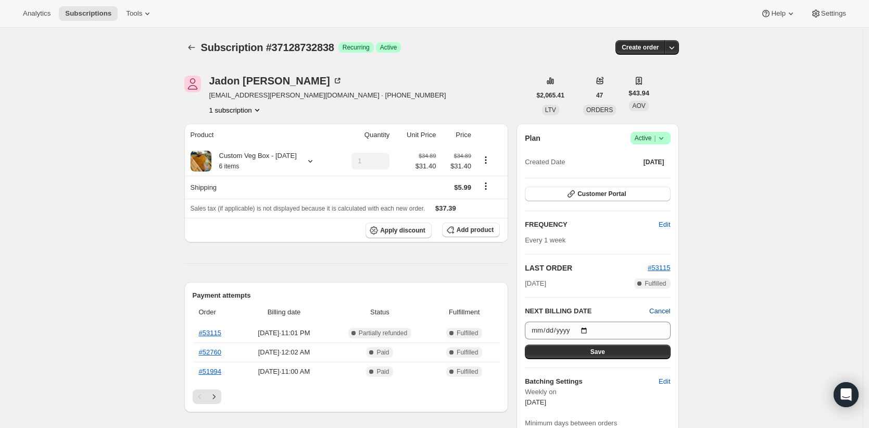
click at [670, 310] on span "Cancel" at bounding box center [659, 311] width 21 height 10
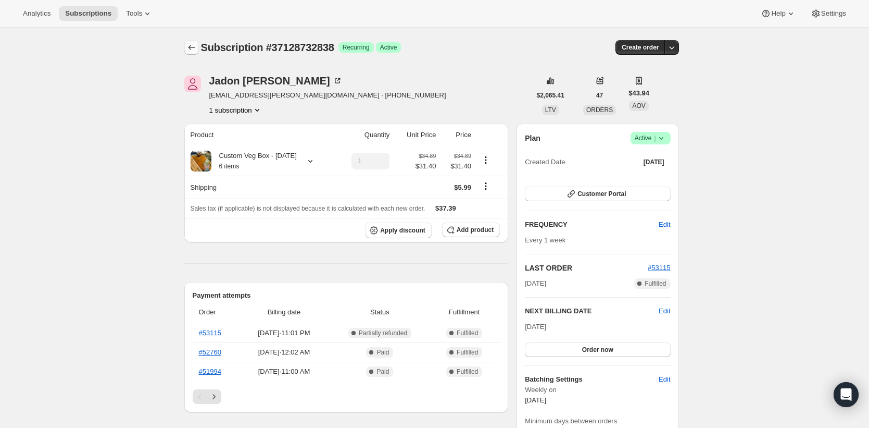
click at [193, 47] on icon "Subscriptions" at bounding box center [191, 47] width 10 height 10
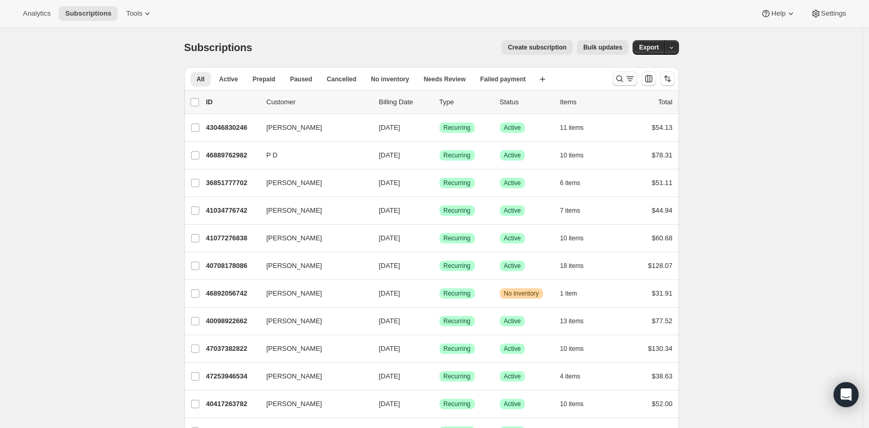
click at [625, 75] on icon "Search and filter results" at bounding box center [620, 78] width 10 height 10
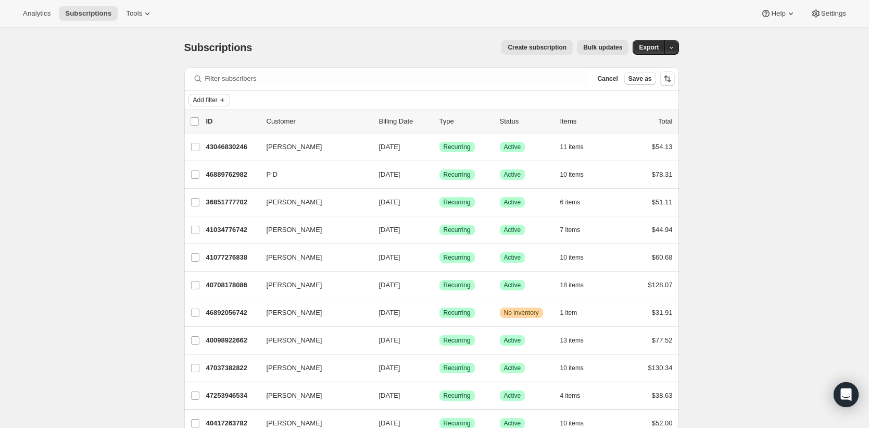
click at [227, 98] on icon "Add filter" at bounding box center [222, 100] width 8 height 8
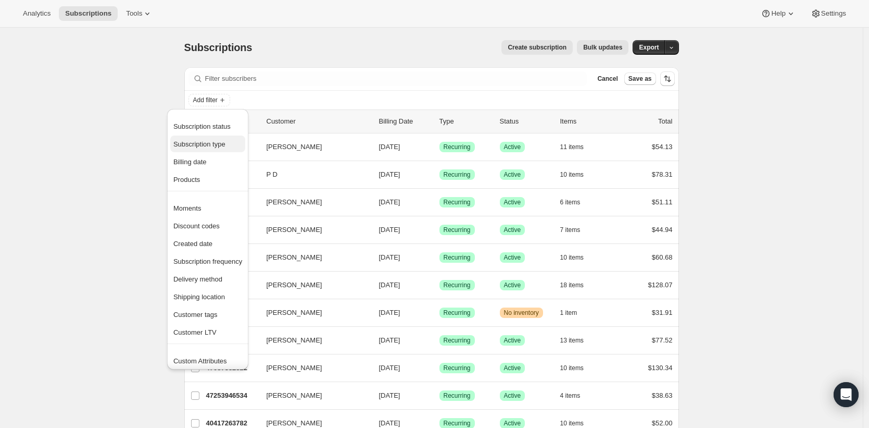
click at [223, 144] on span "Subscription type" at bounding box center [199, 144] width 52 height 8
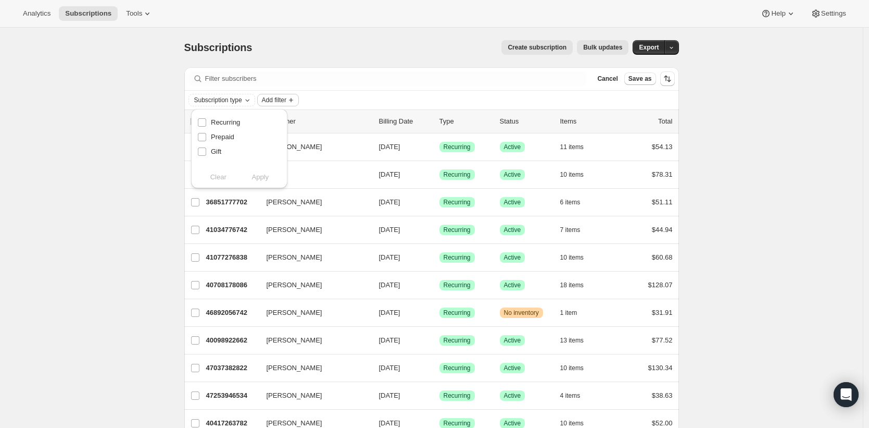
click at [277, 99] on span "Add filter" at bounding box center [274, 100] width 24 height 8
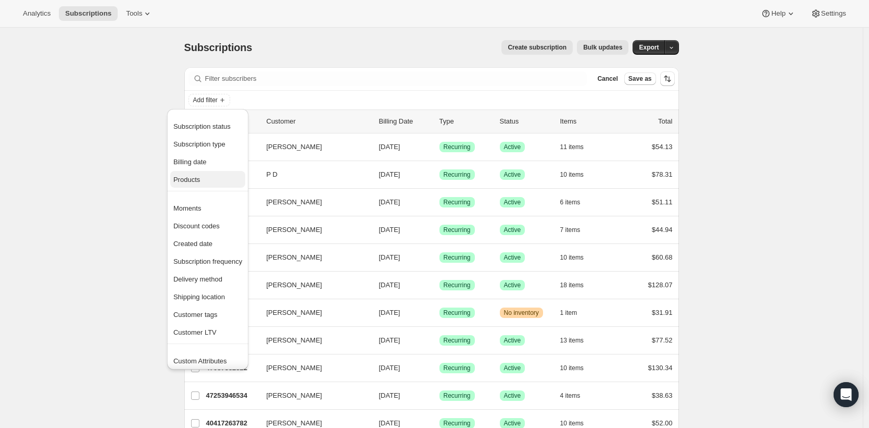
click at [213, 180] on span "Products" at bounding box center [207, 179] width 69 height 10
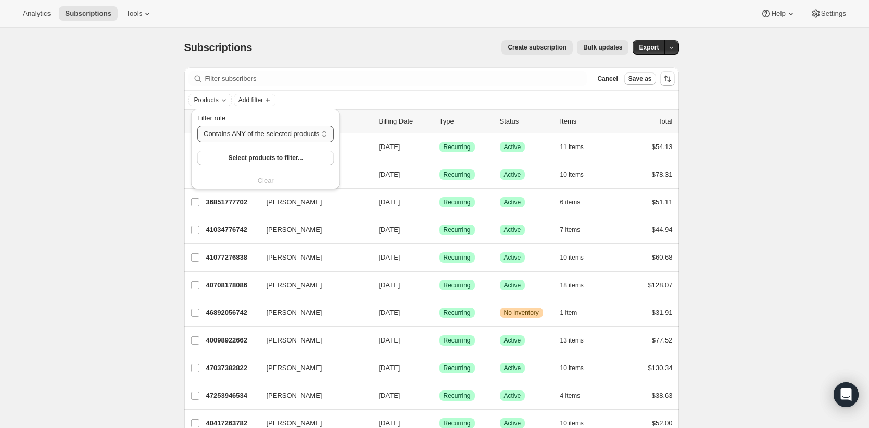
click at [246, 133] on select "Contains ANY of the selected products Contains ALL of the selected products Con…" at bounding box center [265, 134] width 136 height 17
click at [197, 126] on select "Contains ANY of the selected products Contains ALL of the selected products Con…" at bounding box center [265, 134] width 136 height 17
click at [249, 158] on span "Select products to filter..." at bounding box center [265, 158] width 74 height 8
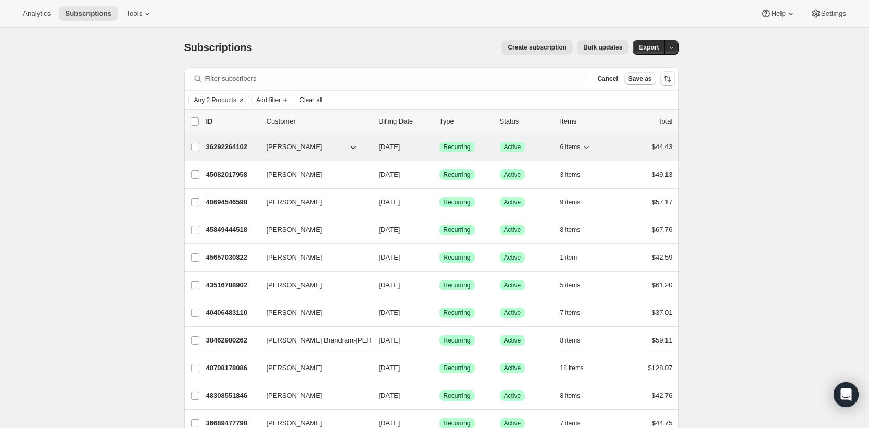
click at [228, 145] on p "36292264102" at bounding box center [232, 147] width 52 height 10
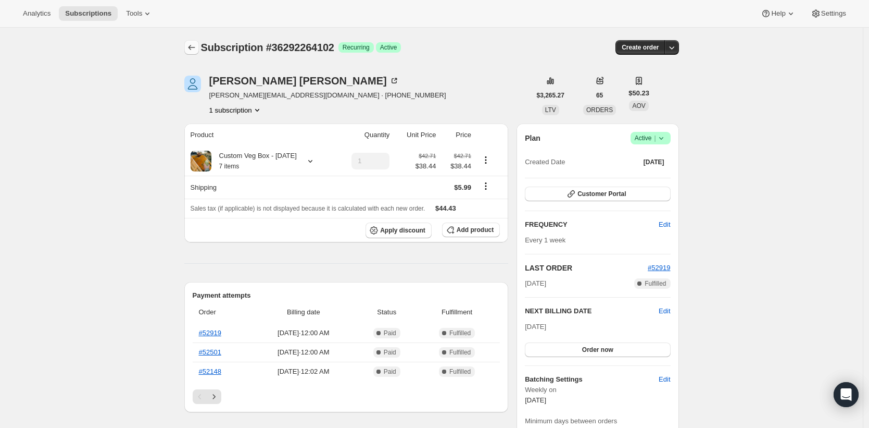
click at [193, 44] on icon "Subscriptions" at bounding box center [191, 47] width 10 height 10
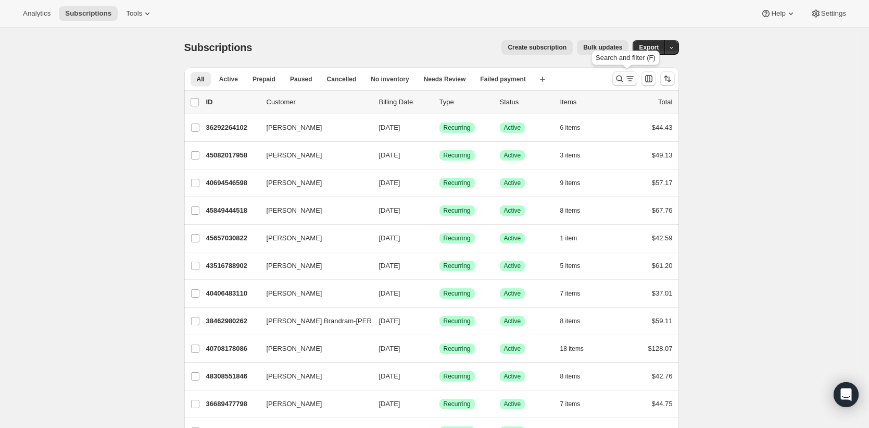
click at [620, 79] on icon "Search and filter results" at bounding box center [620, 78] width 10 height 10
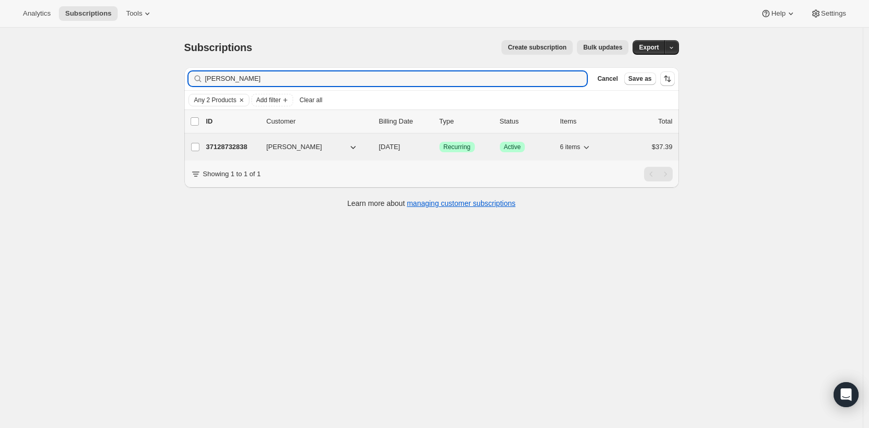
type input "[PERSON_NAME]"
click at [239, 144] on p "37128732838" at bounding box center [232, 147] width 52 height 10
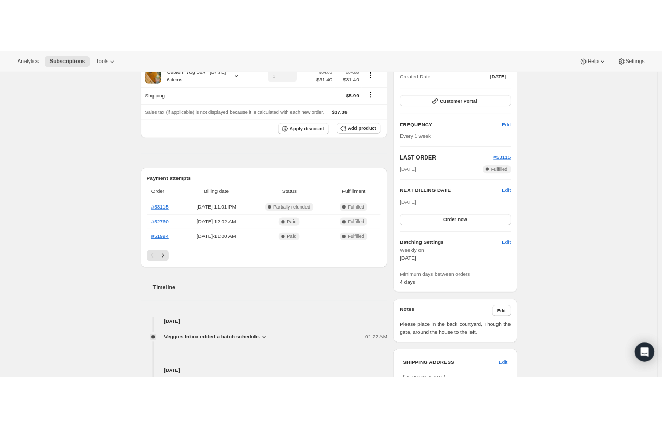
scroll to position [154, 0]
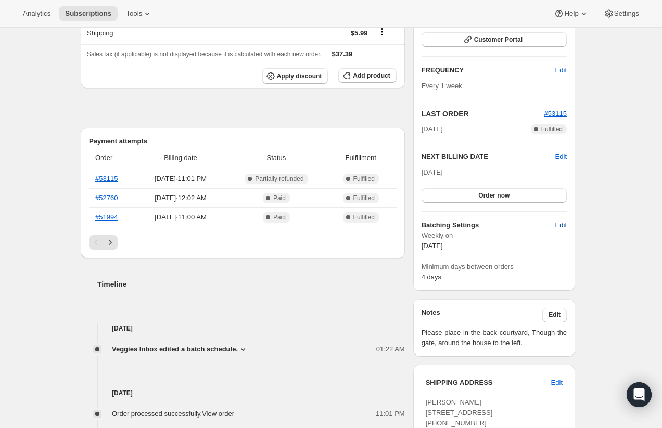
click at [565, 226] on span "Edit" at bounding box center [561, 225] width 11 height 10
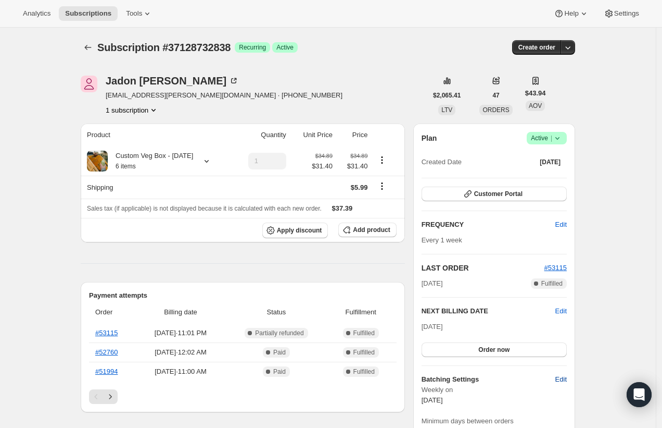
select select "WEEKDAY"
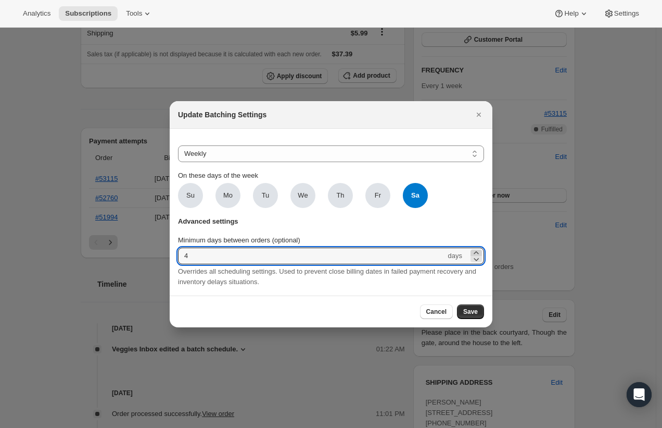
click at [477, 251] on icon ":r18h:" at bounding box center [476, 252] width 5 height 3
type input "6"
click at [474, 315] on span "Save" at bounding box center [470, 311] width 15 height 8
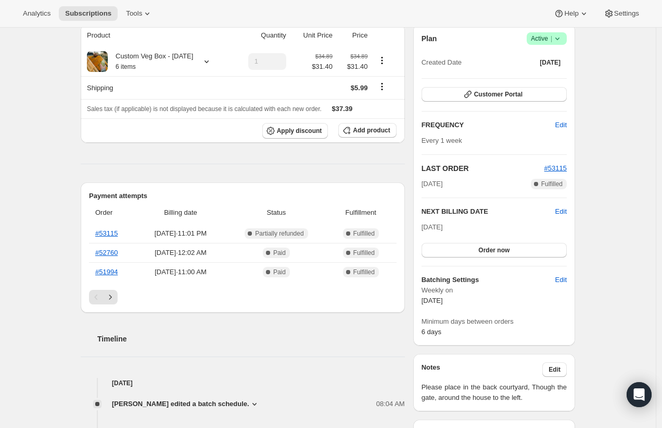
scroll to position [137, 0]
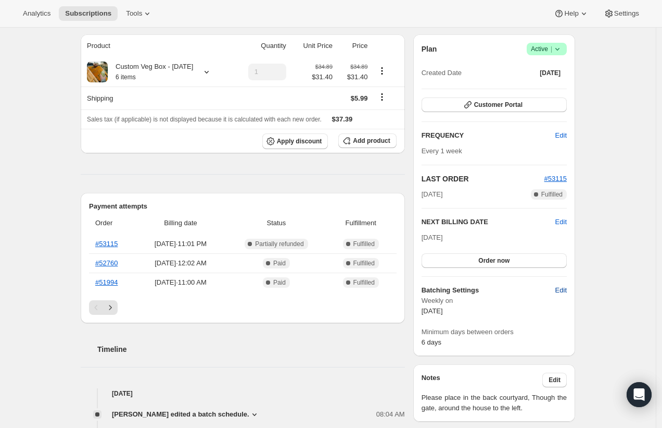
click at [563, 289] on span "Edit" at bounding box center [561, 290] width 11 height 10
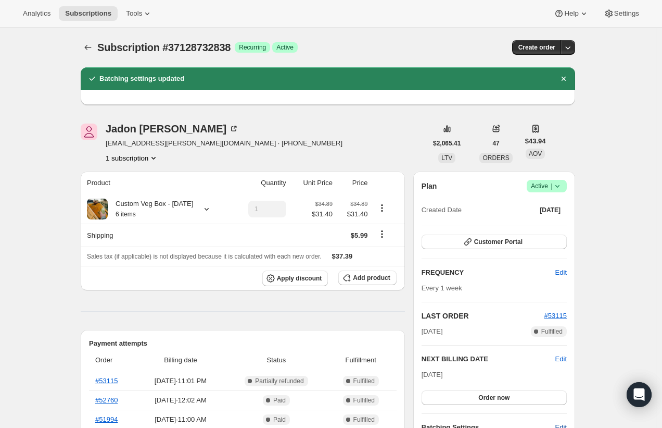
select select "WEEKDAY"
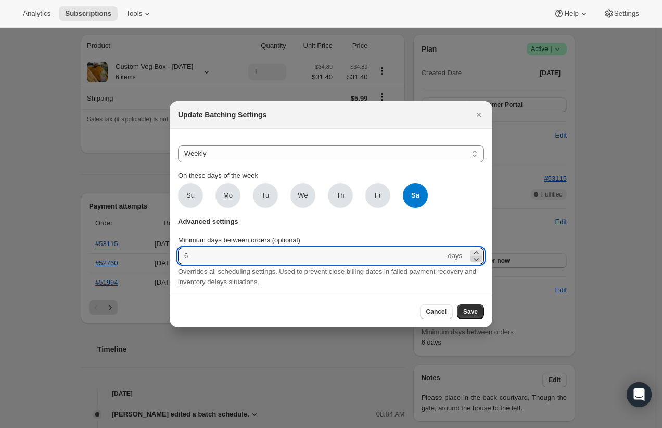
click at [475, 255] on icon ":r1cb:" at bounding box center [476, 259] width 10 height 10
type input "5"
click at [474, 313] on span "Save" at bounding box center [470, 311] width 15 height 8
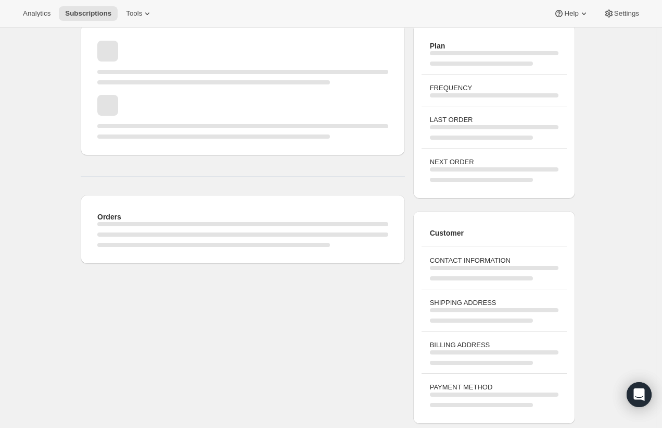
scroll to position [137, 0]
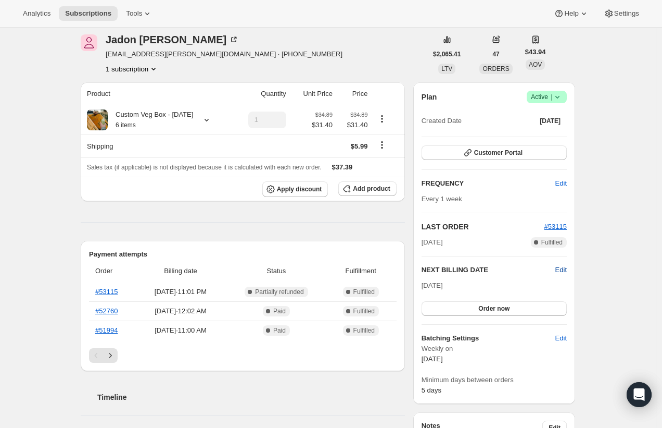
click at [566, 269] on span "Edit" at bounding box center [561, 270] width 11 height 10
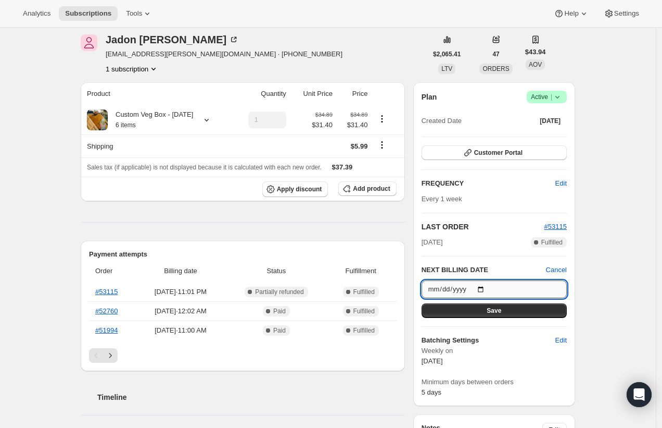
click at [490, 288] on input "[DATE]" at bounding box center [494, 289] width 145 height 18
type input "[DATE]"
click at [507, 309] on button "Save" at bounding box center [494, 310] width 145 height 15
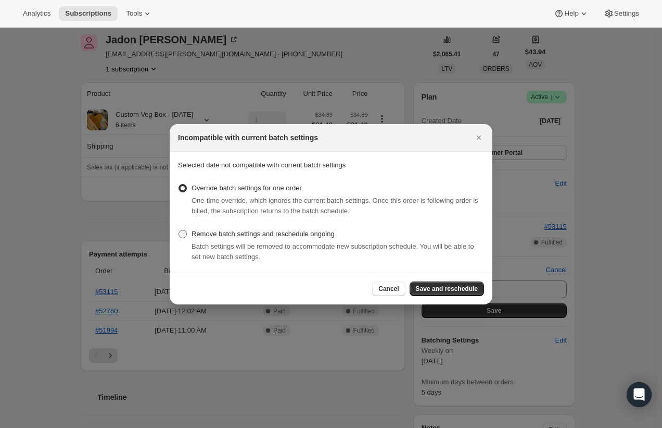
click at [273, 234] on span "Remove batch settings and reschedule ongoing" at bounding box center [263, 234] width 143 height 8
click at [179, 230] on input "Remove batch settings and reschedule ongoing" at bounding box center [179, 230] width 1 height 1
radio input "true"
click at [450, 287] on span "Save and reschedule" at bounding box center [447, 288] width 62 height 8
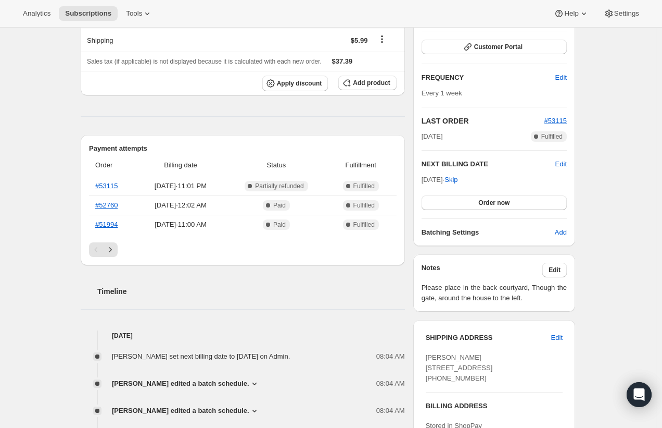
scroll to position [302, 0]
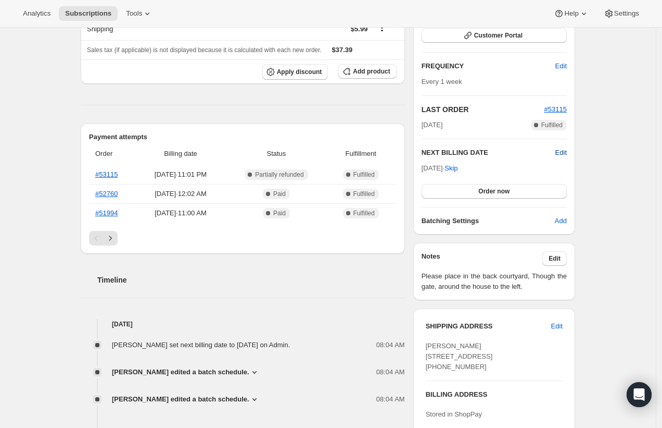
click at [561, 155] on span "Edit" at bounding box center [561, 152] width 11 height 10
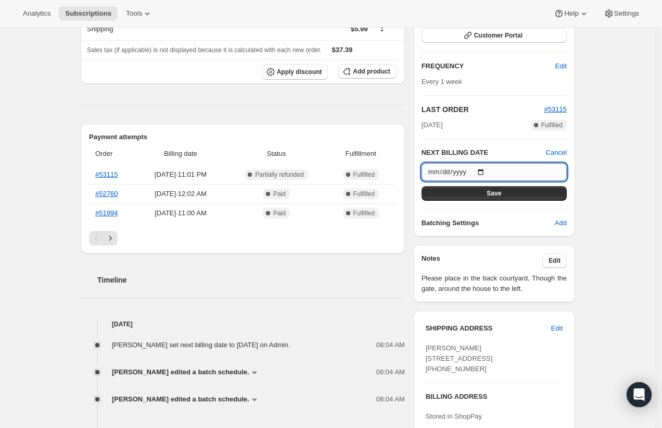
click at [491, 171] on input "[DATE]" at bounding box center [494, 172] width 145 height 18
type input "[DATE]"
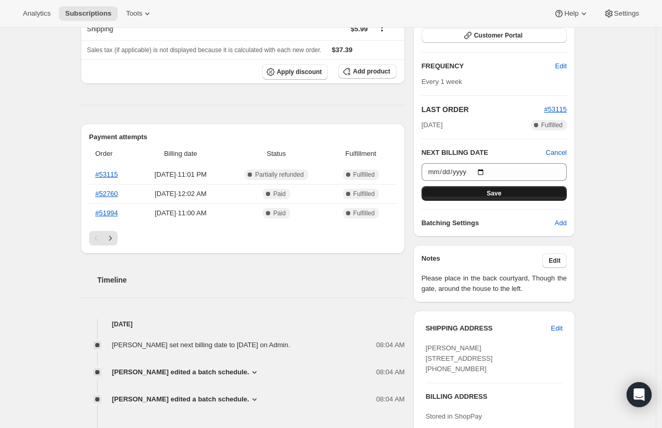
click at [492, 190] on span "Save" at bounding box center [494, 193] width 15 height 8
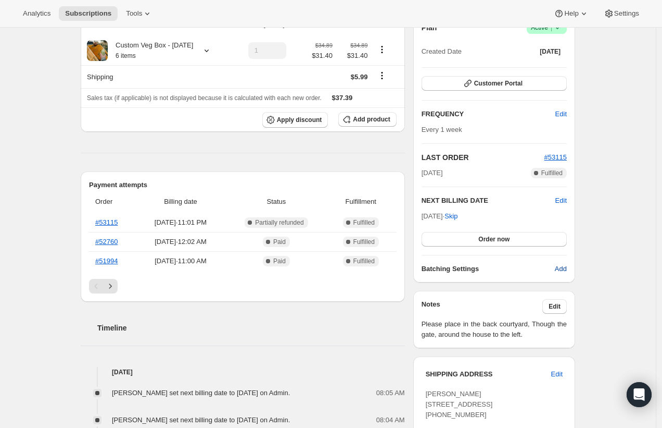
click at [565, 268] on span "Add" at bounding box center [561, 269] width 12 height 10
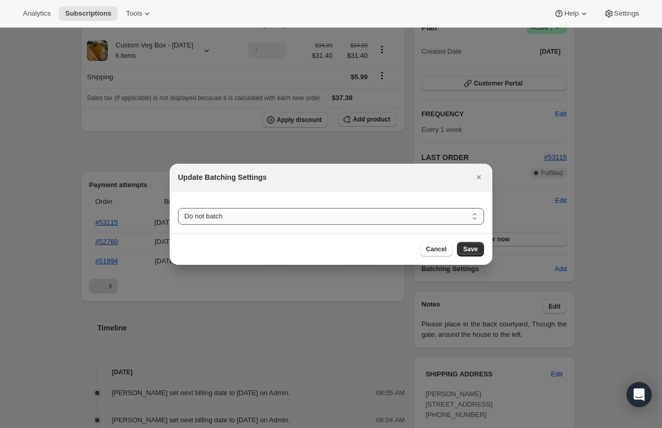
click at [349, 212] on select "Do not batch Weekly Monthly Yearly" at bounding box center [331, 216] width 306 height 17
select select "WEEKDAY"
click at [178, 208] on select "Do not batch Weekly Monthly Yearly" at bounding box center [331, 216] width 306 height 17
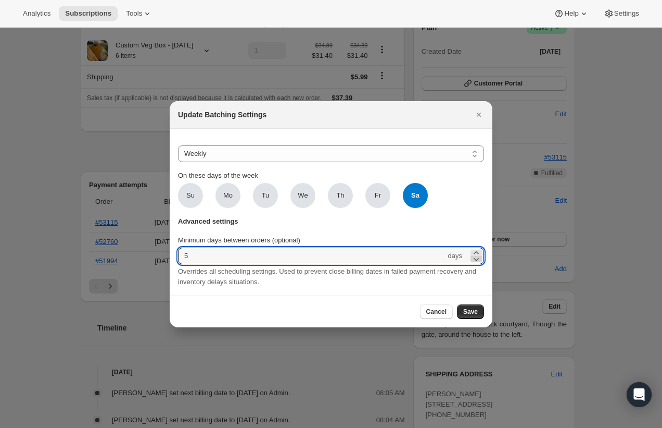
click at [476, 254] on icon ":r1nr:" at bounding box center [476, 259] width 10 height 10
click at [475, 255] on icon ":r1nr:" at bounding box center [476, 259] width 10 height 10
click at [476, 249] on icon ":r1nr:" at bounding box center [476, 252] width 10 height 10
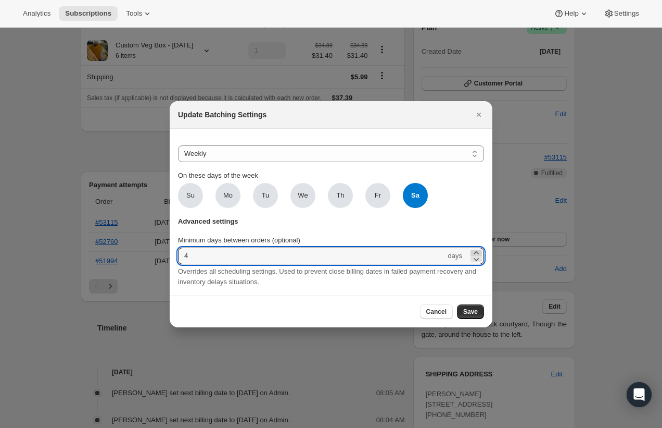
click at [476, 249] on icon ":r1nr:" at bounding box center [476, 252] width 10 height 10
type input "6"
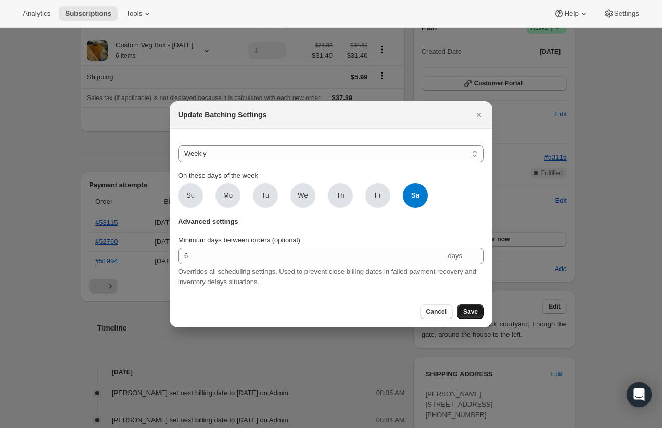
click at [472, 314] on span "Save" at bounding box center [470, 311] width 15 height 8
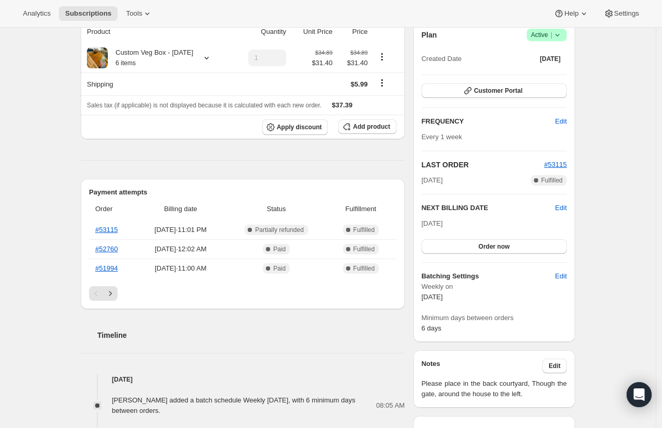
scroll to position [350, 0]
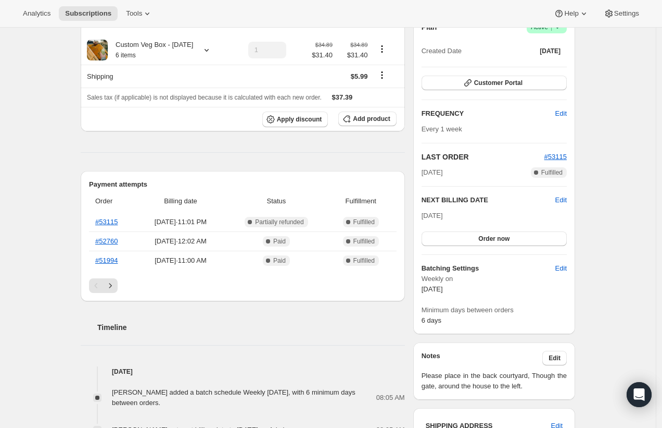
click at [55, 289] on div "Subscription #37128732838. This page is ready Subscription #37128732838 Success…" at bounding box center [328, 276] width 656 height 1198
click at [56, 286] on div "Subscription #37128732838. This page is ready Subscription #37128732838 Success…" at bounding box center [328, 276] width 656 height 1198
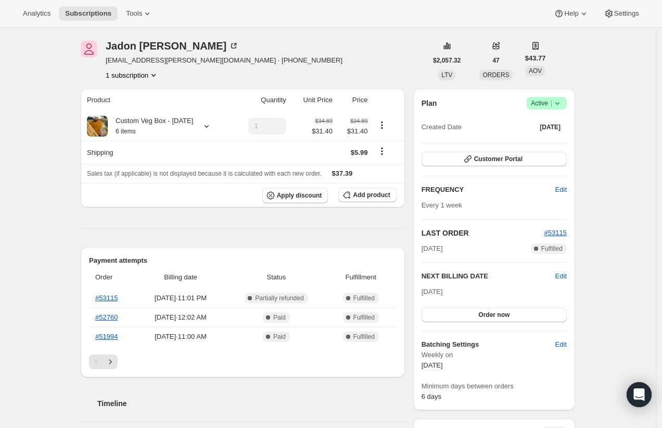
scroll to position [272, 0]
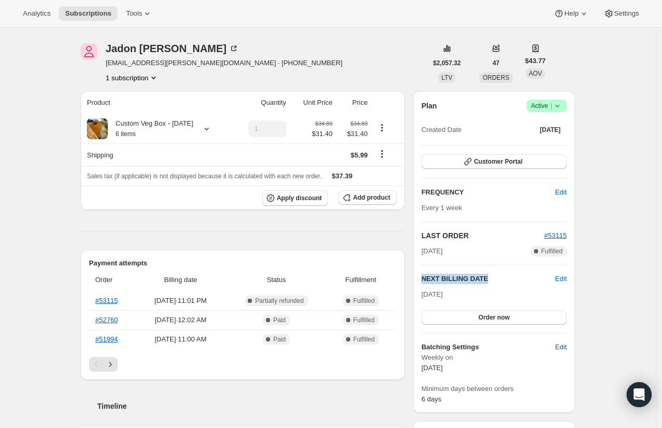
drag, startPoint x: 487, startPoint y: 277, endPoint x: 423, endPoint y: 278, distance: 64.1
click at [423, 278] on div "Plan Success Active | Created Date [DATE] Customer Portal FREQUENCY Edit Every …" at bounding box center [494, 251] width 162 height 321
copy h2 "NEXT BILLING DATE"
drag, startPoint x: 612, startPoint y: 323, endPoint x: 603, endPoint y: 329, distance: 11.0
click at [612, 323] on div "Subscription #37128732838. This page is ready Subscription #37128732838 Success…" at bounding box center [328, 355] width 656 height 1198
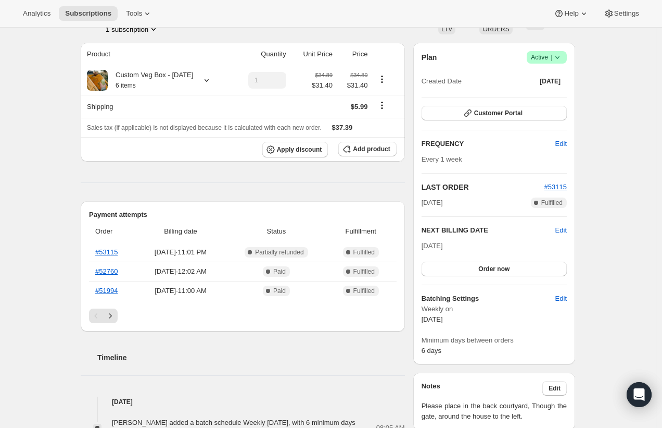
scroll to position [339, 0]
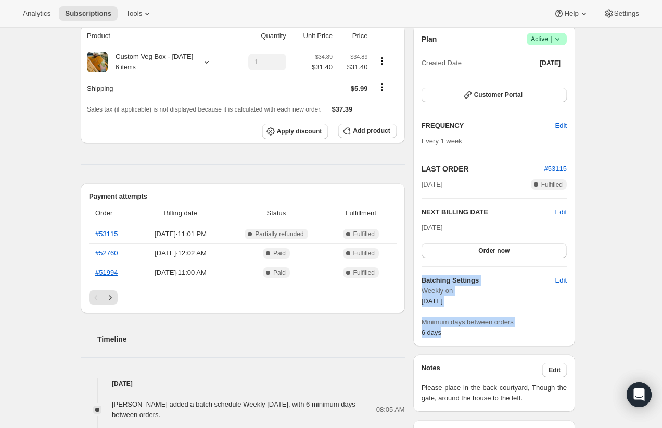
drag, startPoint x: 458, startPoint y: 335, endPoint x: 422, endPoint y: 284, distance: 62.3
click at [422, 284] on div "Plan Success Active | Created Date [DATE] Customer Portal FREQUENCY Edit Every …" at bounding box center [494, 184] width 162 height 321
copy div "Batching Settings Edit Weekly [DATE] Minimum days between orders 6 days"
click at [42, 70] on div "Subscription #37128732838. This page is ready Subscription #37128732838 Success…" at bounding box center [328, 288] width 656 height 1198
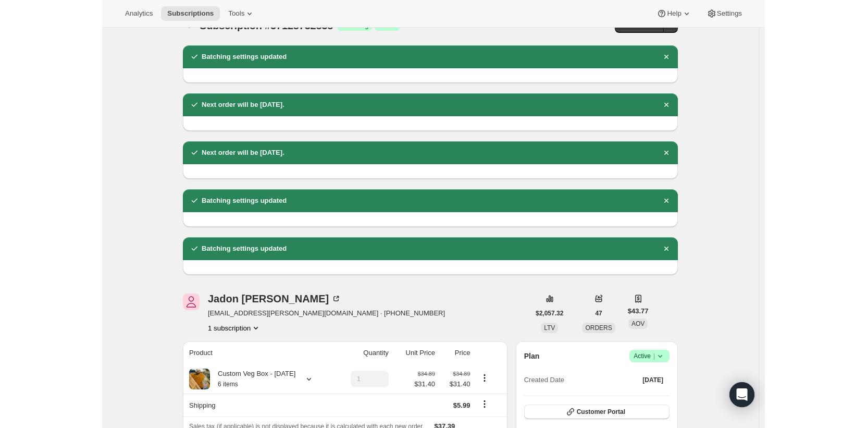
scroll to position [0, 0]
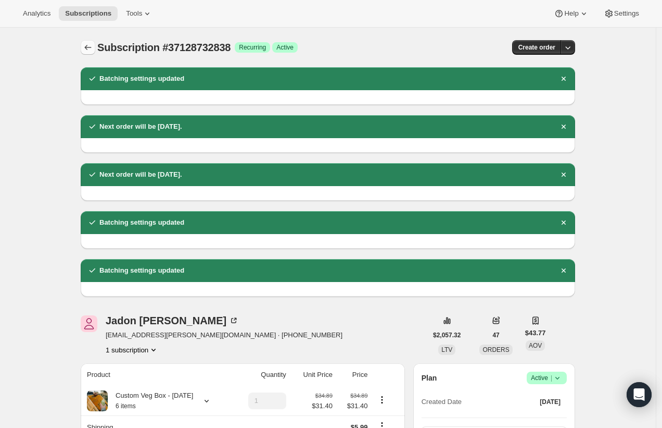
click at [89, 43] on icon "Subscriptions" at bounding box center [88, 47] width 10 height 10
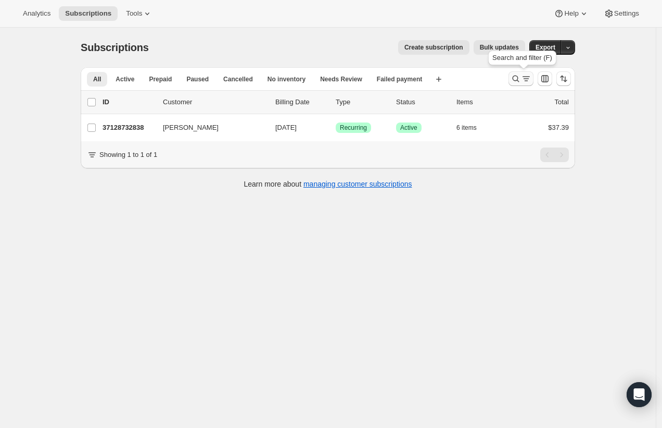
click at [521, 77] on icon "Search and filter results" at bounding box center [516, 78] width 10 height 10
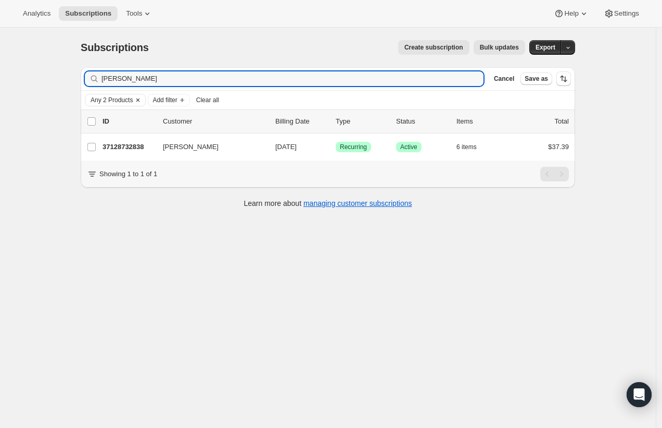
click at [142, 100] on icon "Clear" at bounding box center [138, 100] width 8 height 8
